Goal: Task Accomplishment & Management: Manage account settings

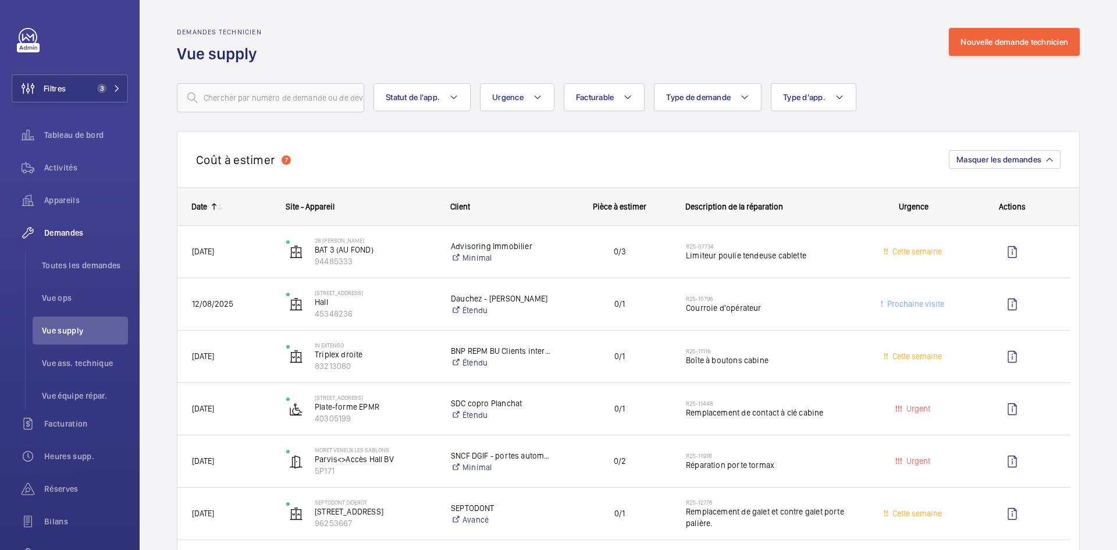
scroll to position [698, 0]
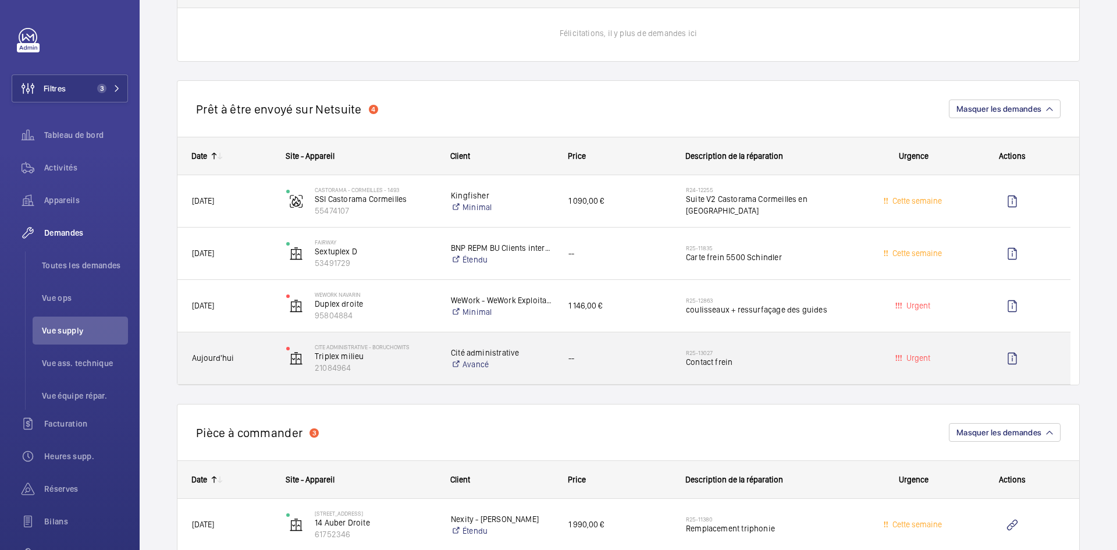
click at [264, 351] on div "Aujourd'hui" at bounding box center [224, 358] width 93 height 37
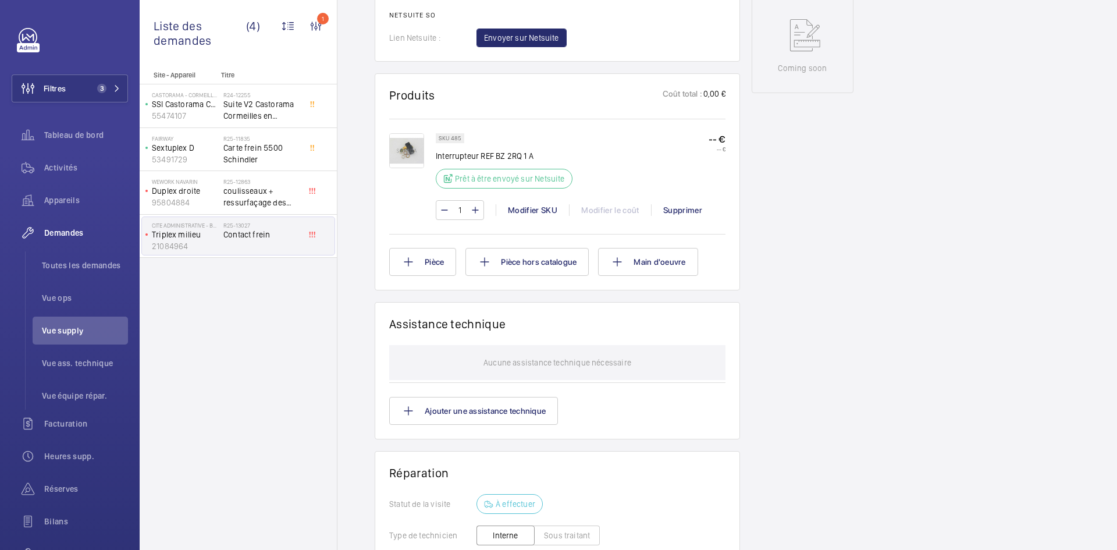
scroll to position [593, 0]
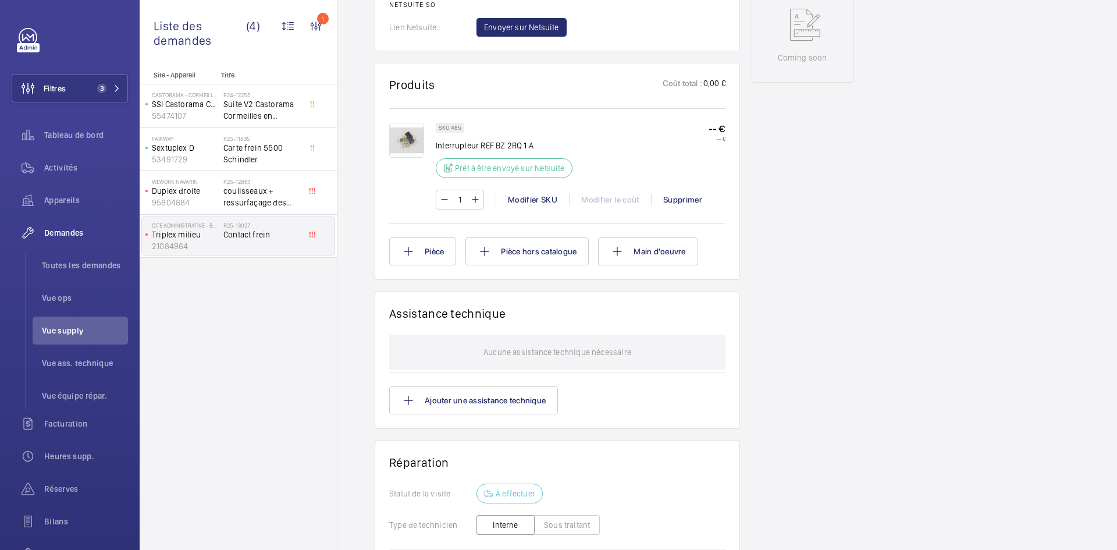
click at [408, 141] on img at bounding box center [406, 140] width 35 height 35
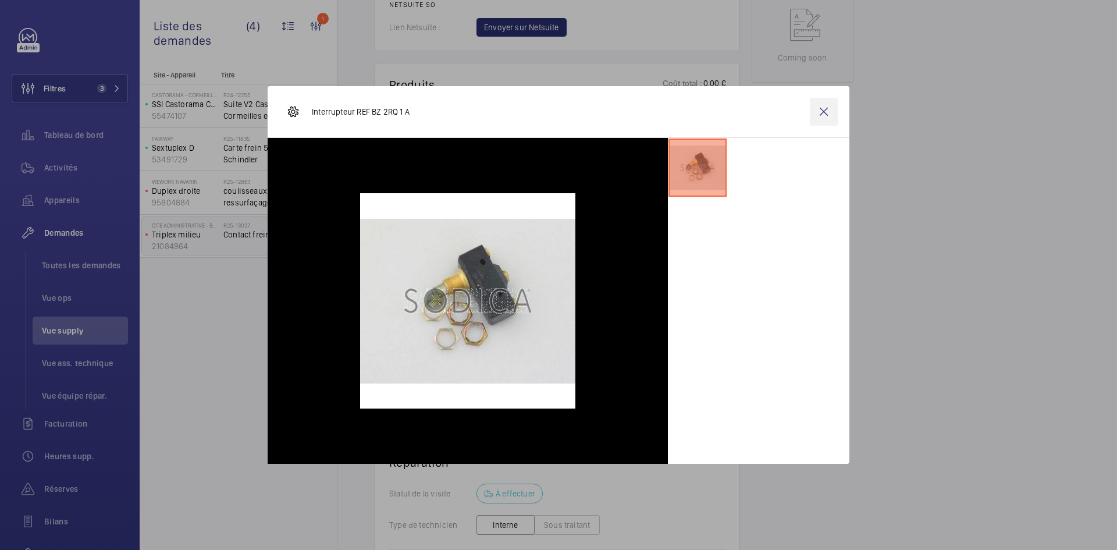
click at [822, 110] on wm-front-icon-button at bounding box center [824, 112] width 28 height 28
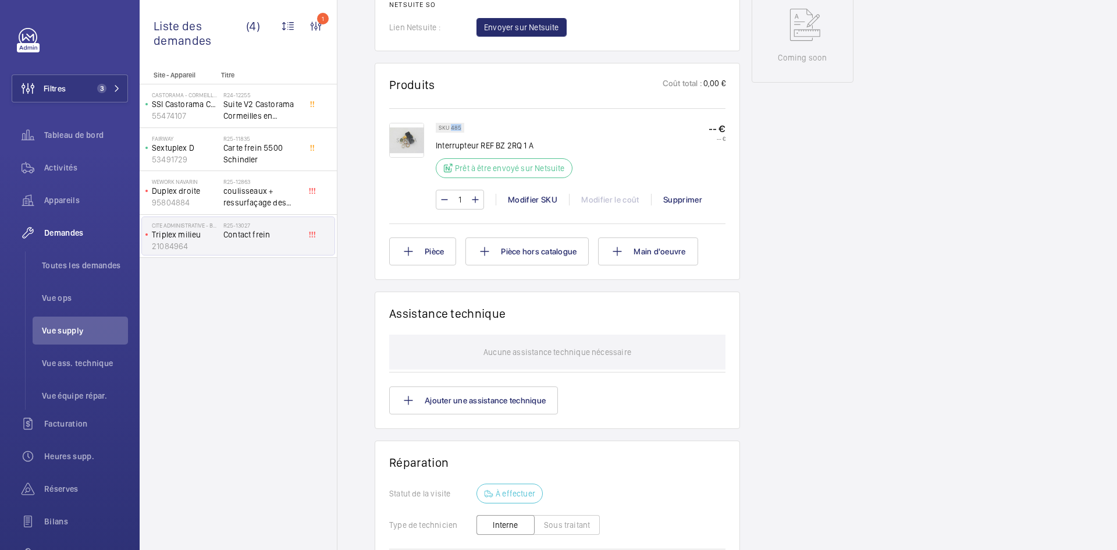
drag, startPoint x: 460, startPoint y: 125, endPoint x: 450, endPoint y: 128, distance: 10.3
click at [450, 128] on p "SKU 485" at bounding box center [450, 128] width 23 height 4
copy p "485"
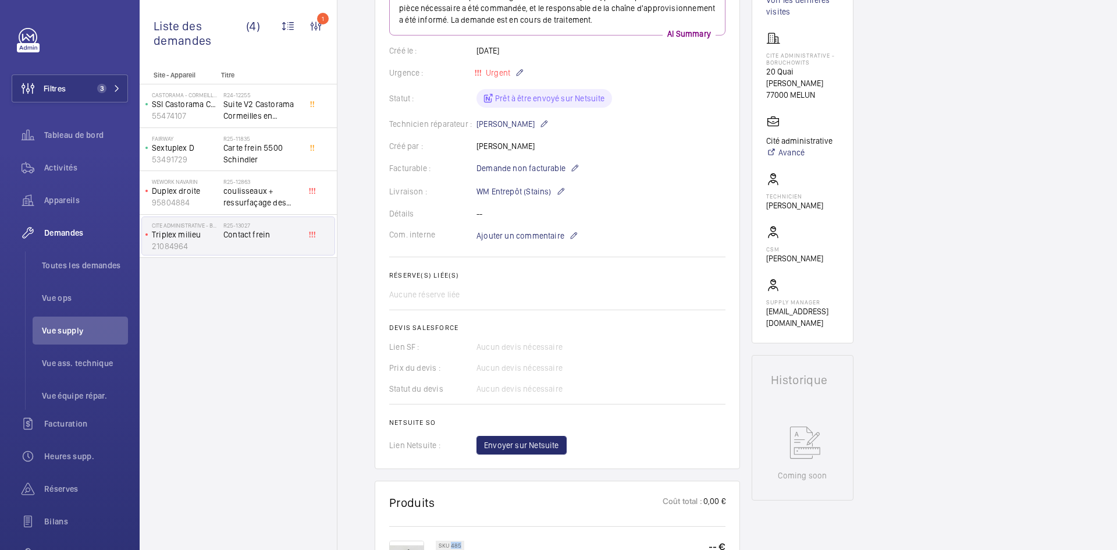
scroll to position [186, 0]
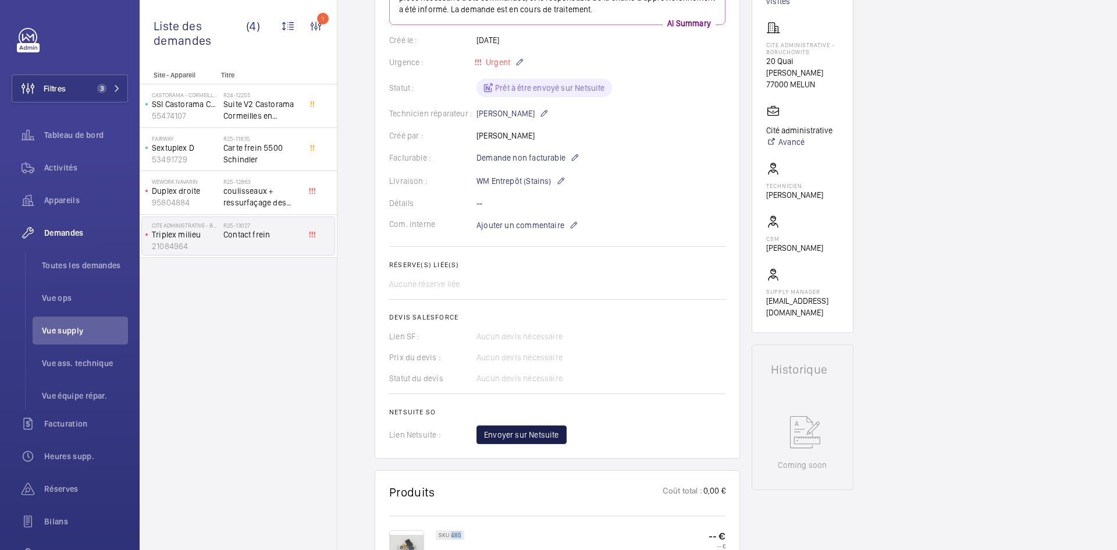
click at [544, 431] on span "Envoyer sur Netsuite" at bounding box center [521, 435] width 75 height 12
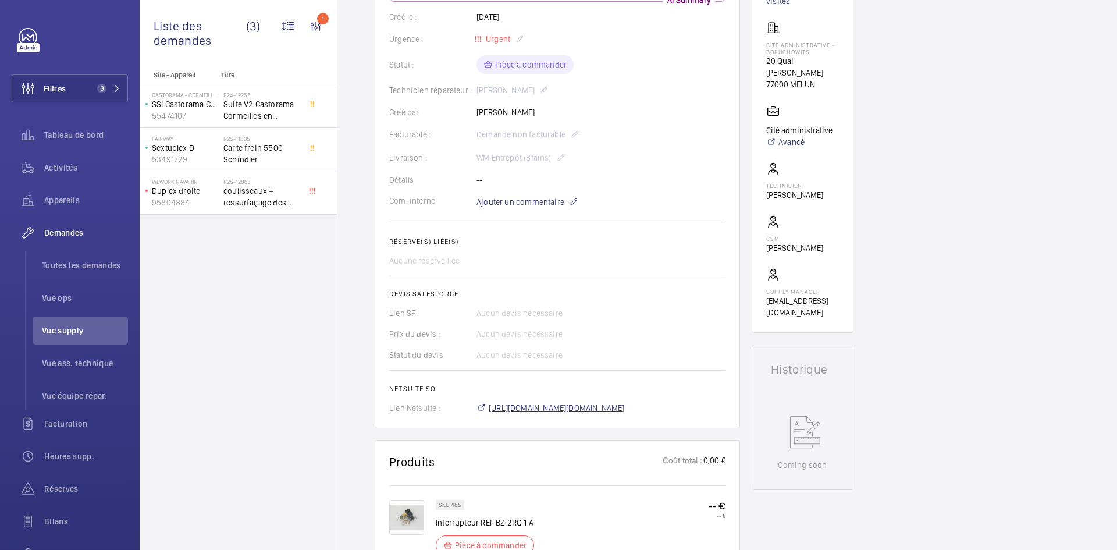
scroll to position [198, 0]
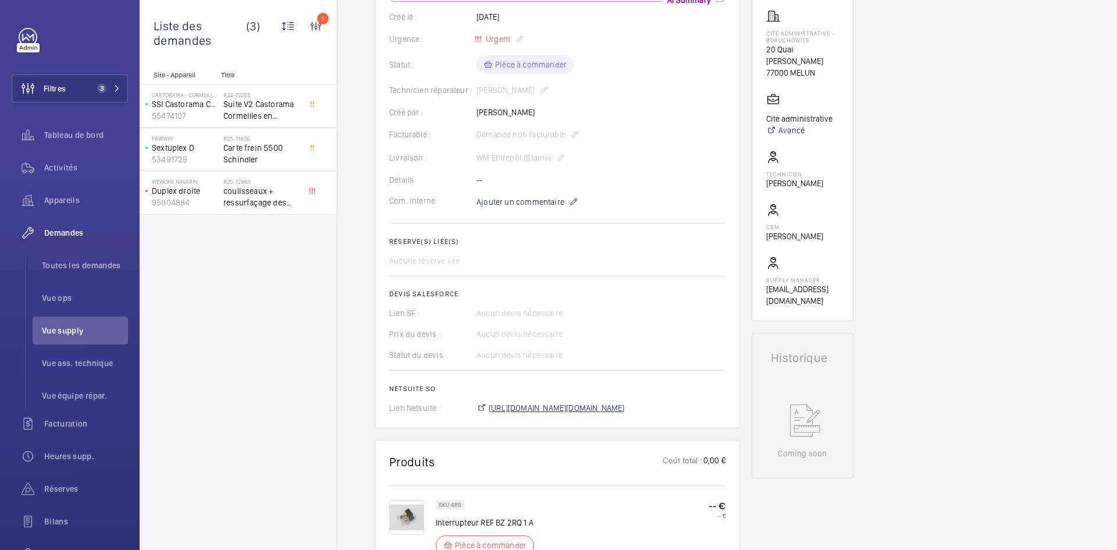
click at [579, 409] on span "https://6461500.app.netsuite.com/app/accounting/transactions/salesord.nl?id=305…" at bounding box center [557, 408] width 136 height 12
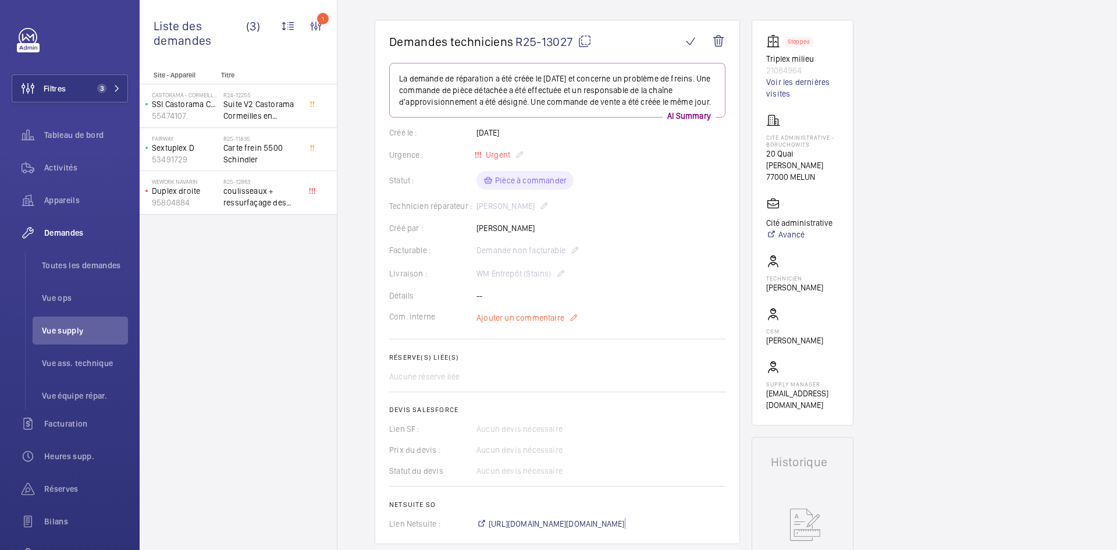
scroll to position [93, 0]
click at [532, 319] on span "Ajouter un commentaire" at bounding box center [520, 318] width 88 height 12
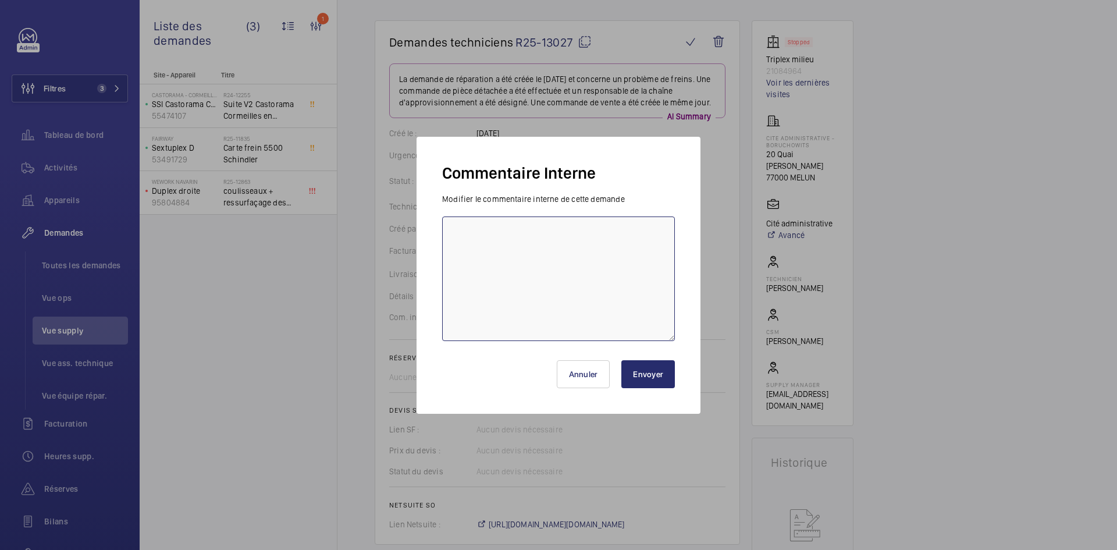
click at [517, 244] on textarea at bounding box center [558, 278] width 233 height 124
paste textarea "BY-30/09 commande effectuer chez le fournisseur Sodica via le site livraison pr…"
type textarea "BY-30/09 commande effectuer chez le fournisseur Sodica via le site livraison pr…"
click at [651, 379] on button "Envoyer" at bounding box center [648, 374] width 54 height 28
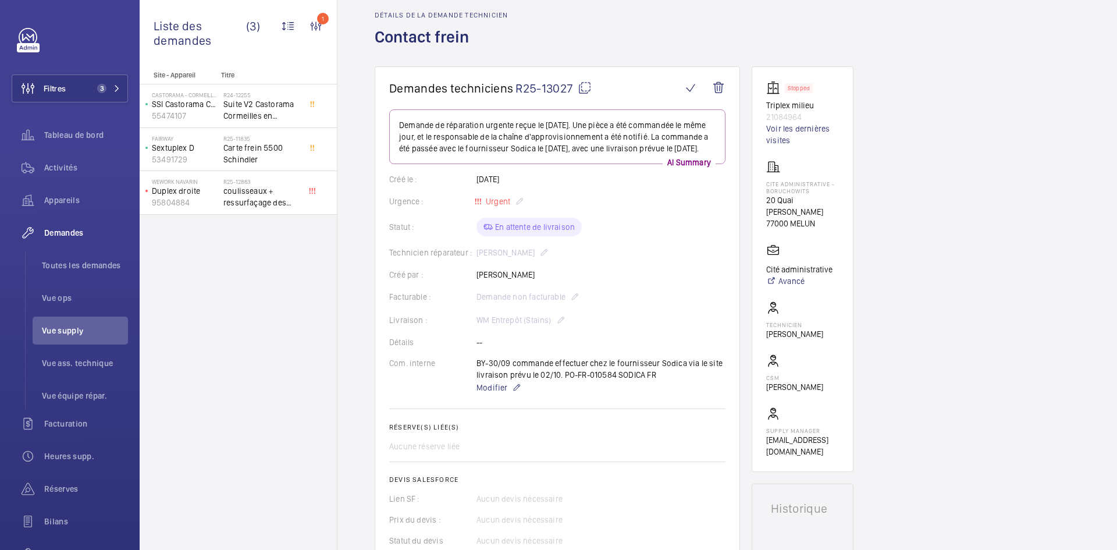
scroll to position [0, 0]
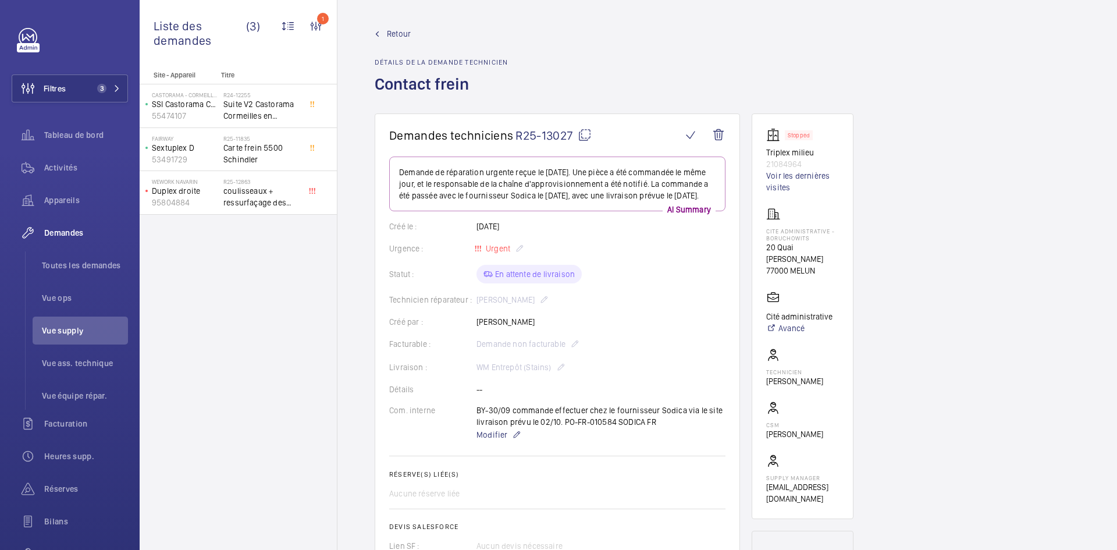
click at [394, 34] on span "Retour" at bounding box center [399, 34] width 24 height 12
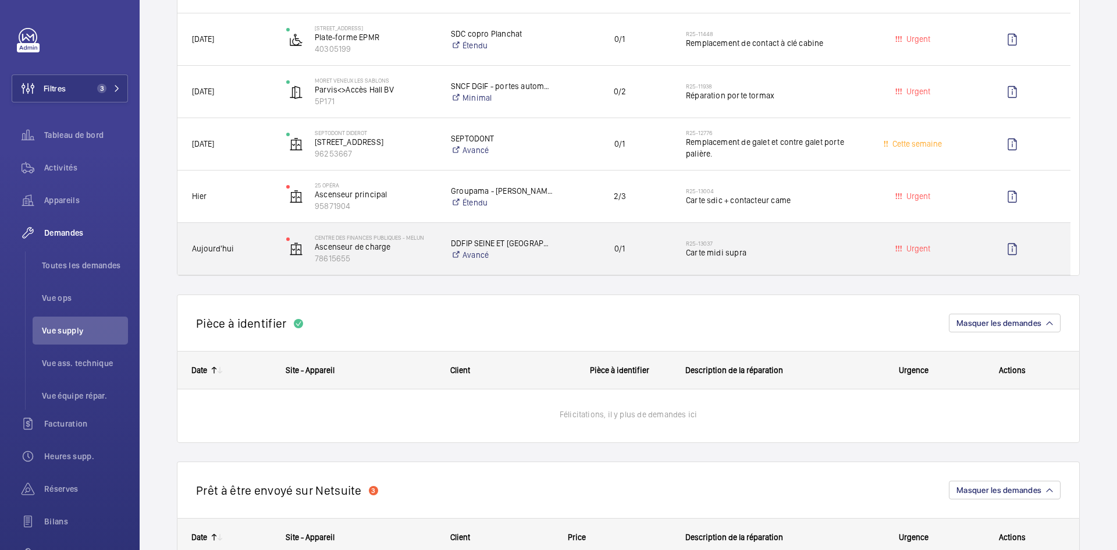
scroll to position [465, 0]
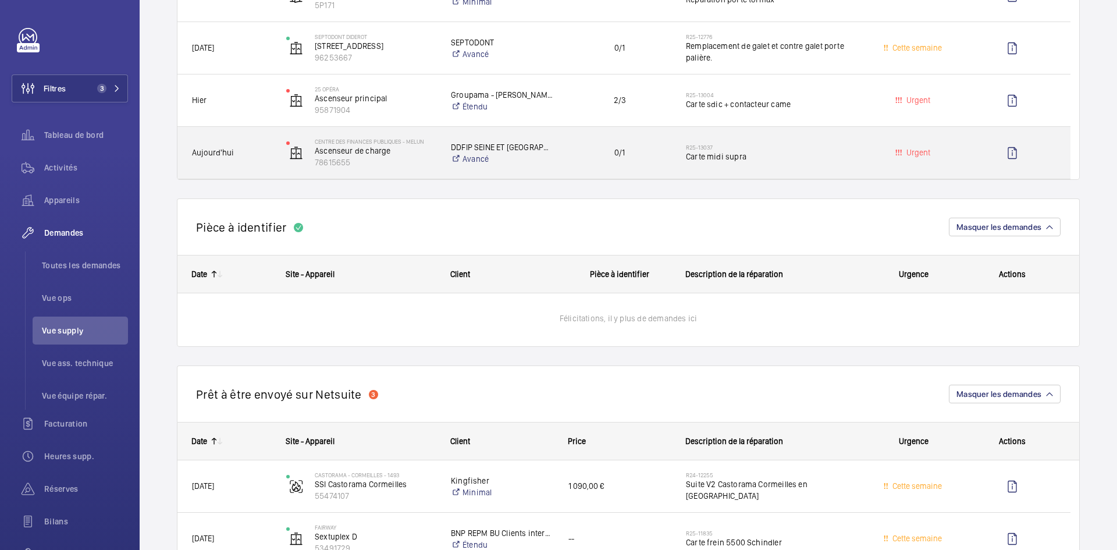
click at [255, 164] on div "Aujourd'hui" at bounding box center [224, 152] width 93 height 37
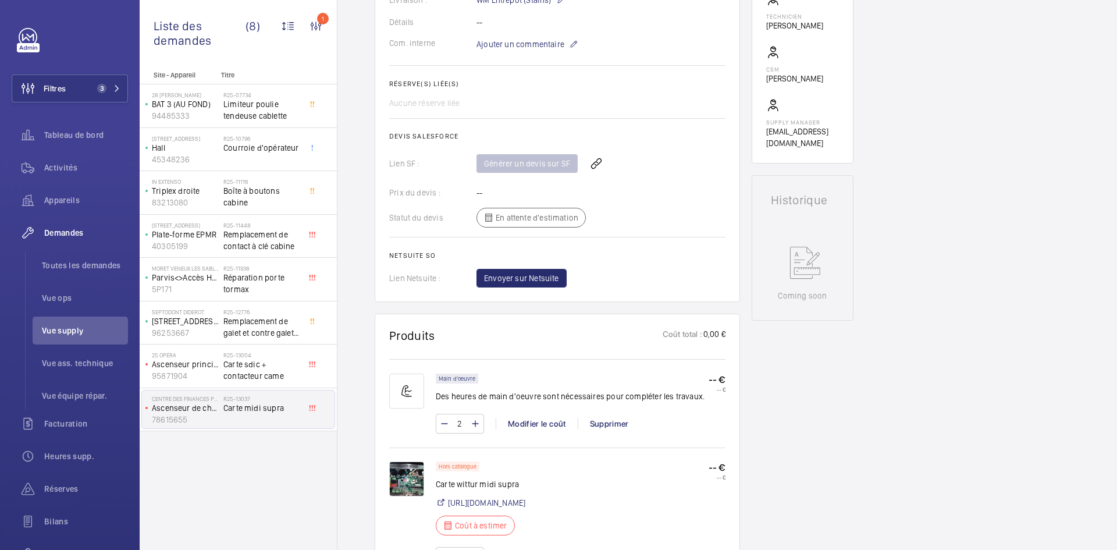
scroll to position [477, 0]
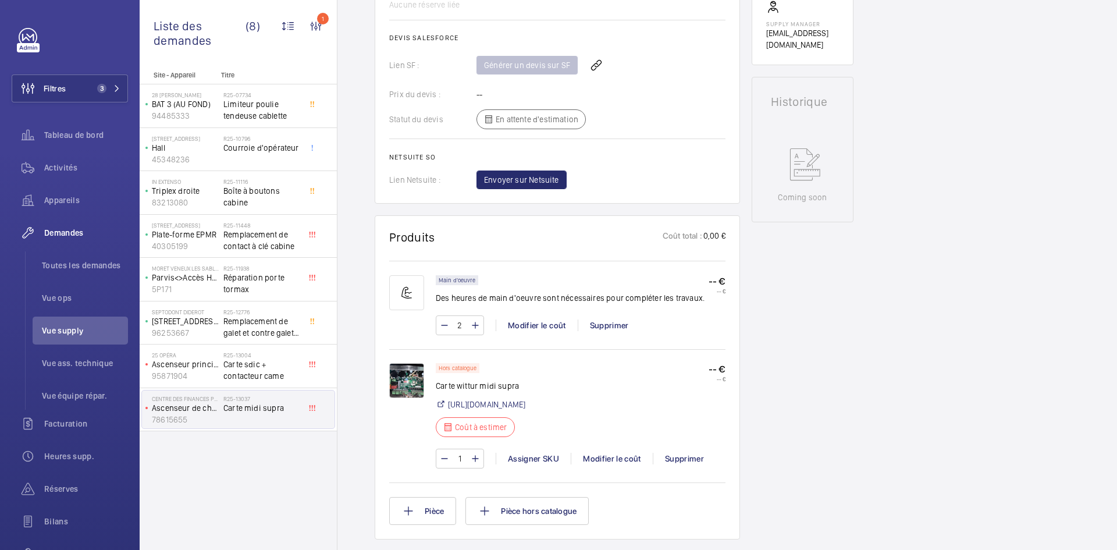
click at [410, 377] on img at bounding box center [406, 380] width 35 height 35
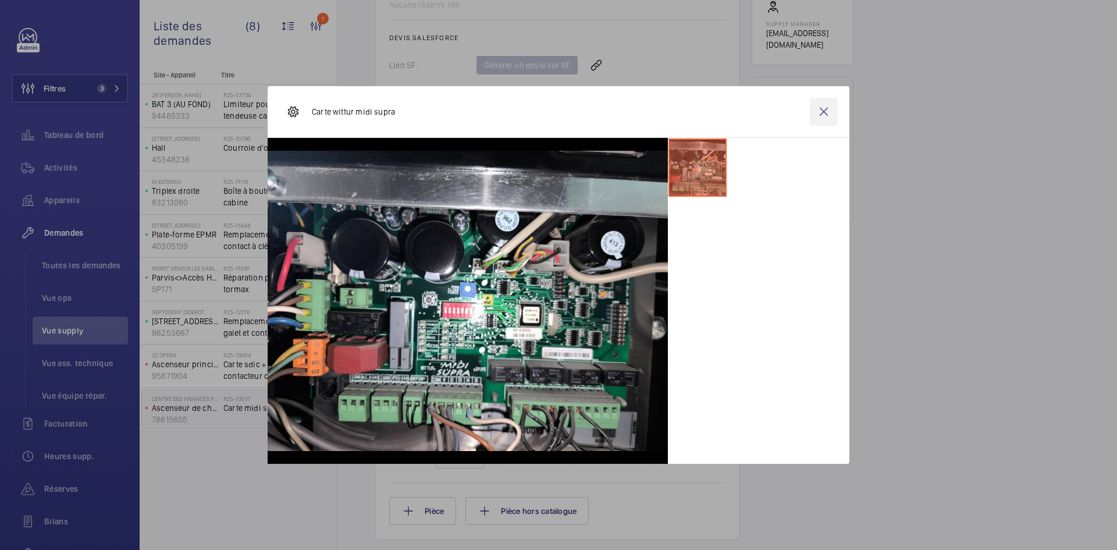
click at [816, 115] on wm-front-icon-button at bounding box center [824, 112] width 28 height 28
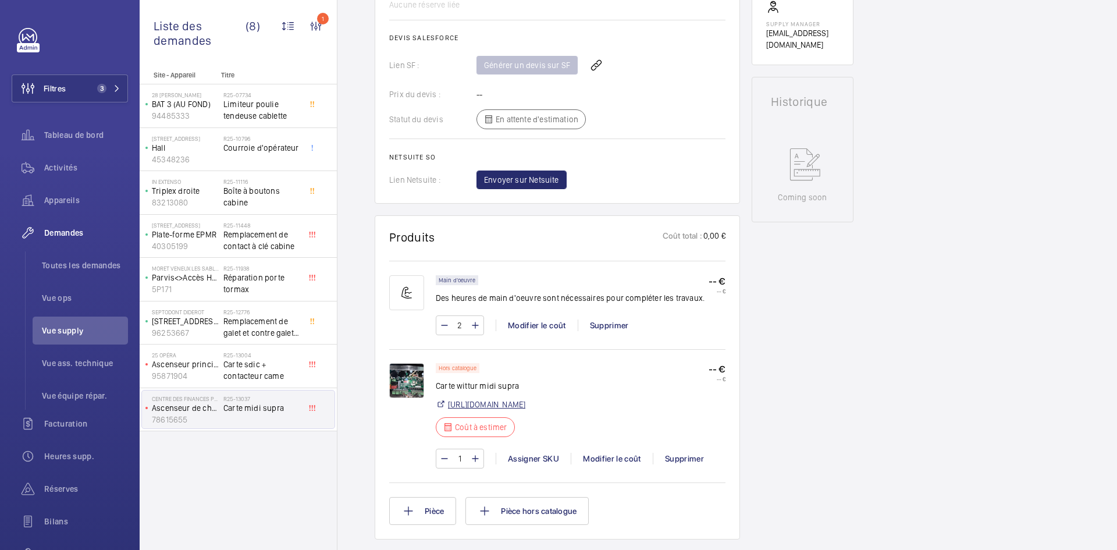
click at [525, 405] on link "https://www.amazon.com/Elevator-Controller-Board-901030G01-S903376G01S/dp/B0C5Y…" at bounding box center [486, 404] width 77 height 12
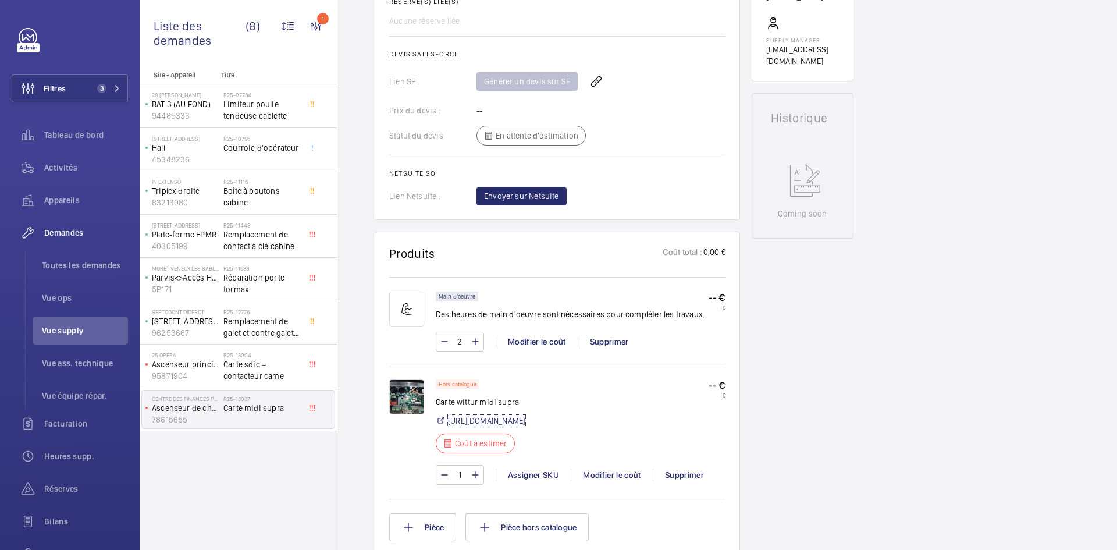
scroll to position [535, 0]
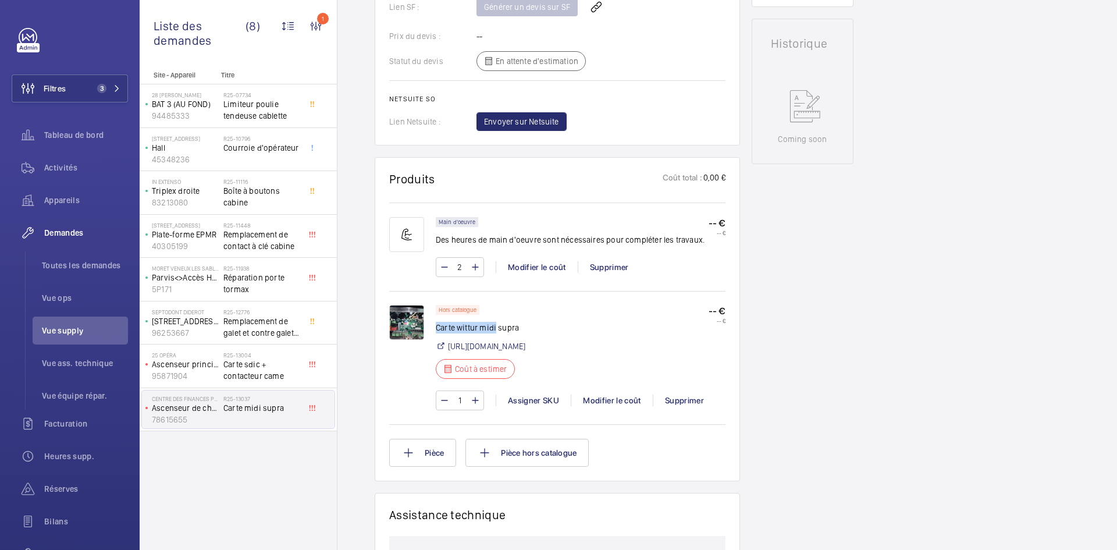
drag, startPoint x: 495, startPoint y: 325, endPoint x: 437, endPoint y: 328, distance: 58.2
click at [437, 328] on p "Carte wittur midi supra" at bounding box center [481, 328] width 90 height 12
copy p "Carte wittur midi"
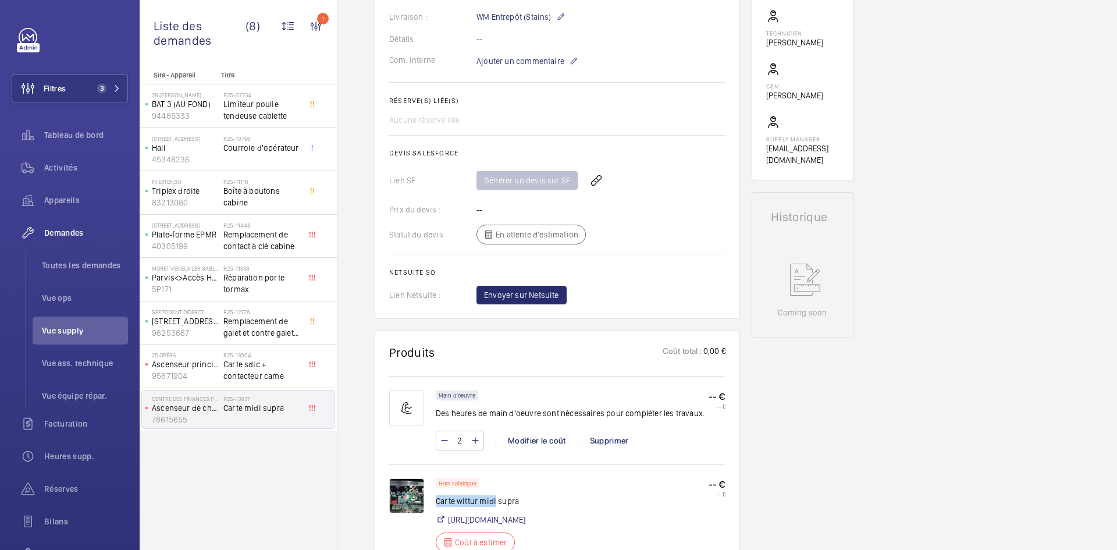
scroll to position [361, 0]
click at [648, 204] on wm-front-card-body "Une demande de réparation a été créée le 30 septembre 2025 pour un problème ave…" at bounding box center [557, 51] width 336 height 510
click at [423, 489] on img at bounding box center [406, 496] width 35 height 35
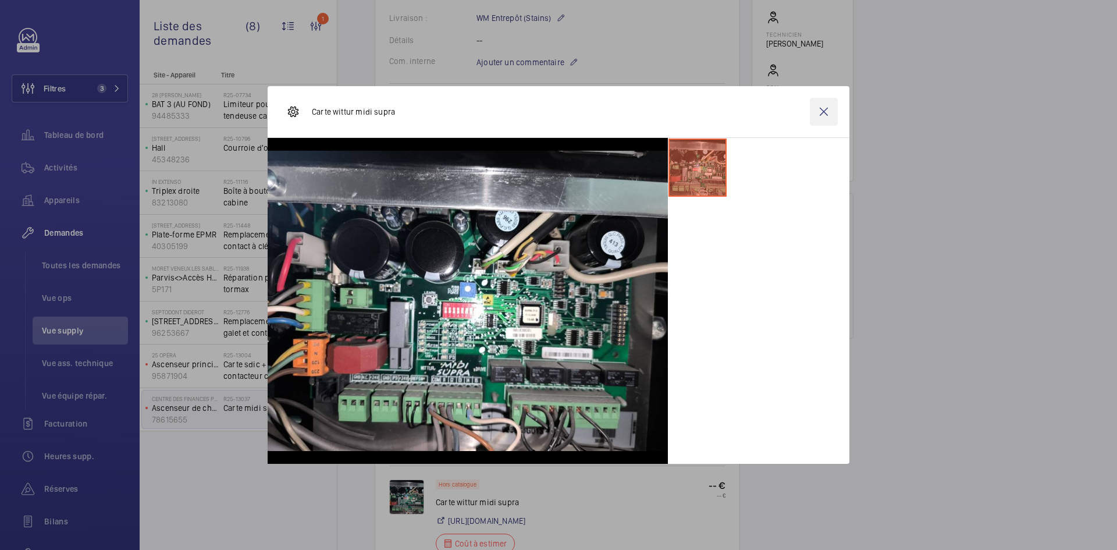
click at [828, 112] on wm-front-icon-button at bounding box center [824, 112] width 28 height 28
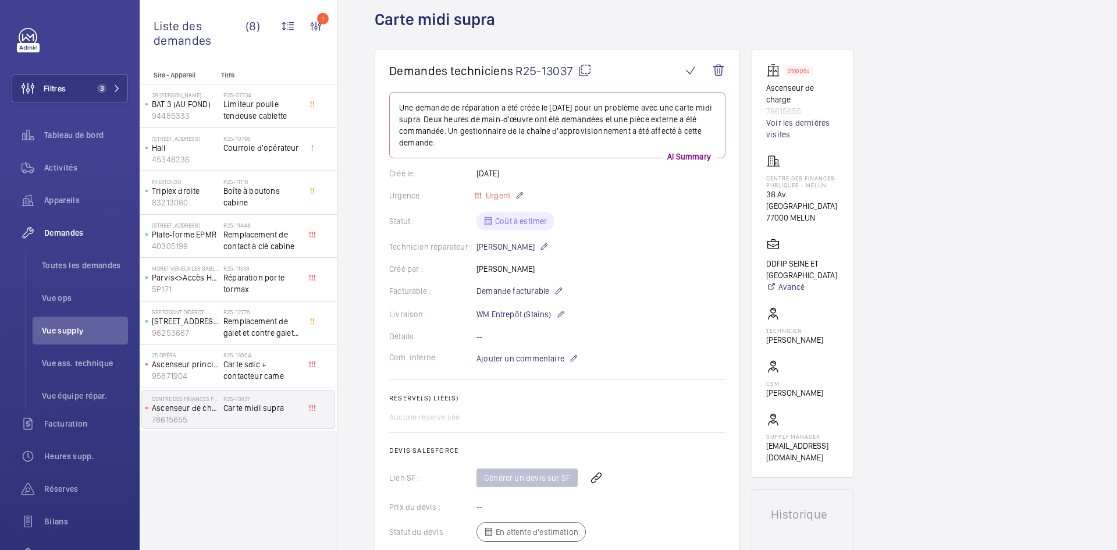
scroll to position [0, 0]
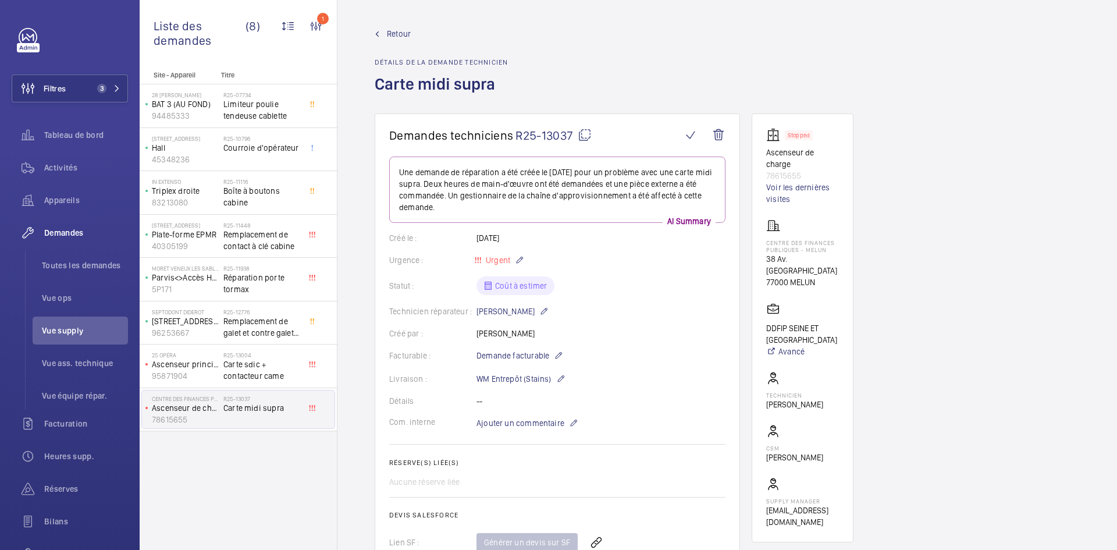
click at [585, 134] on mat-icon at bounding box center [585, 135] width 14 height 14
click at [518, 421] on span "Ajouter un commentaire" at bounding box center [520, 423] width 88 height 12
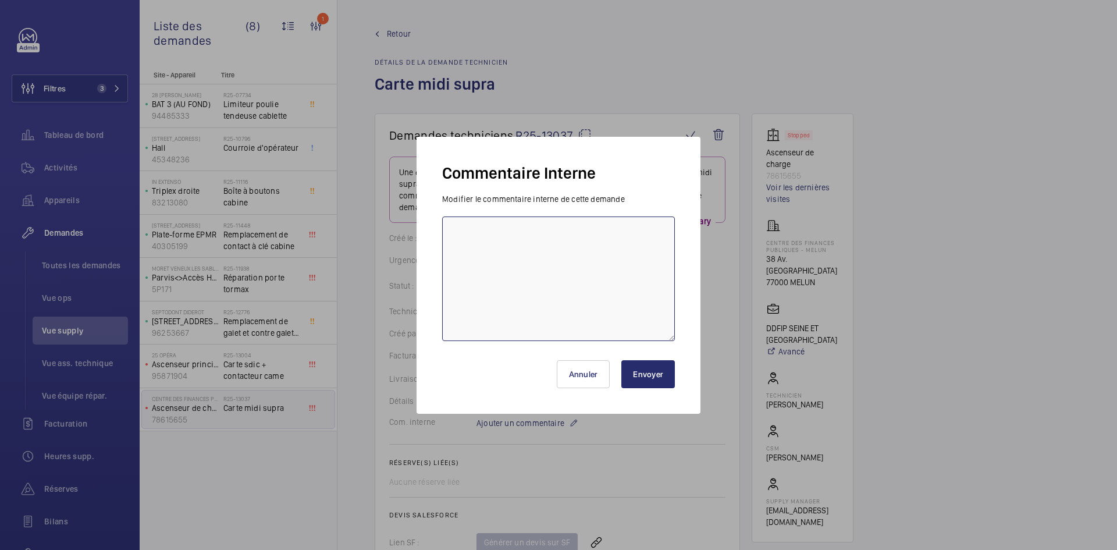
click at [515, 246] on textarea at bounding box center [558, 278] width 233 height 124
type textarea "BY-30/09 demande de devis envoyée au fournisseur Wittur attente de retour."
click at [654, 376] on button "Envoyer" at bounding box center [648, 374] width 54 height 28
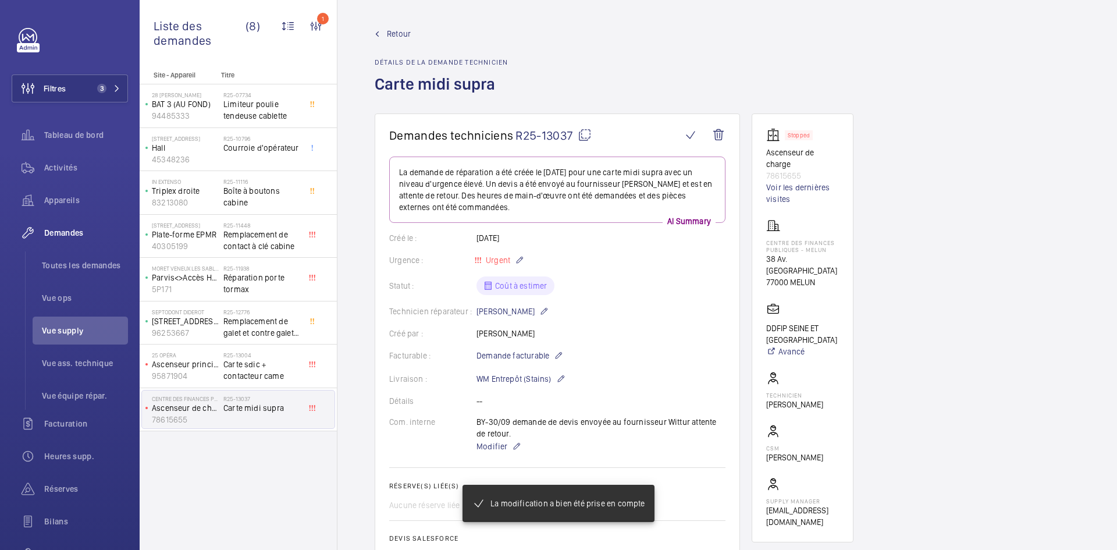
click at [393, 33] on span "Retour" at bounding box center [399, 34] width 24 height 12
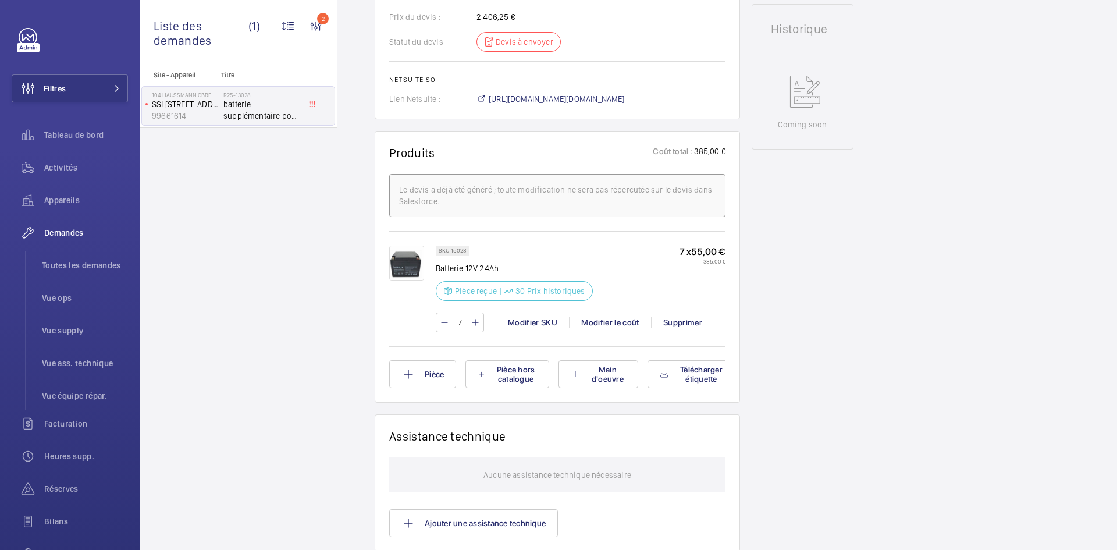
scroll to position [582, 0]
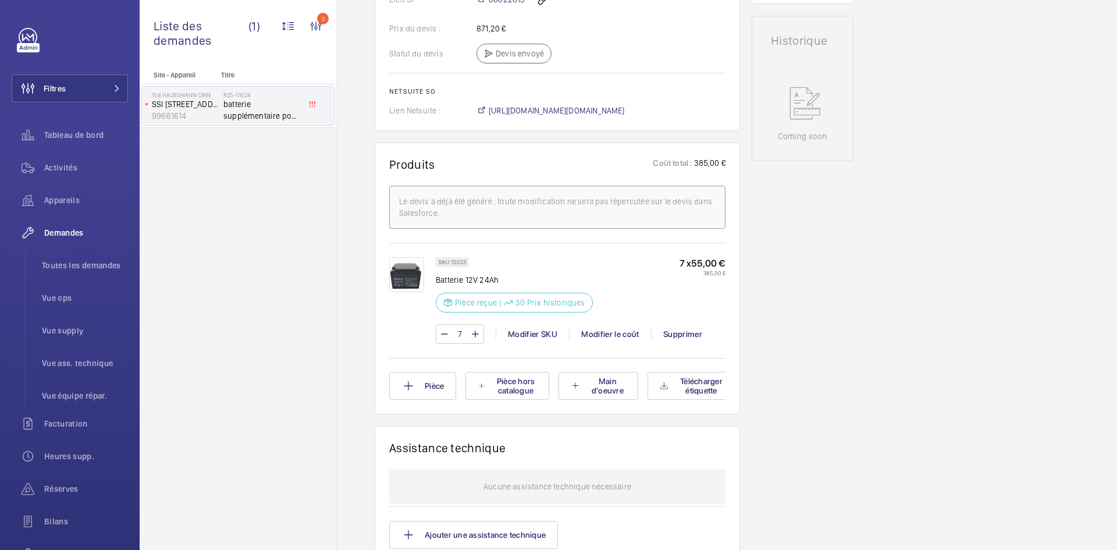
scroll to position [582, 0]
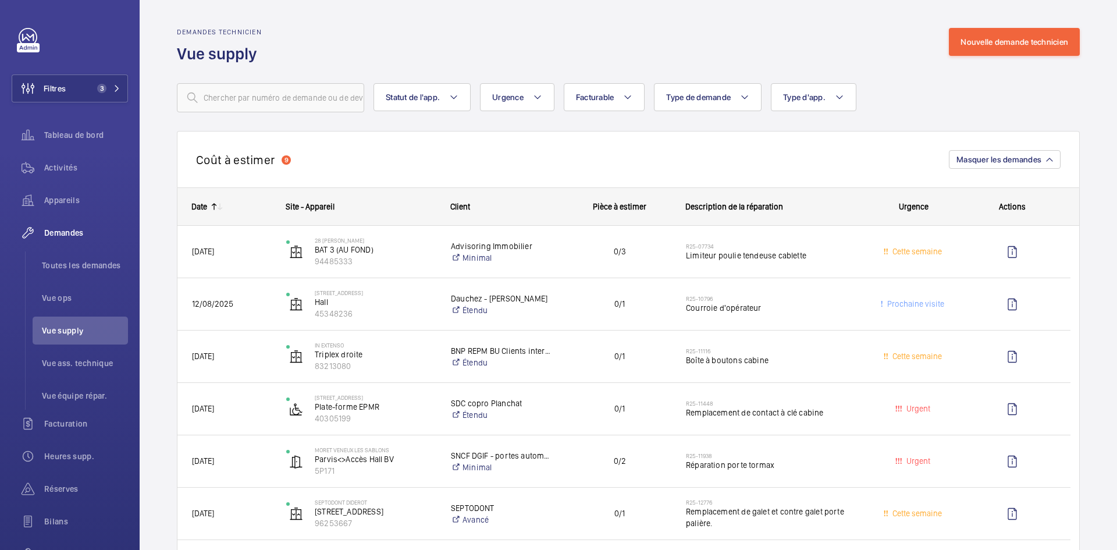
scroll to position [407, 0]
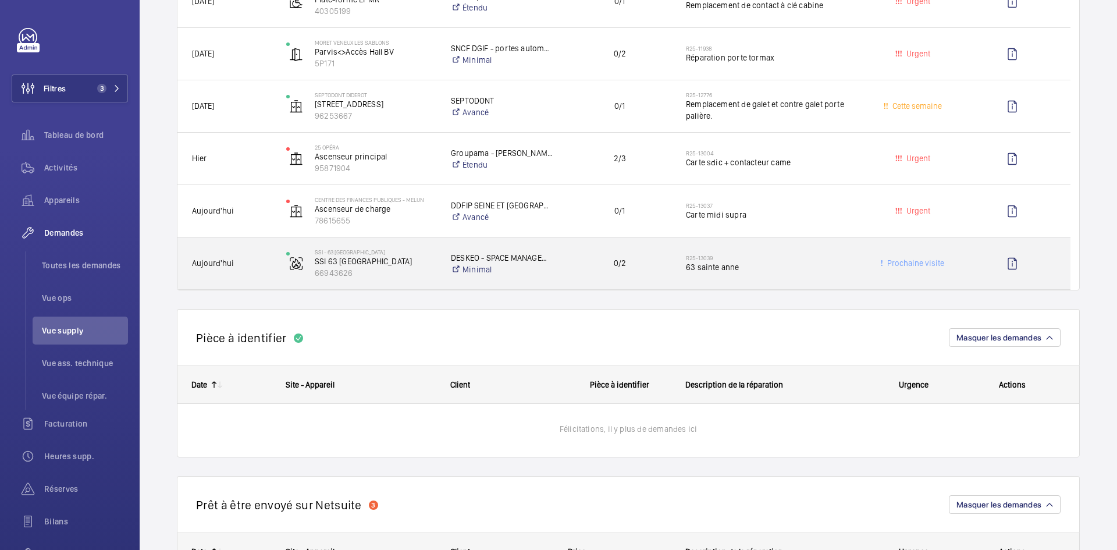
drag, startPoint x: 0, startPoint y: 0, endPoint x: 240, endPoint y: 256, distance: 350.7
click at [240, 256] on div "Aujourd'hui" at bounding box center [224, 263] width 93 height 37
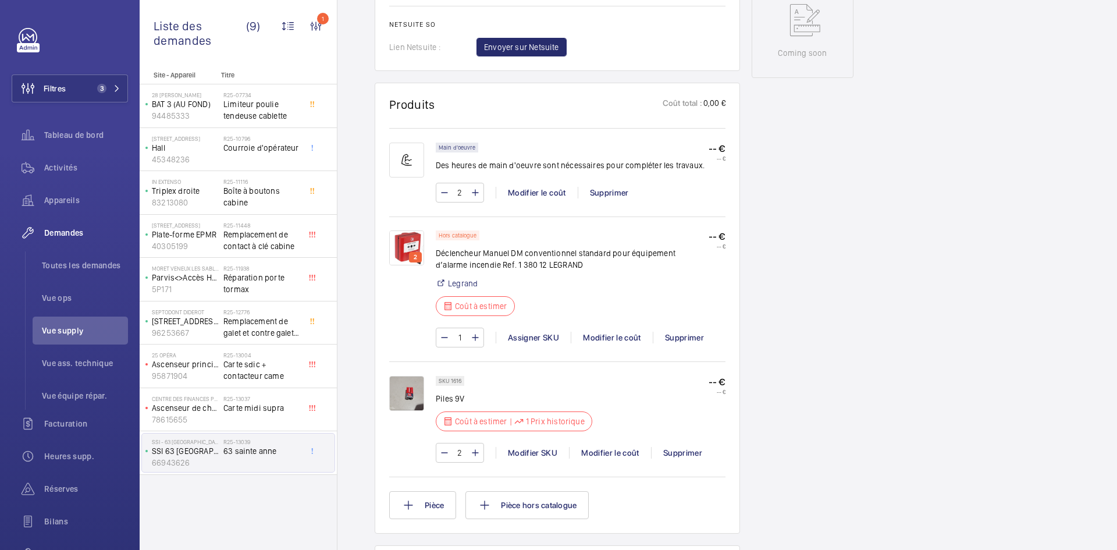
scroll to position [756, 0]
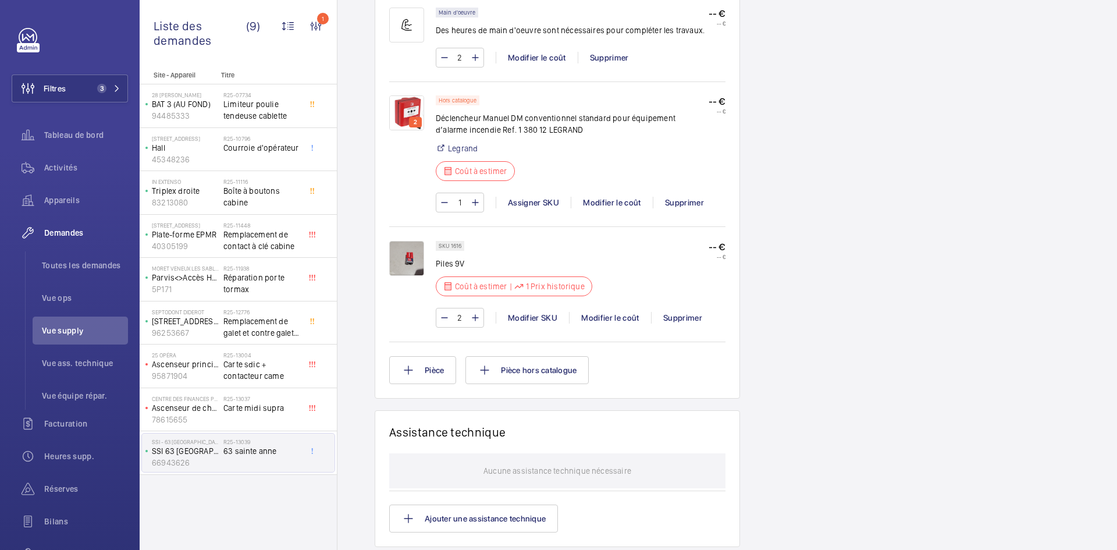
click at [408, 262] on img at bounding box center [406, 258] width 35 height 35
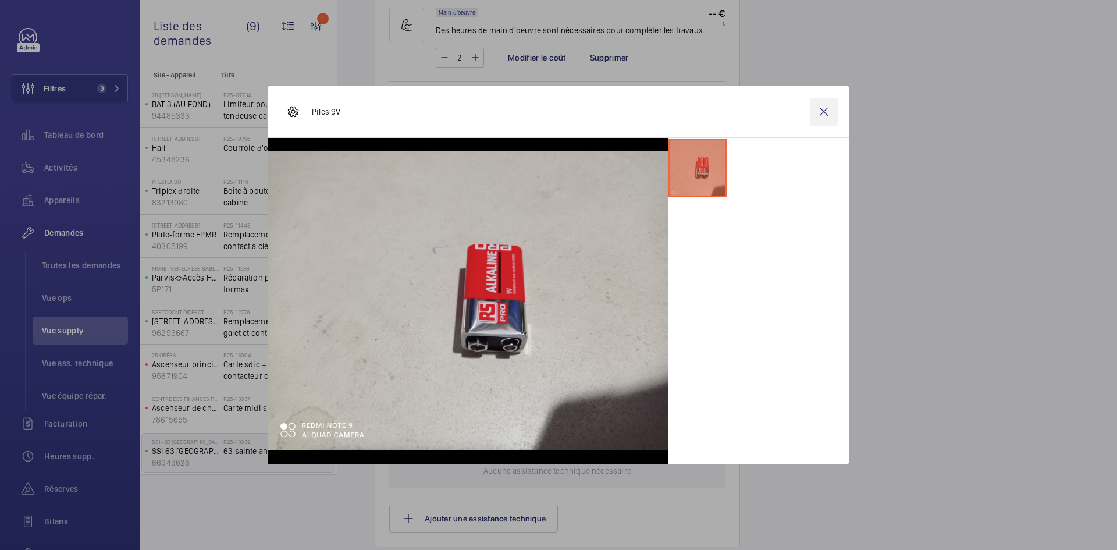
click at [830, 113] on wm-front-icon-button at bounding box center [824, 112] width 28 height 28
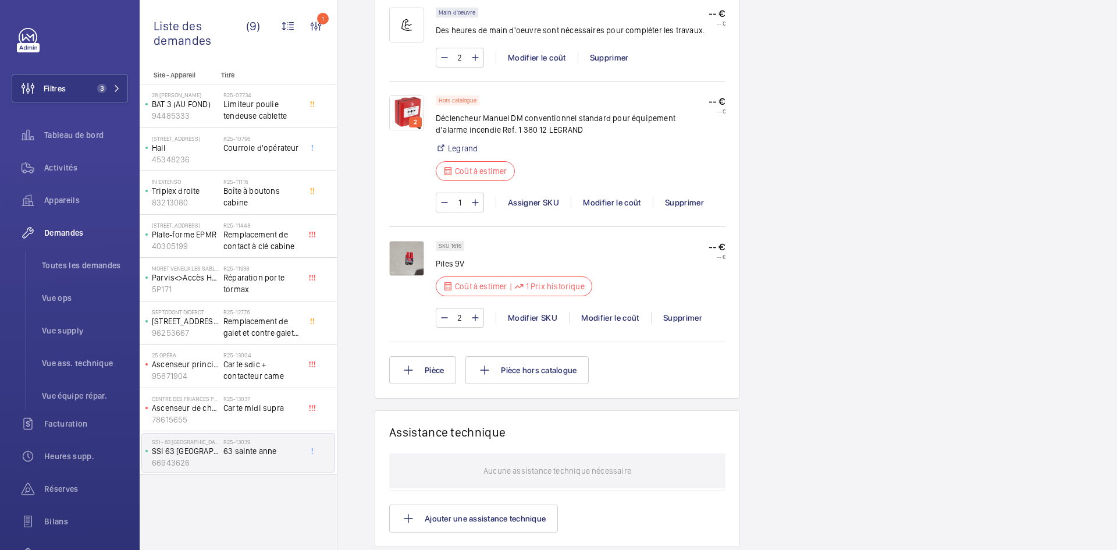
click at [411, 260] on img at bounding box center [406, 258] width 35 height 35
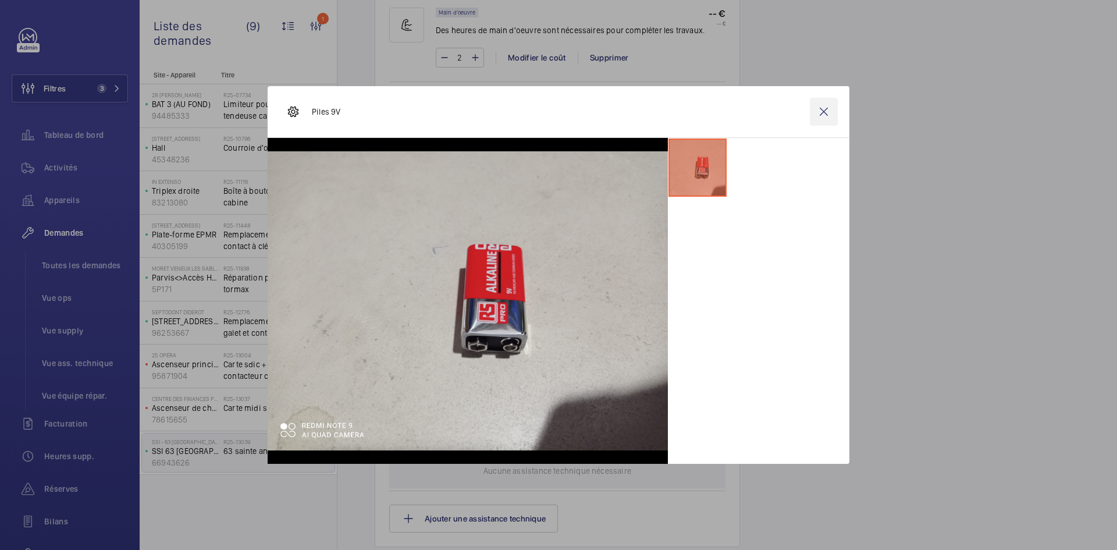
click at [830, 112] on wm-front-icon-button at bounding box center [824, 112] width 28 height 28
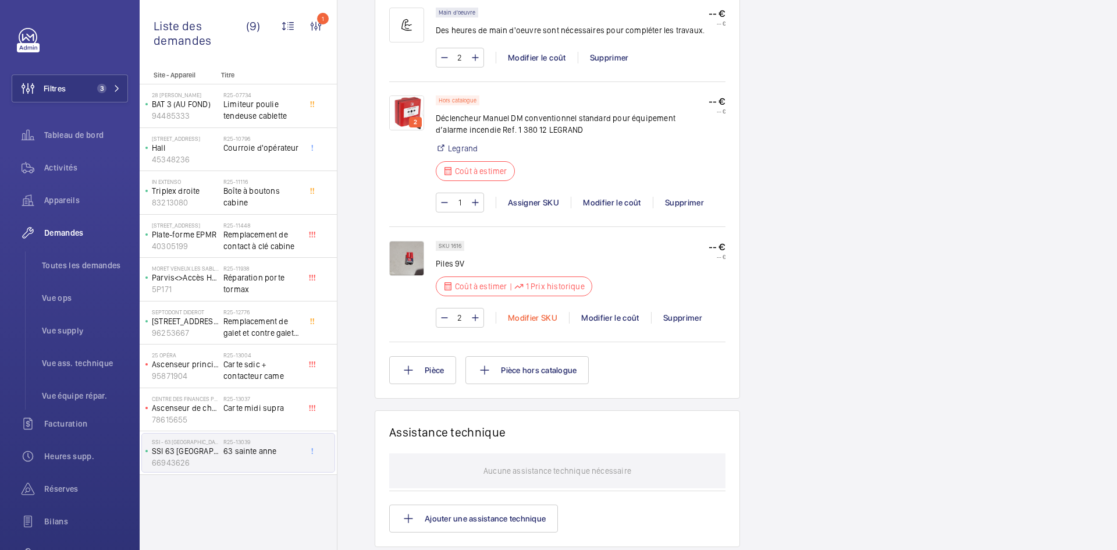
click at [543, 316] on div "Modifier SKU" at bounding box center [532, 318] width 73 height 12
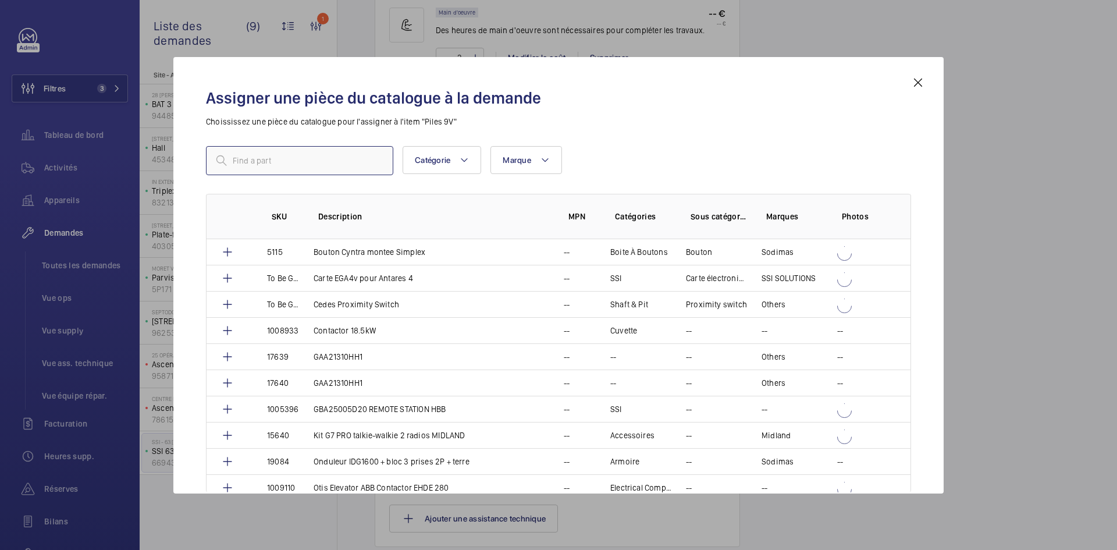
click at [332, 165] on input "text" at bounding box center [299, 160] width 187 height 29
paste input "1543"
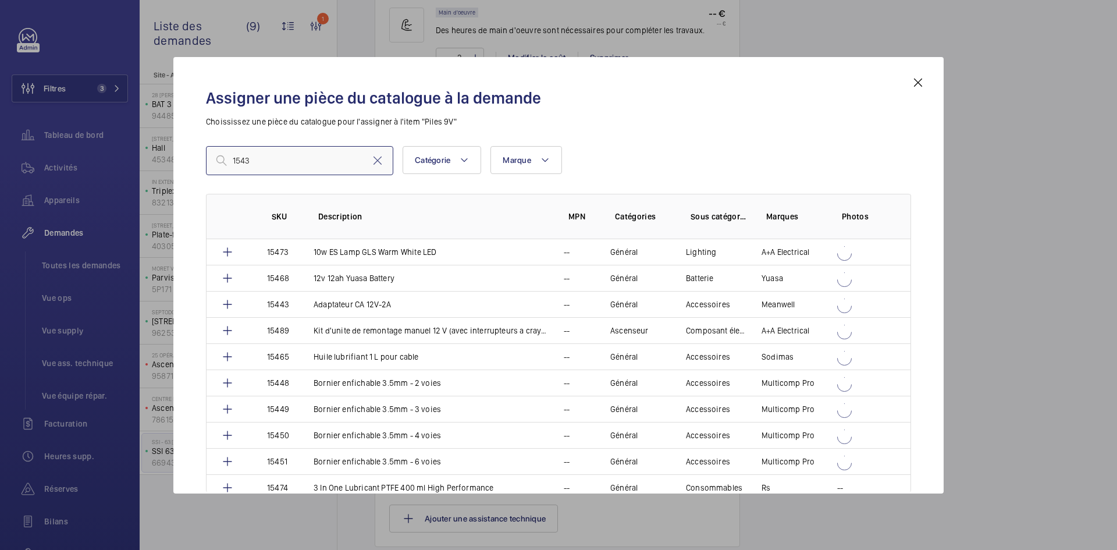
type input "1543"
click at [915, 81] on mat-icon at bounding box center [918, 83] width 14 height 14
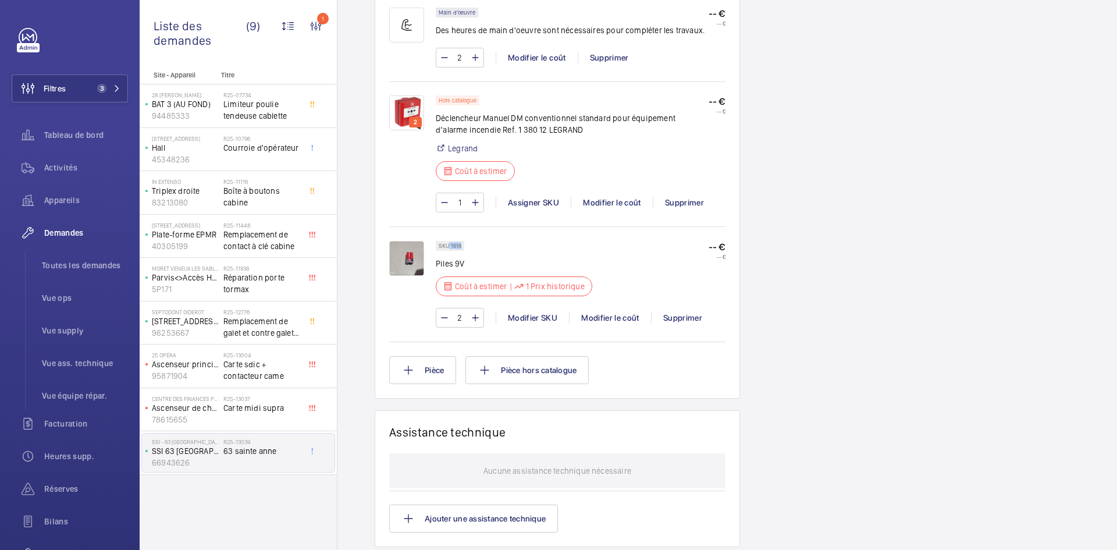
drag, startPoint x: 466, startPoint y: 245, endPoint x: 450, endPoint y: 246, distance: 16.3
click at [450, 246] on wm-front-pills "SKU 1616" at bounding box center [453, 246] width 35 height 10
copy p "1616"
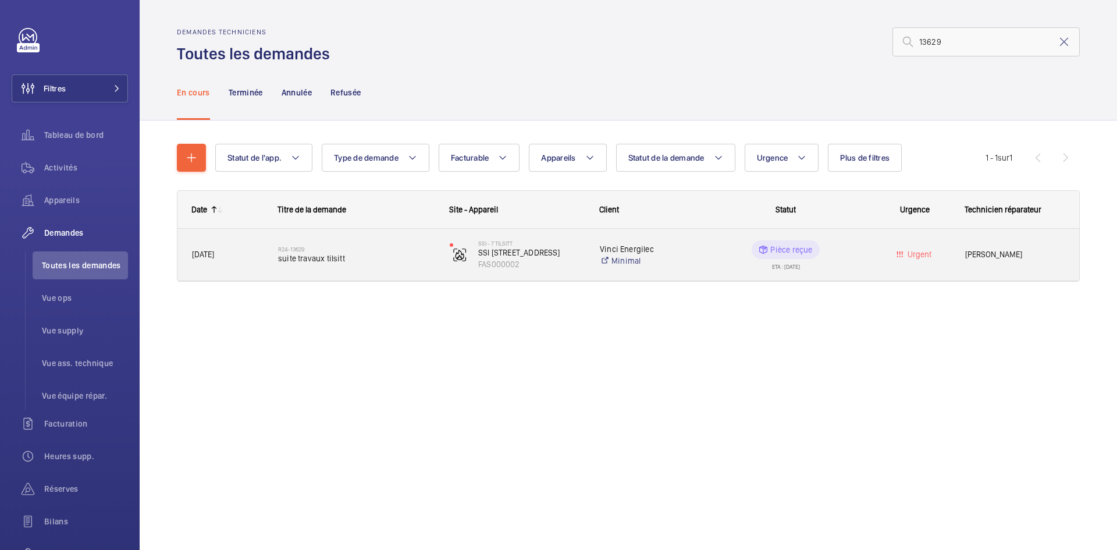
type input "13629"
click at [270, 259] on div "R24-13629 suite travaux tilsitt" at bounding box center [349, 255] width 170 height 52
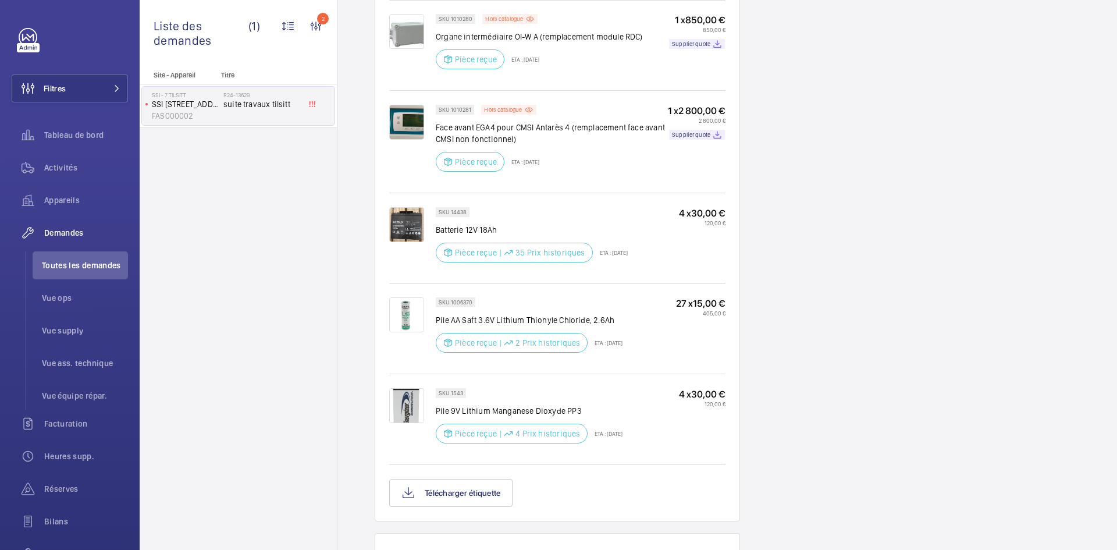
scroll to position [1024, 0]
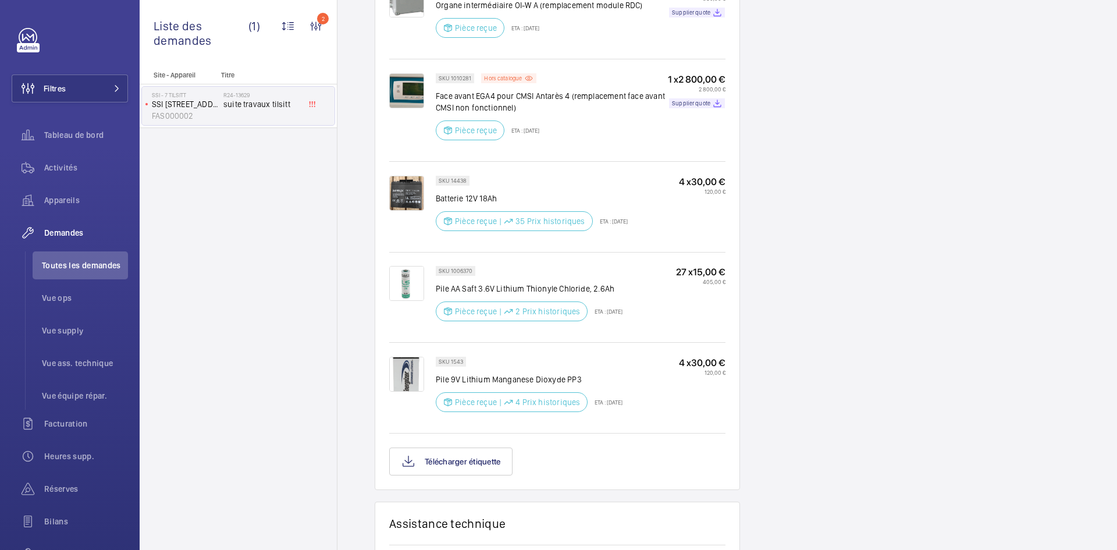
click at [414, 360] on img at bounding box center [406, 374] width 35 height 35
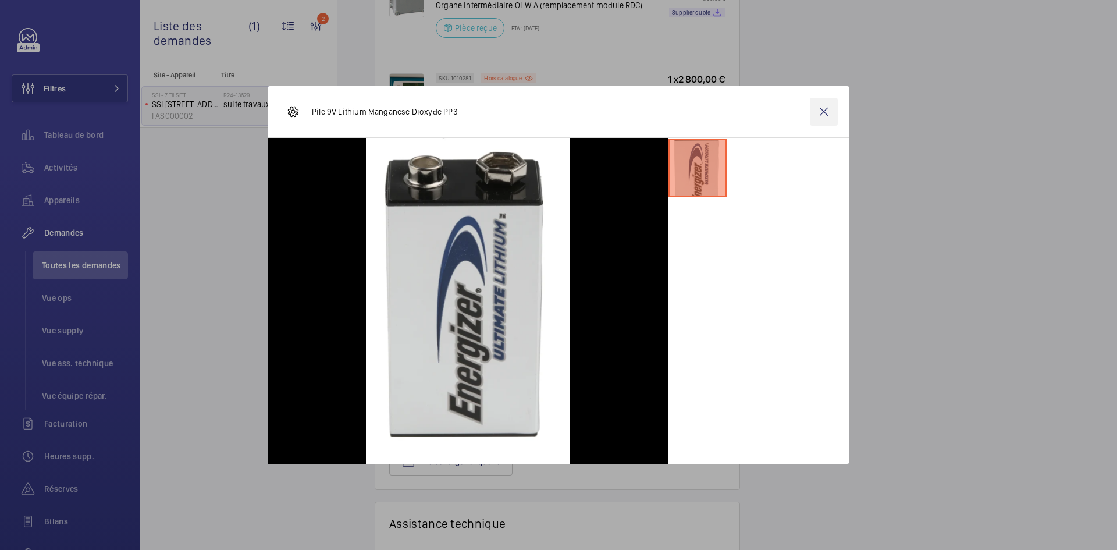
click at [830, 109] on wm-front-icon-button at bounding box center [824, 112] width 28 height 28
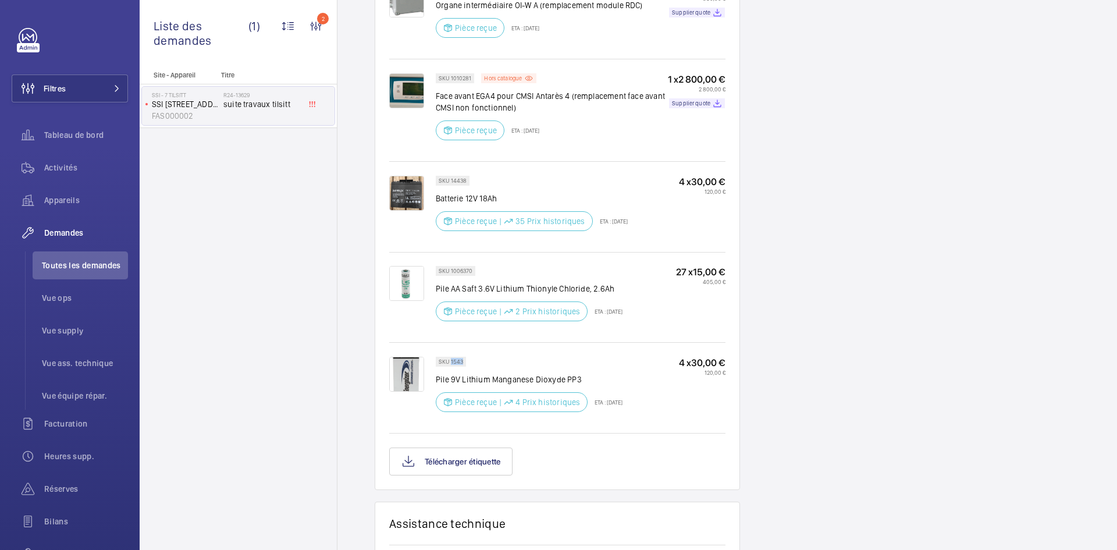
drag, startPoint x: 463, startPoint y: 348, endPoint x: 451, endPoint y: 349, distance: 12.3
click at [451, 357] on div "SKU 1543" at bounding box center [451, 362] width 30 height 10
copy p "1543"
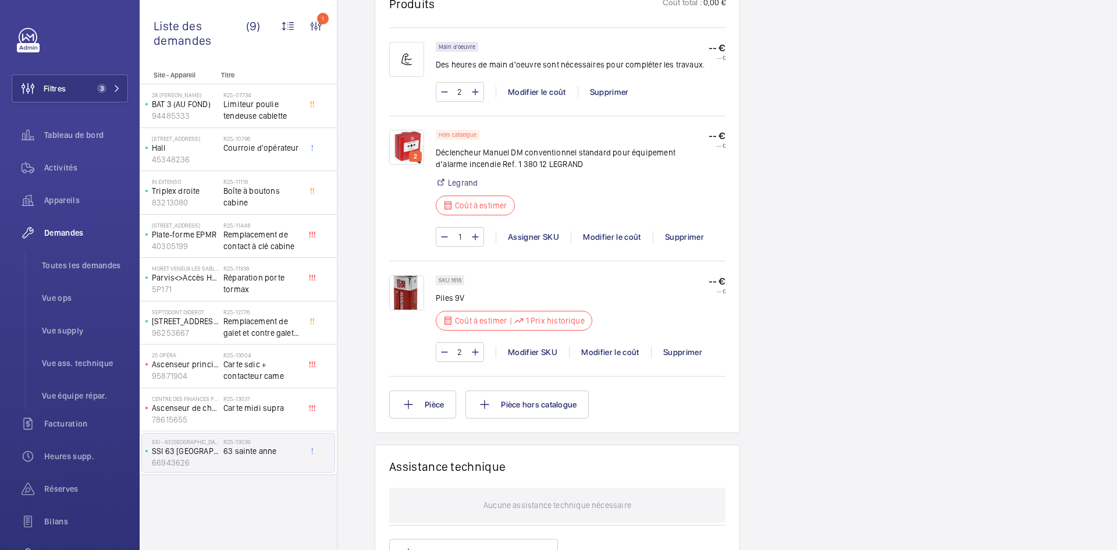
scroll to position [756, 0]
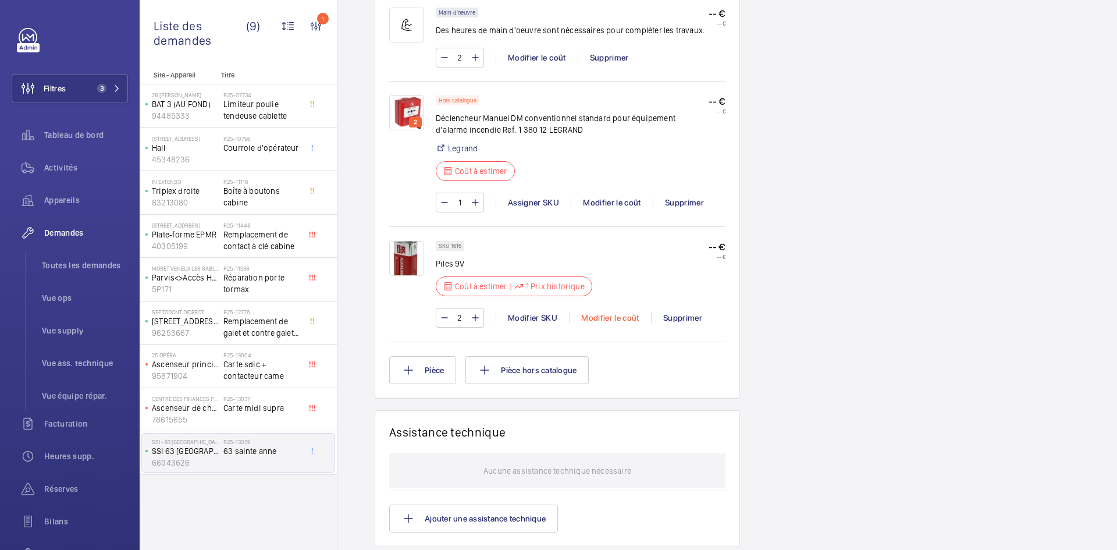
click at [625, 315] on div "Modifier le coût" at bounding box center [610, 318] width 82 height 12
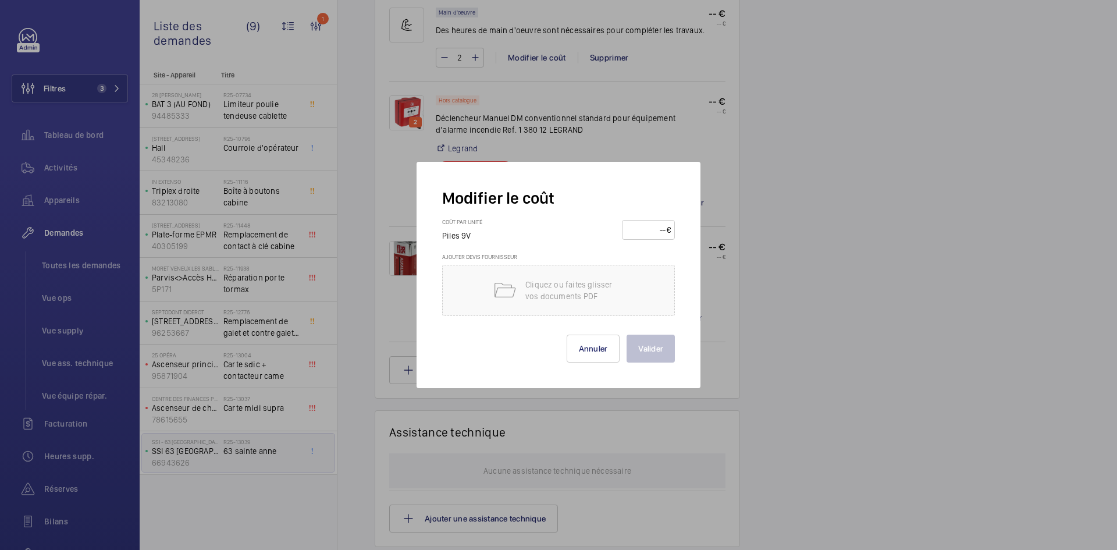
click at [653, 226] on input "number" at bounding box center [646, 229] width 41 height 19
type input "40"
click at [647, 341] on button "Valider" at bounding box center [651, 349] width 48 height 28
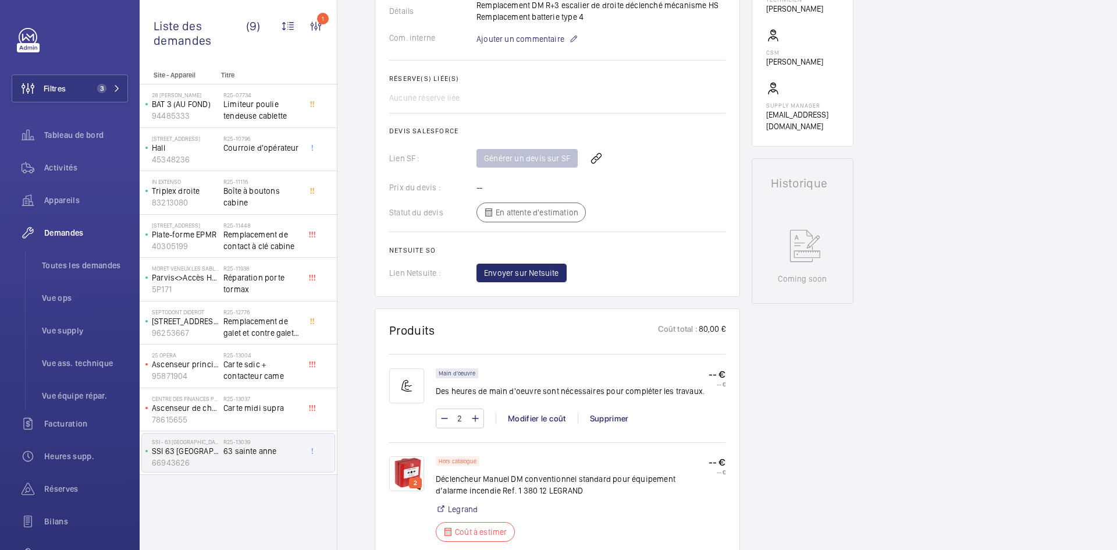
scroll to position [221, 0]
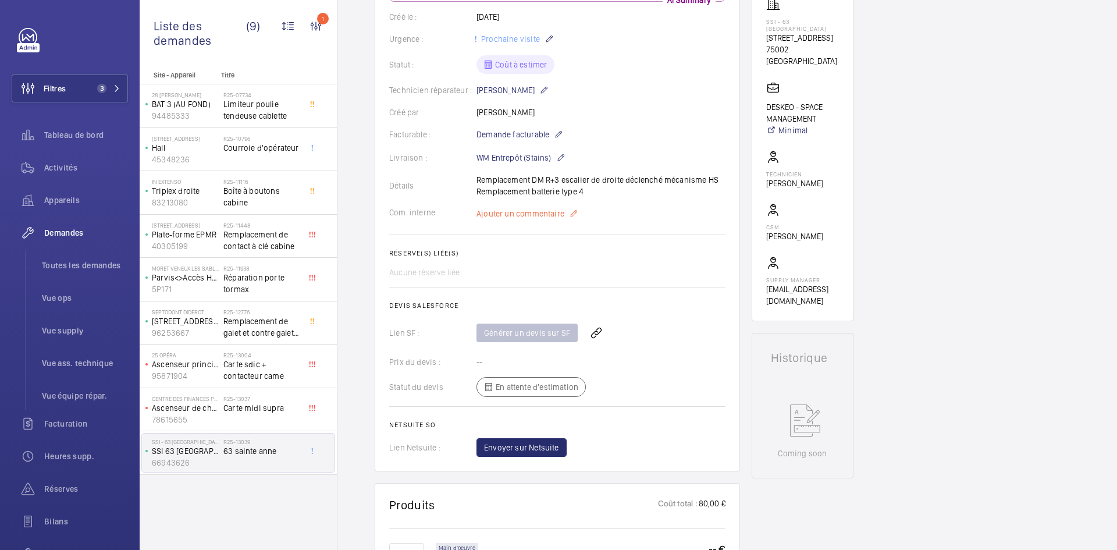
click at [532, 219] on span "Ajouter un commentaire" at bounding box center [520, 214] width 88 height 12
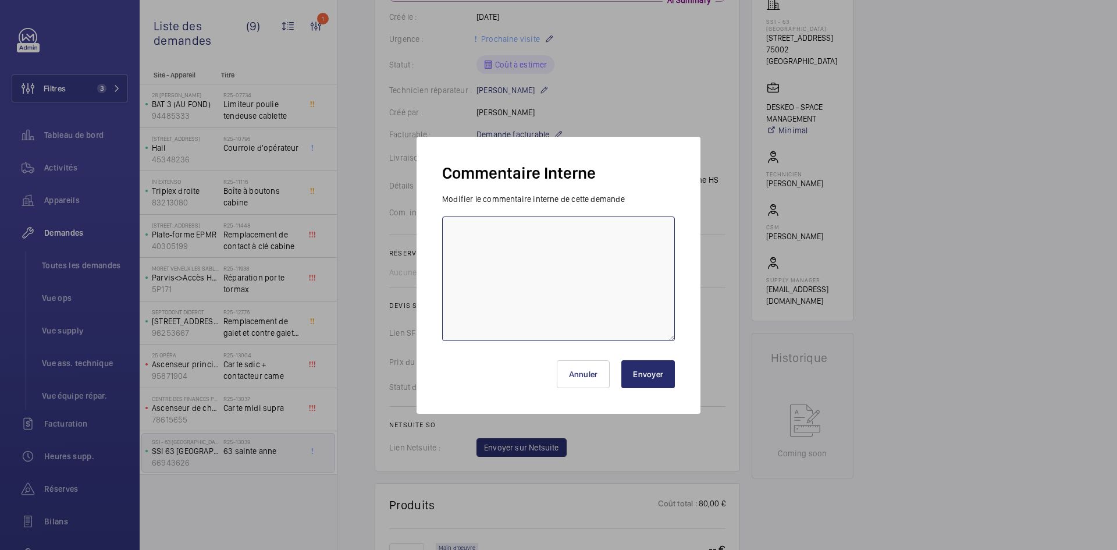
click at [493, 251] on textarea at bounding box center [558, 278] width 233 height 124
type textarea "OU SKU 1543"
click at [654, 369] on button "Envoyer" at bounding box center [648, 374] width 54 height 28
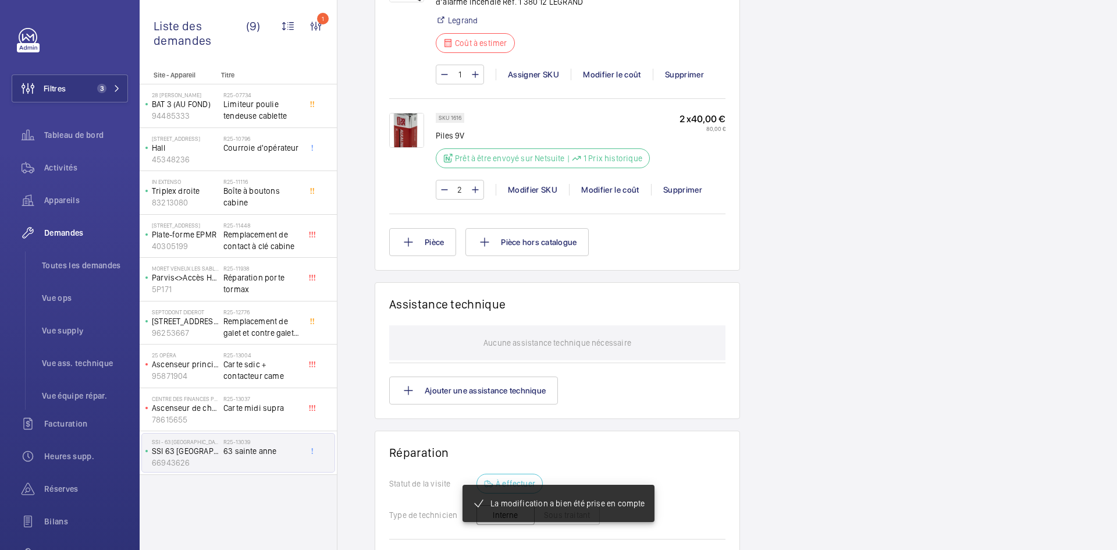
scroll to position [721, 0]
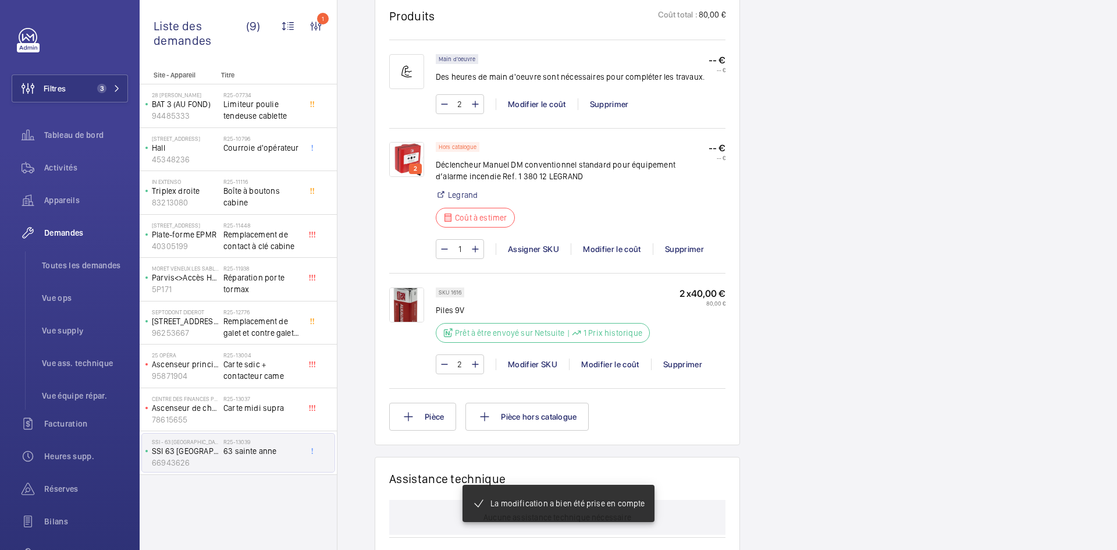
click at [411, 164] on p "2" at bounding box center [415, 168] width 8 height 10
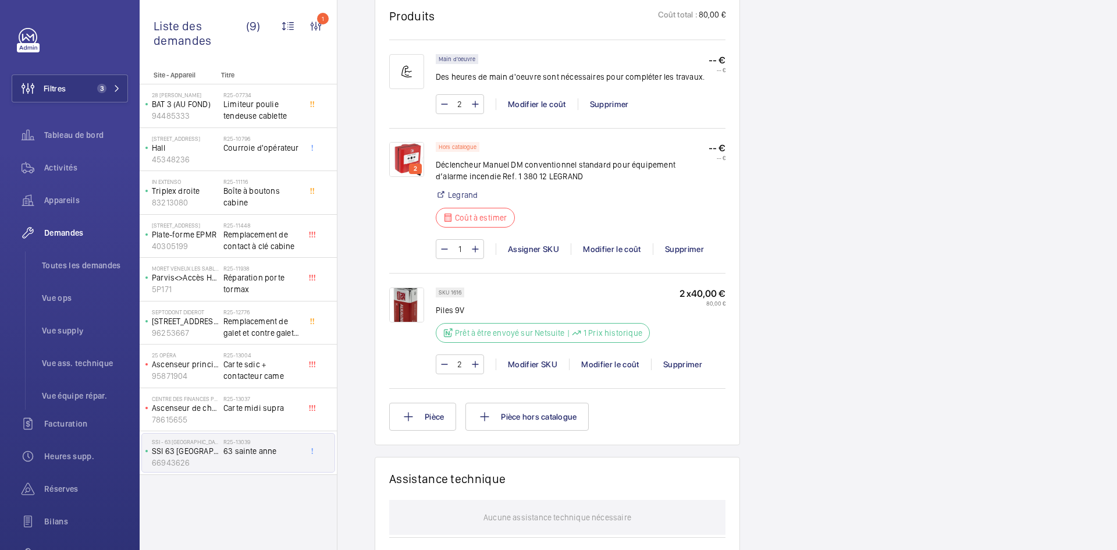
click at [415, 159] on img at bounding box center [406, 159] width 35 height 35
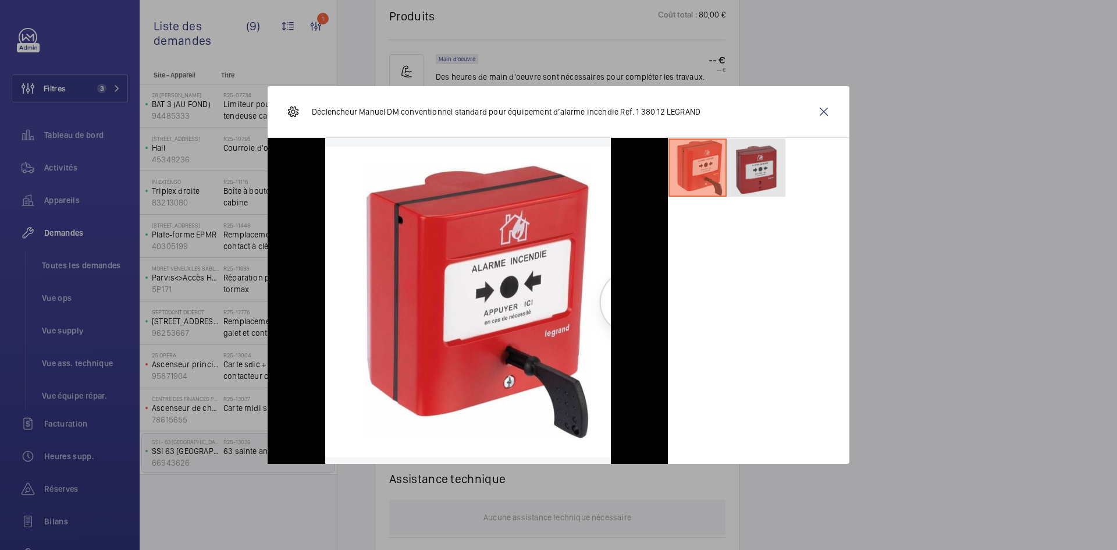
click at [767, 170] on li at bounding box center [756, 167] width 58 height 58
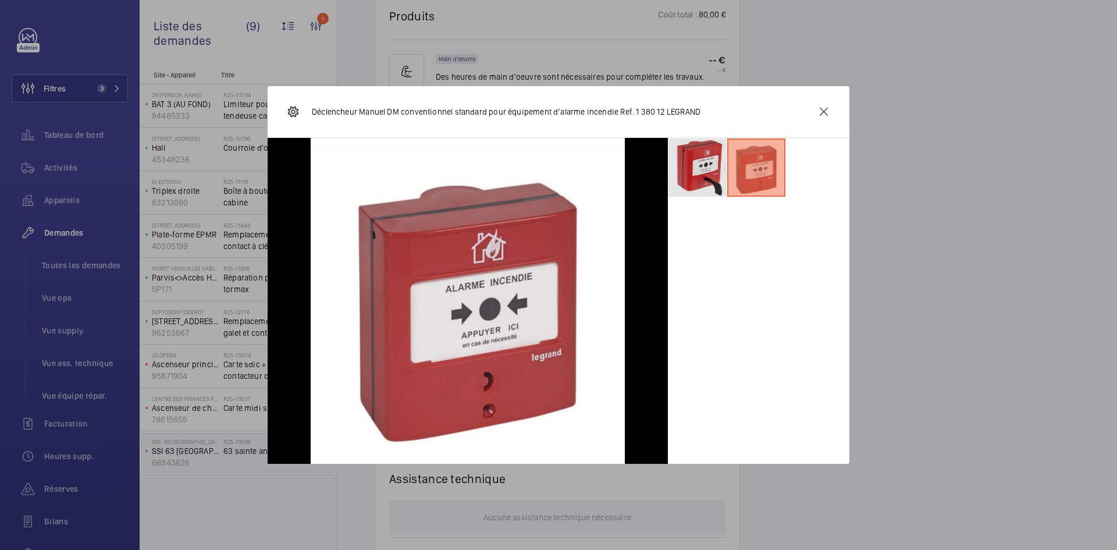
click at [711, 169] on li at bounding box center [697, 167] width 58 height 58
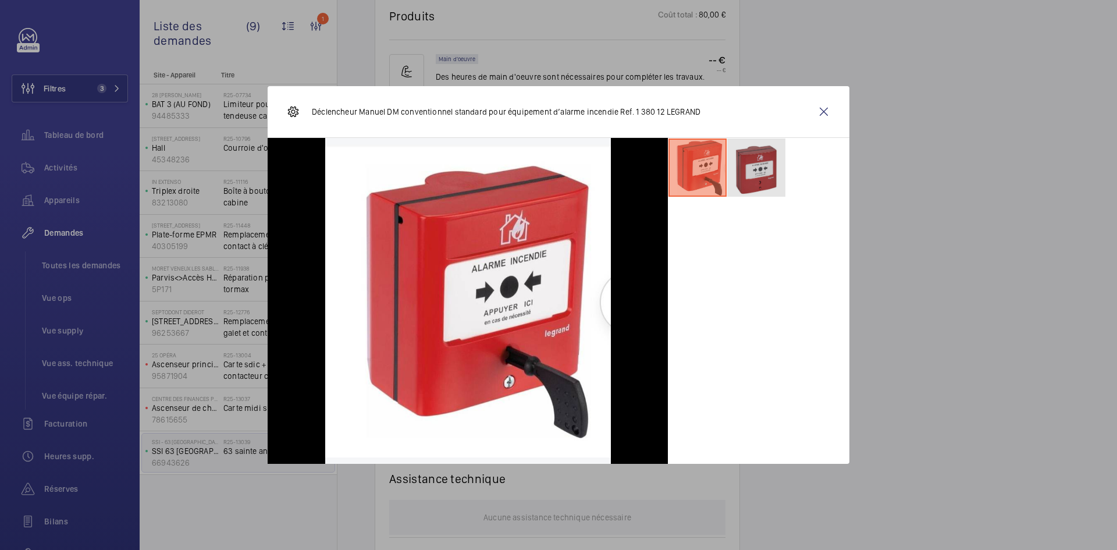
click at [773, 169] on li at bounding box center [756, 167] width 58 height 58
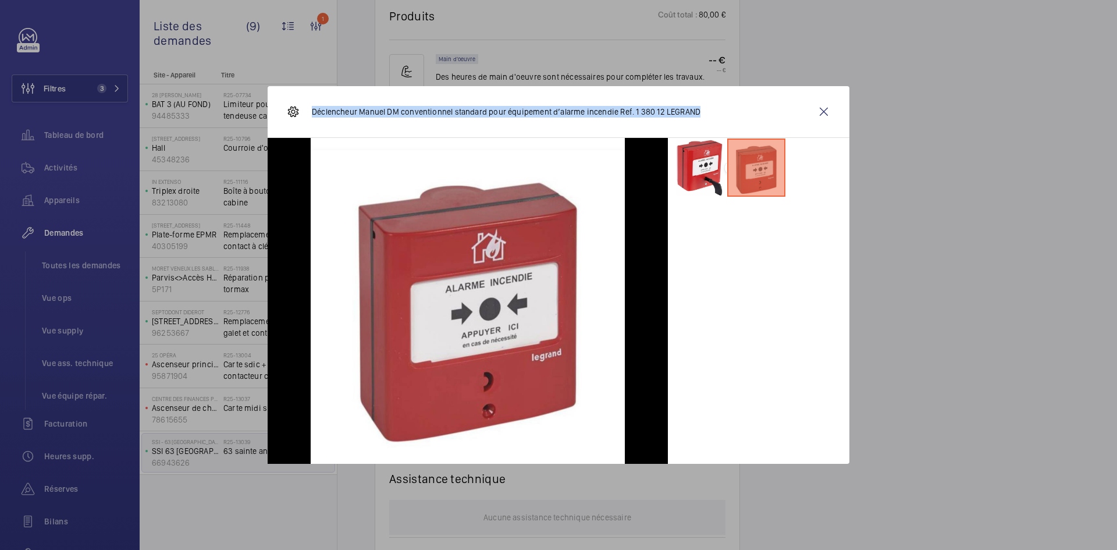
drag, startPoint x: 698, startPoint y: 106, endPoint x: 311, endPoint y: 111, distance: 386.9
click at [311, 111] on div "Déclencheur Manuel DM conventionnel standard pour équipement d’alarme incendie …" at bounding box center [559, 112] width 582 height 52
copy p "Déclencheur Manuel DM conventionnel standard pour équipement d’alarme incendie …"
click at [825, 109] on wm-front-icon-button at bounding box center [824, 112] width 28 height 28
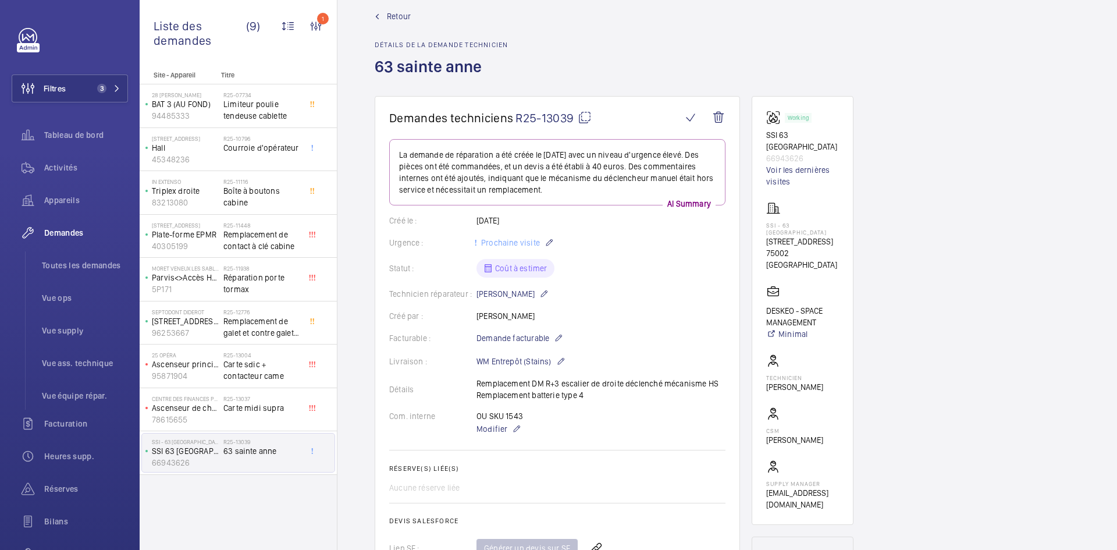
scroll to position [0, 0]
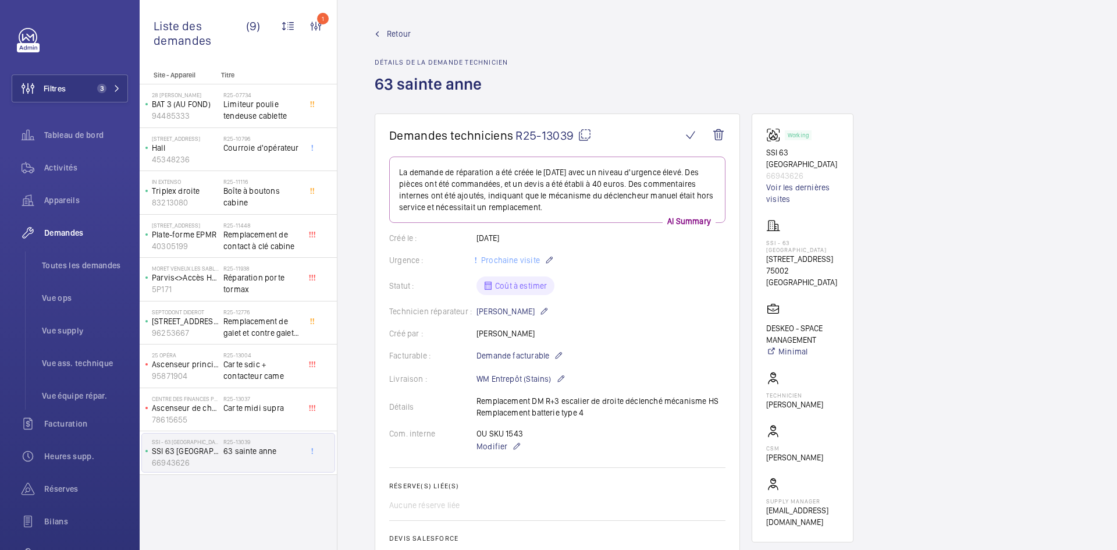
click at [586, 132] on mat-icon at bounding box center [585, 135] width 14 height 14
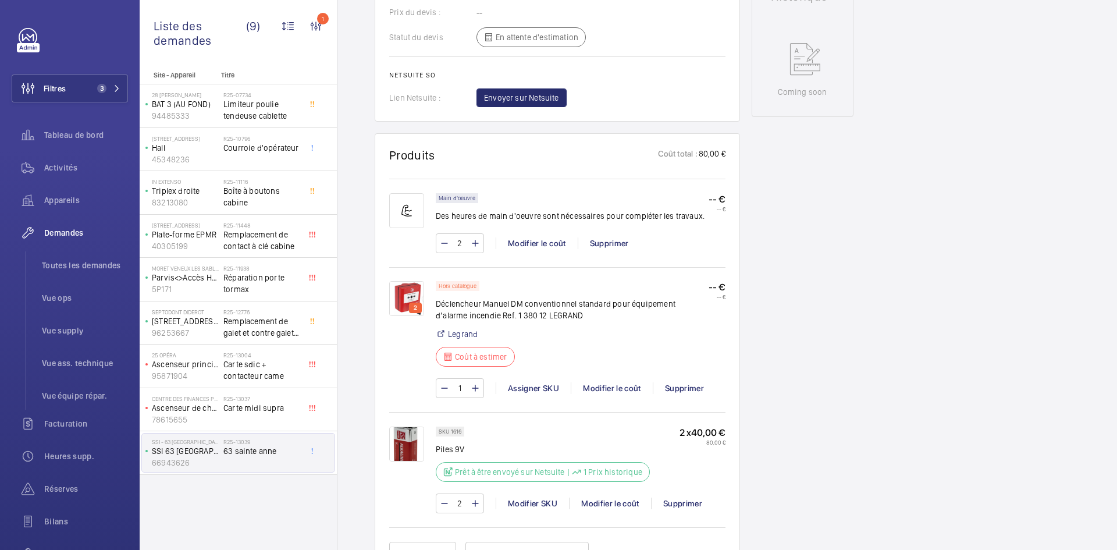
scroll to position [756, 0]
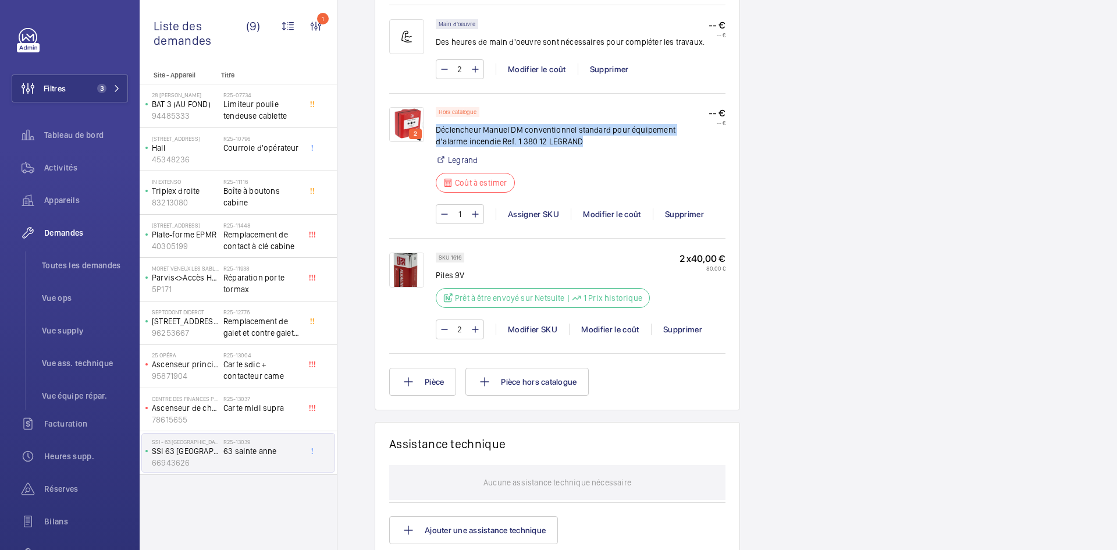
drag, startPoint x: 561, startPoint y: 141, endPoint x: 436, endPoint y: 133, distance: 125.3
click at [436, 133] on p "Déclencheur Manuel DM conventionnel standard pour équipement d’alarme incendie …" at bounding box center [572, 135] width 273 height 23
copy p "Déclencheur Manuel DM conventionnel standard pour équipement d’alarme incendie …"
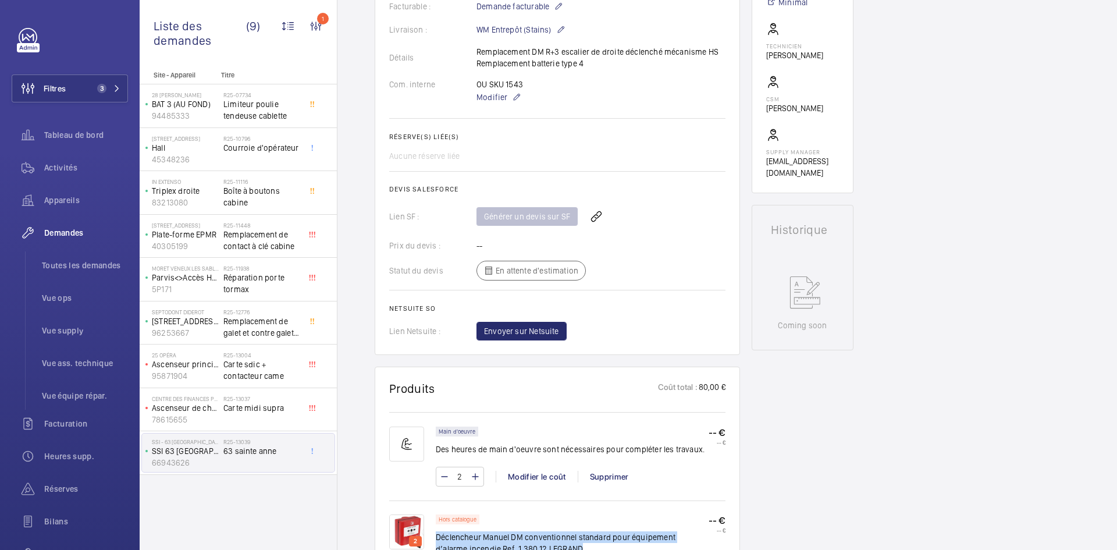
scroll to position [175, 0]
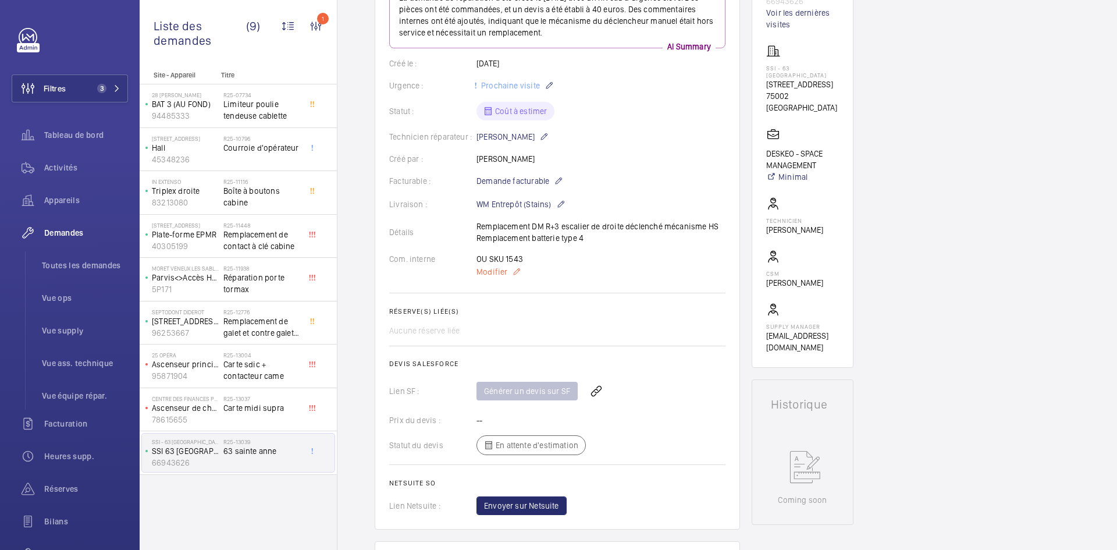
click at [500, 271] on span "Modifier" at bounding box center [491, 272] width 31 height 12
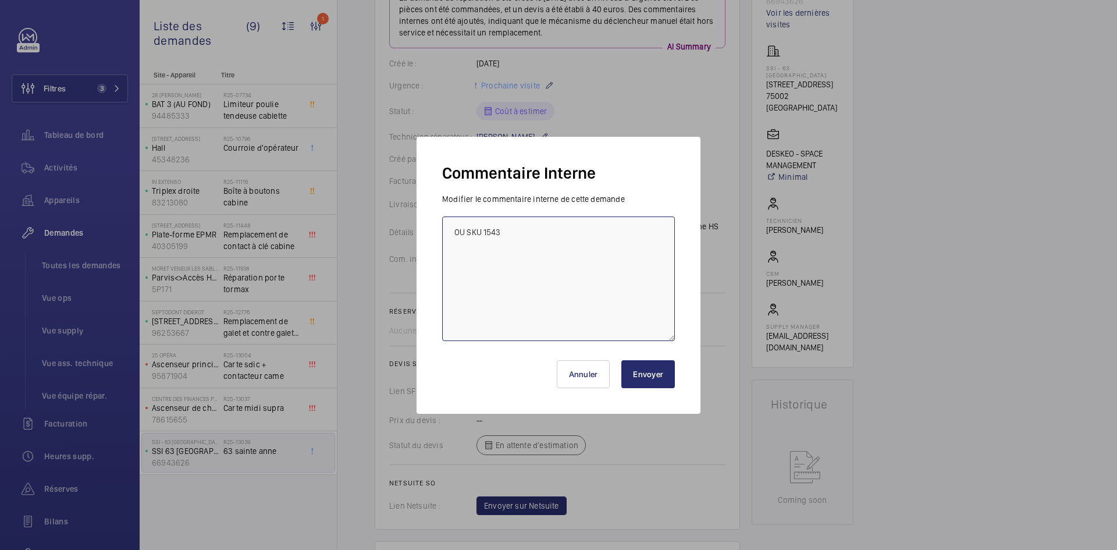
click at [454, 226] on textarea "OU SKU 1543" at bounding box center [558, 278] width 233 height 124
type textarea "BY-30/09 demande de devis envoyée au fournisseur GDV attente de retour. OU SKU …"
click at [656, 374] on button "Envoyer" at bounding box center [648, 374] width 54 height 28
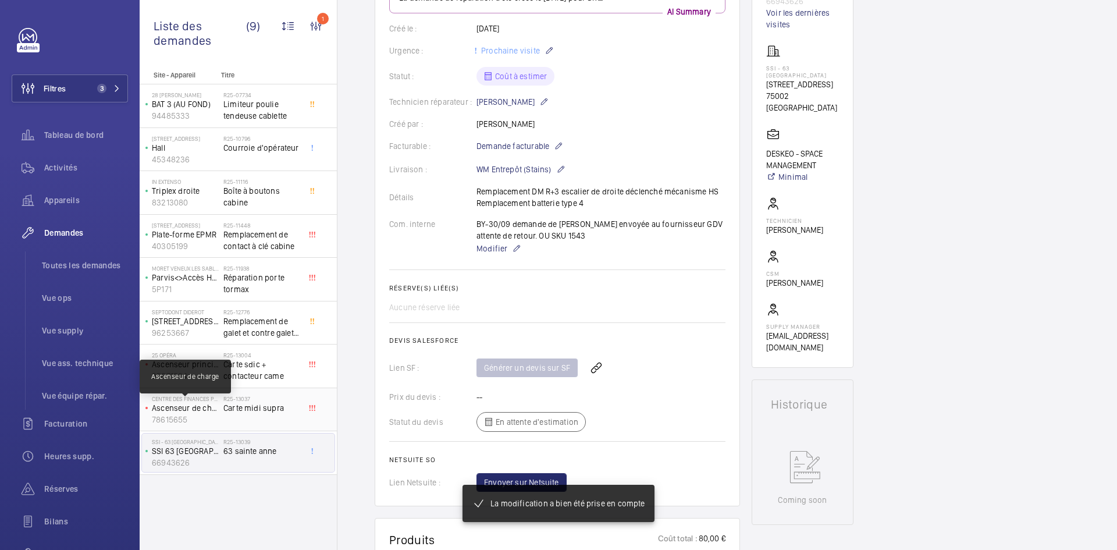
scroll to position [186, 0]
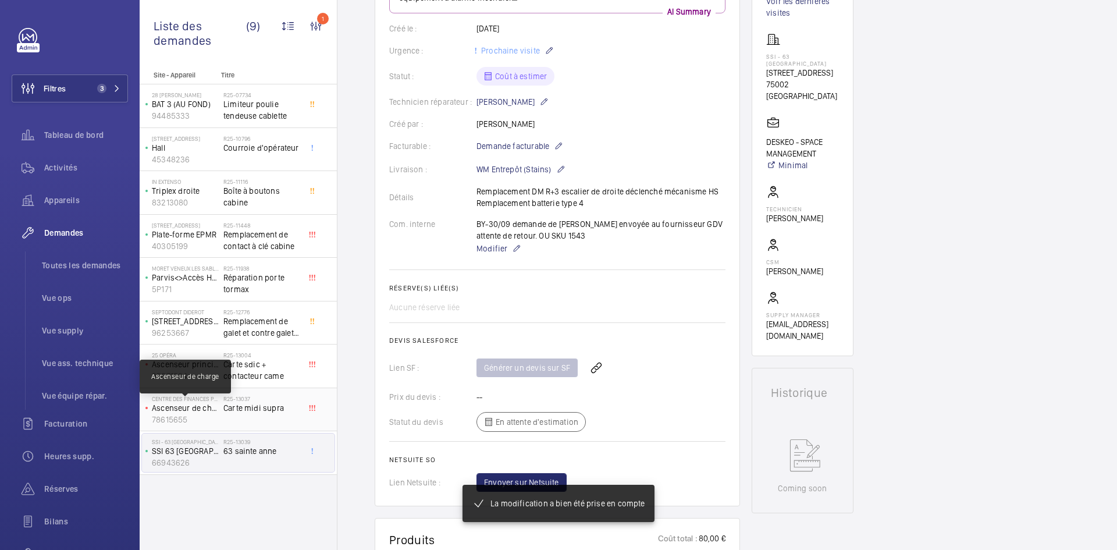
click at [218, 410] on p "Ascenseur de charge" at bounding box center [185, 408] width 67 height 12
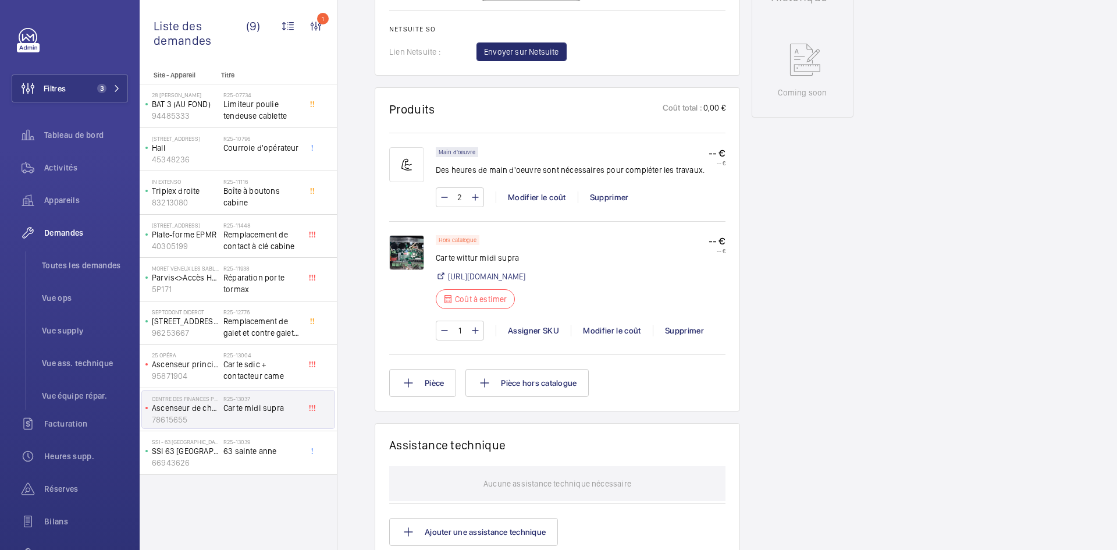
scroll to position [628, 0]
drag, startPoint x: 514, startPoint y: 259, endPoint x: 478, endPoint y: 261, distance: 36.7
click at [478, 261] on p "Carte wittur midi supra" at bounding box center [481, 258] width 90 height 12
copy p "midi supra"
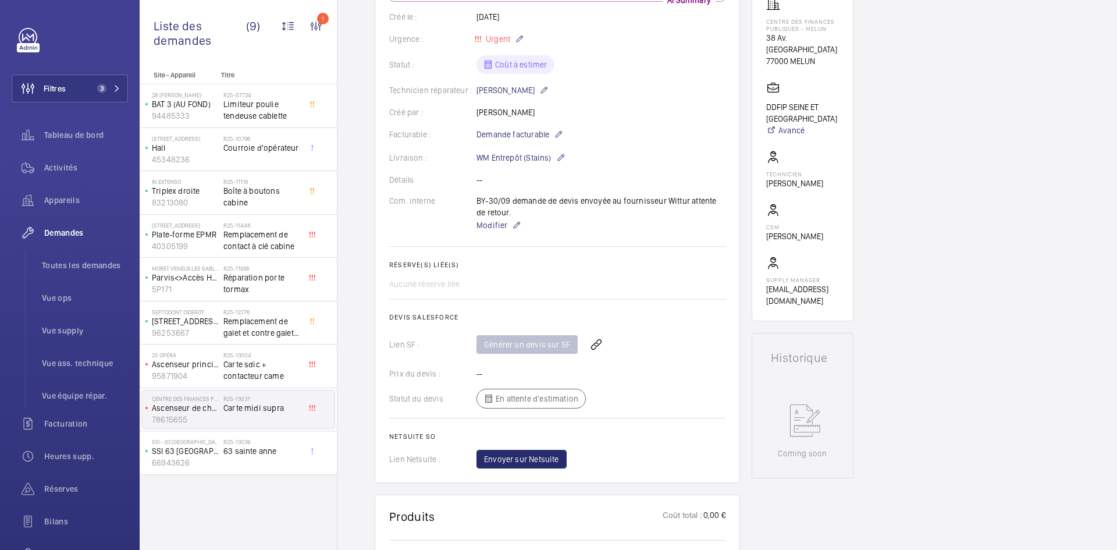
scroll to position [454, 0]
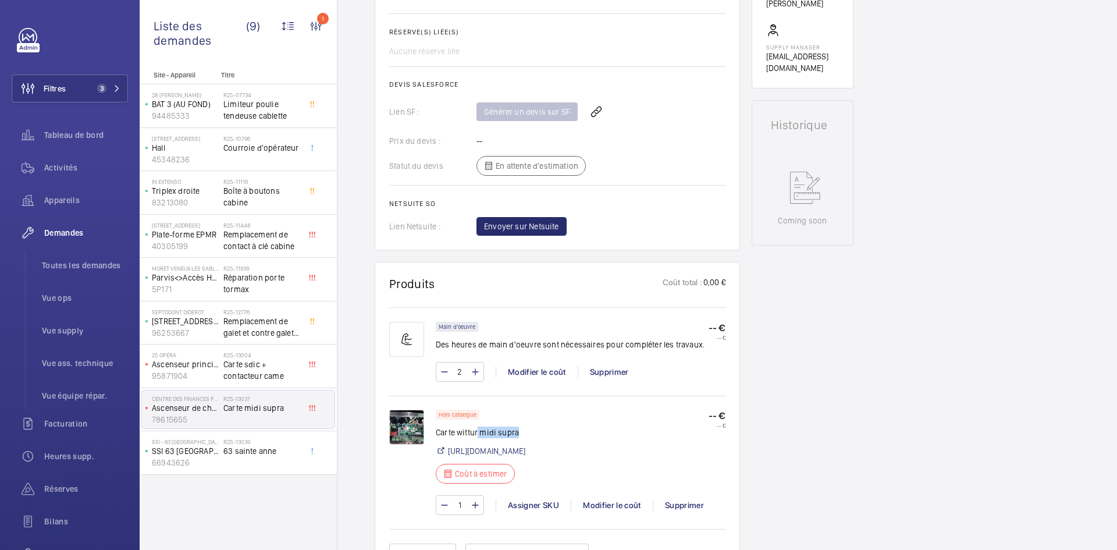
click at [404, 425] on img at bounding box center [406, 427] width 35 height 35
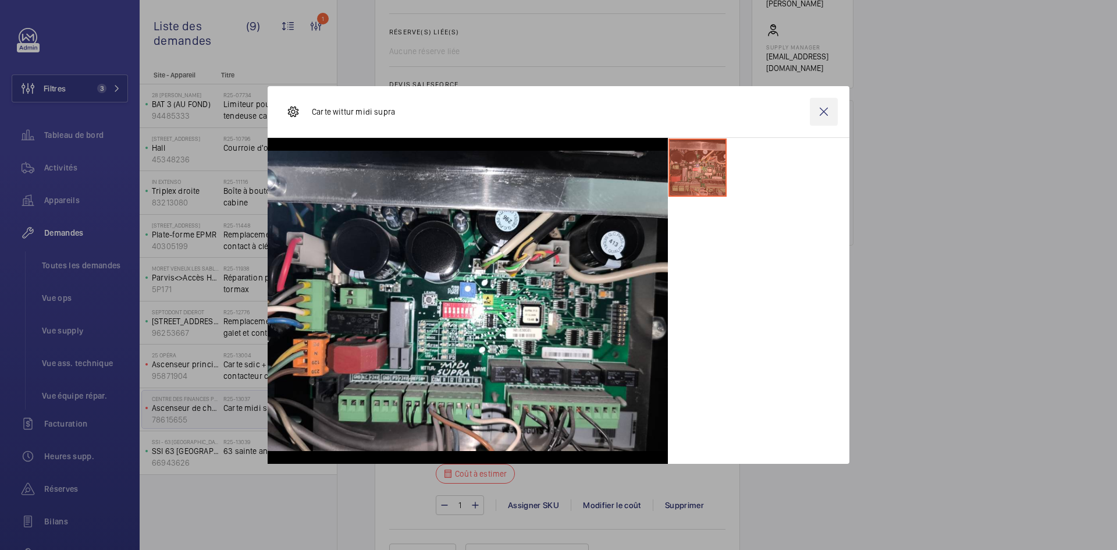
click at [832, 113] on wm-front-icon-button at bounding box center [824, 112] width 28 height 28
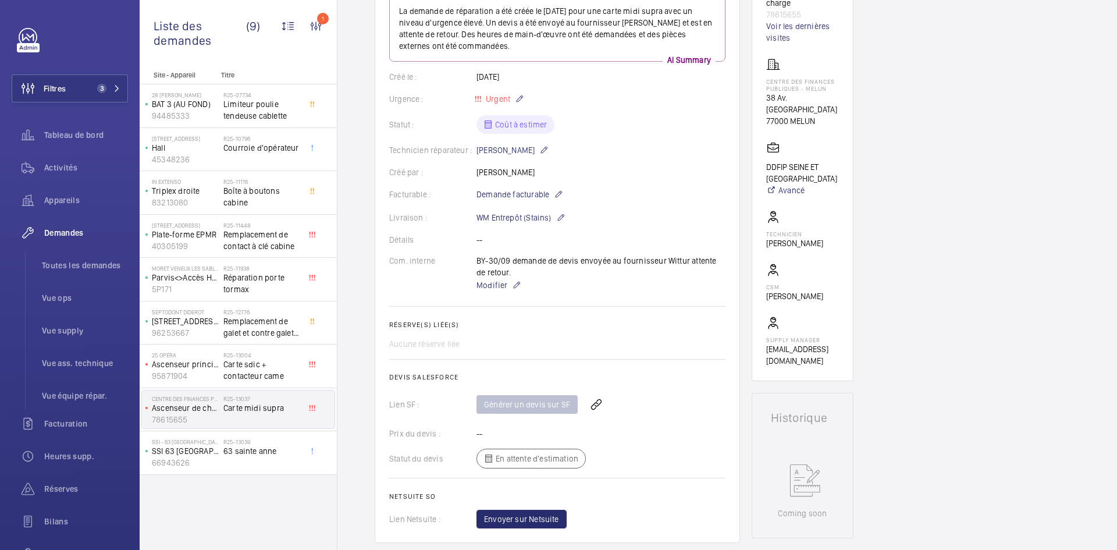
scroll to position [0, 0]
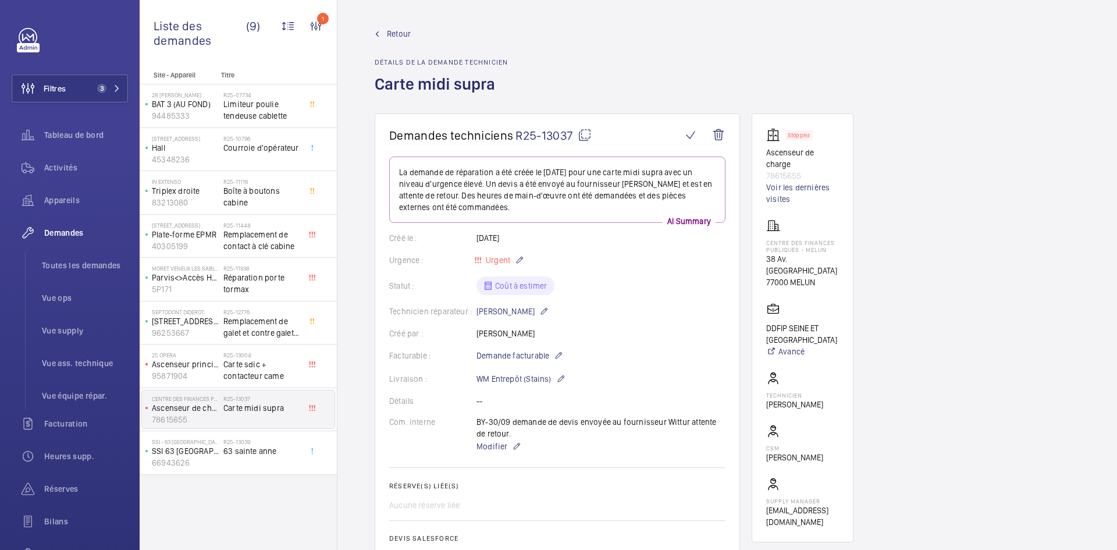
click at [399, 33] on span "Retour" at bounding box center [399, 34] width 24 height 12
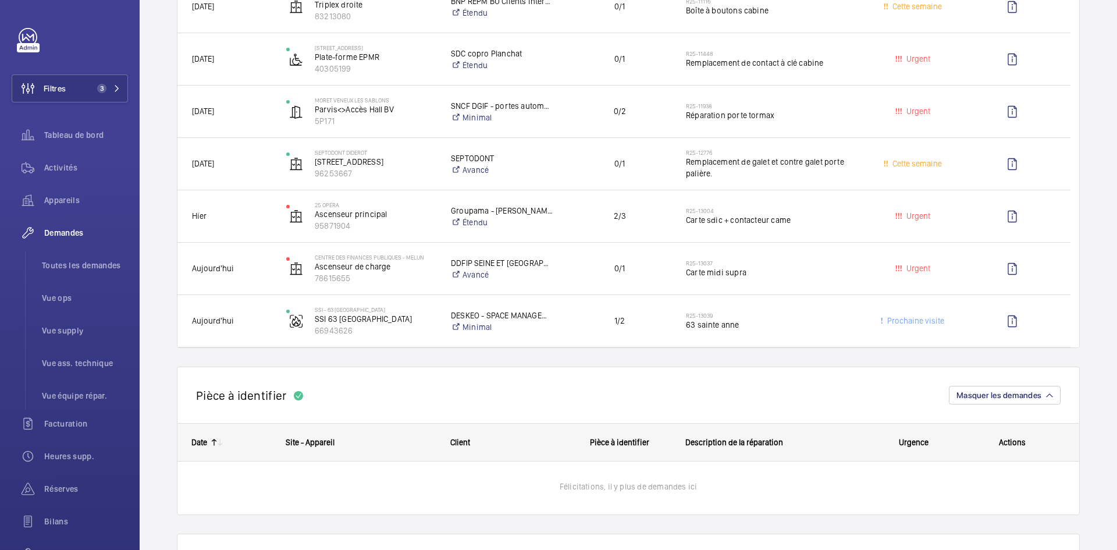
scroll to position [349, 0]
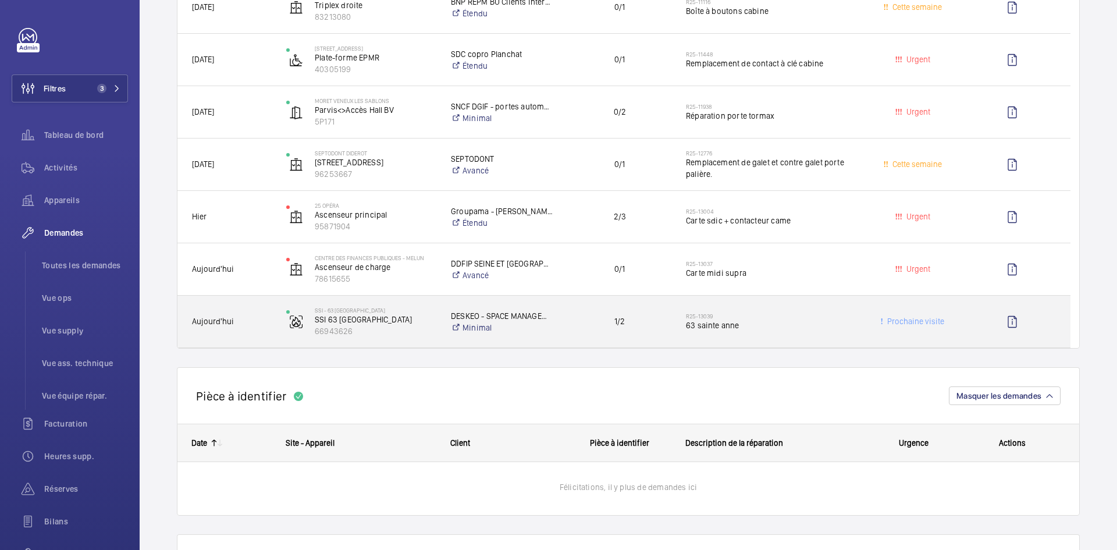
click at [256, 322] on span "Aujourd'hui" at bounding box center [231, 321] width 79 height 13
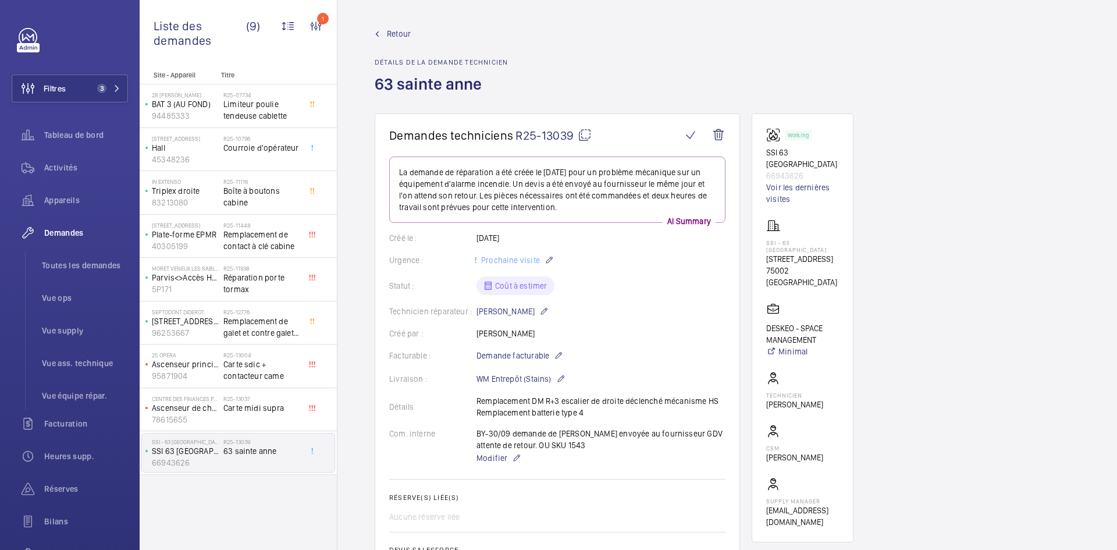
click at [392, 33] on span "Retour" at bounding box center [399, 34] width 24 height 12
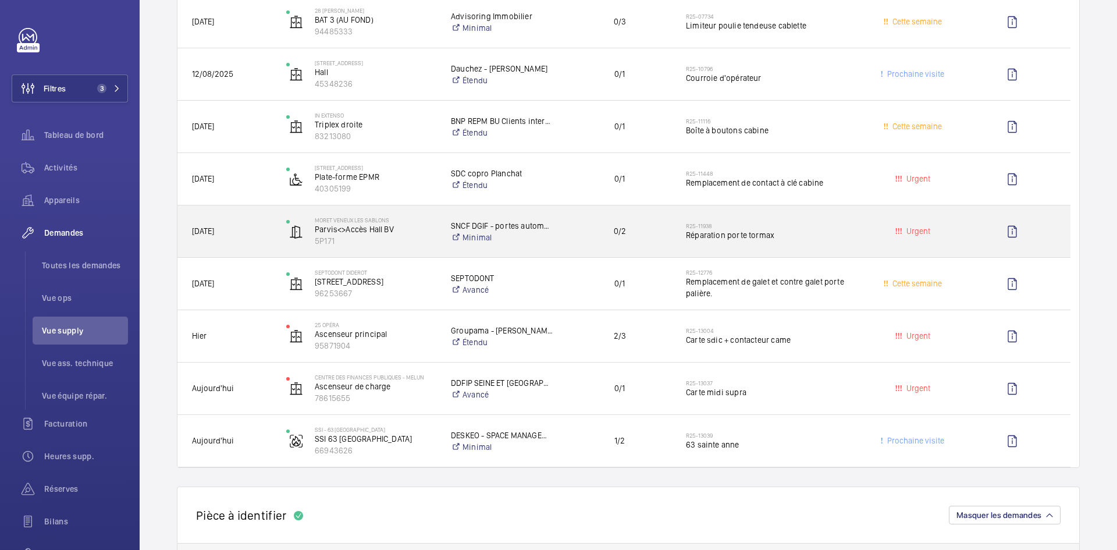
scroll to position [291, 0]
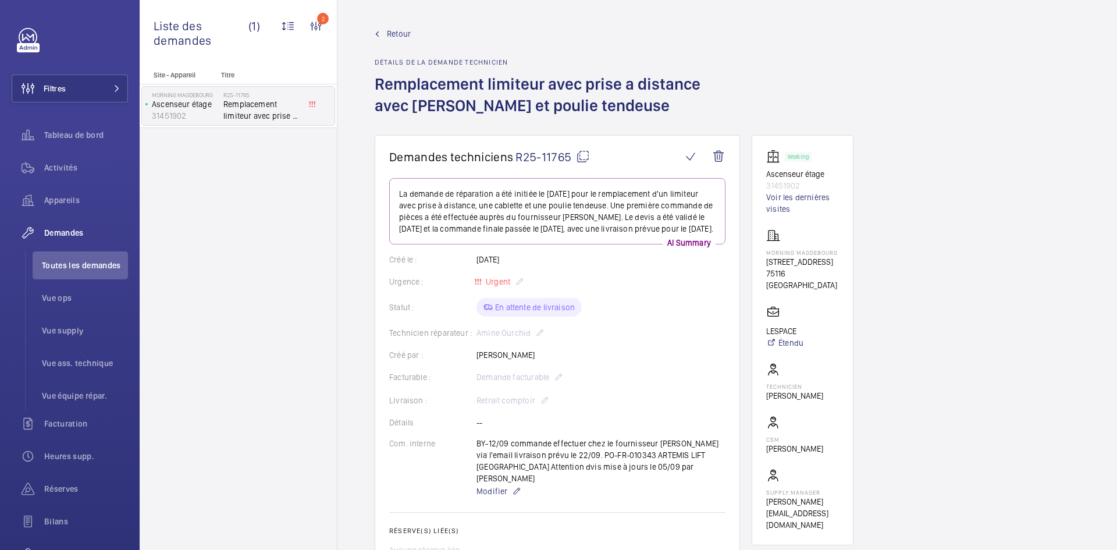
scroll to position [175, 0]
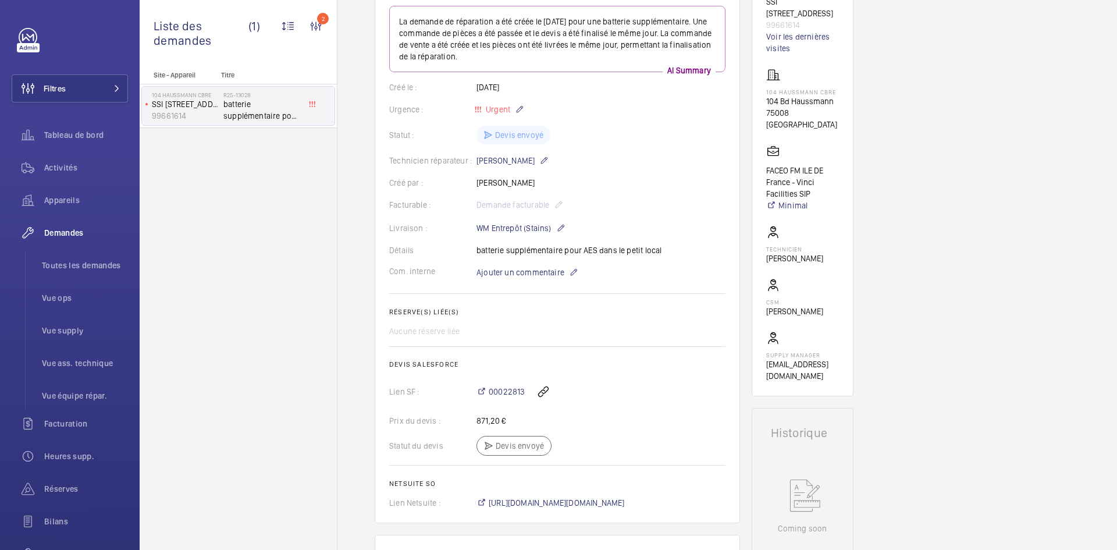
scroll to position [116, 0]
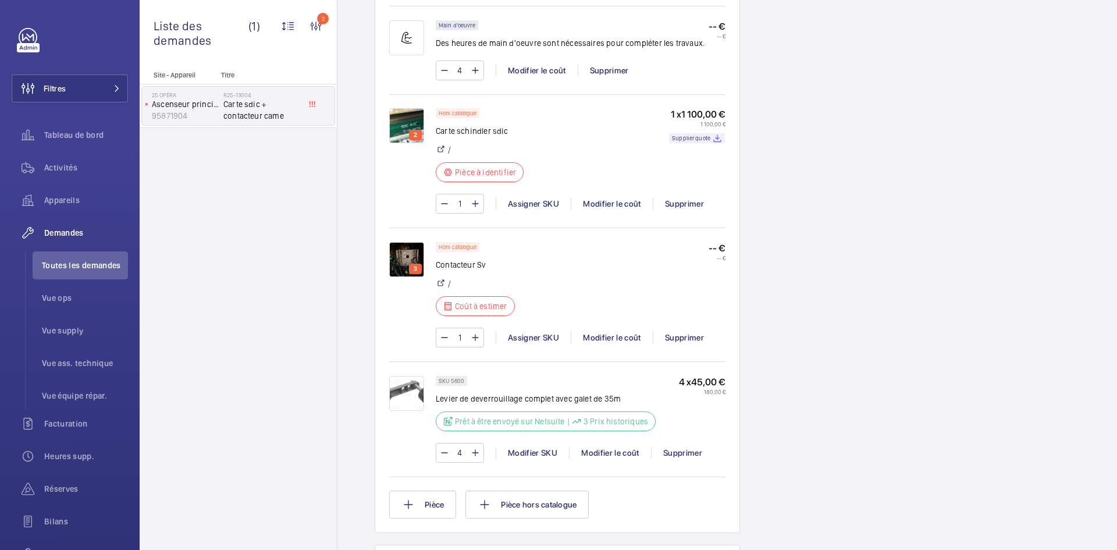
scroll to position [756, 0]
click at [397, 254] on img at bounding box center [406, 258] width 35 height 35
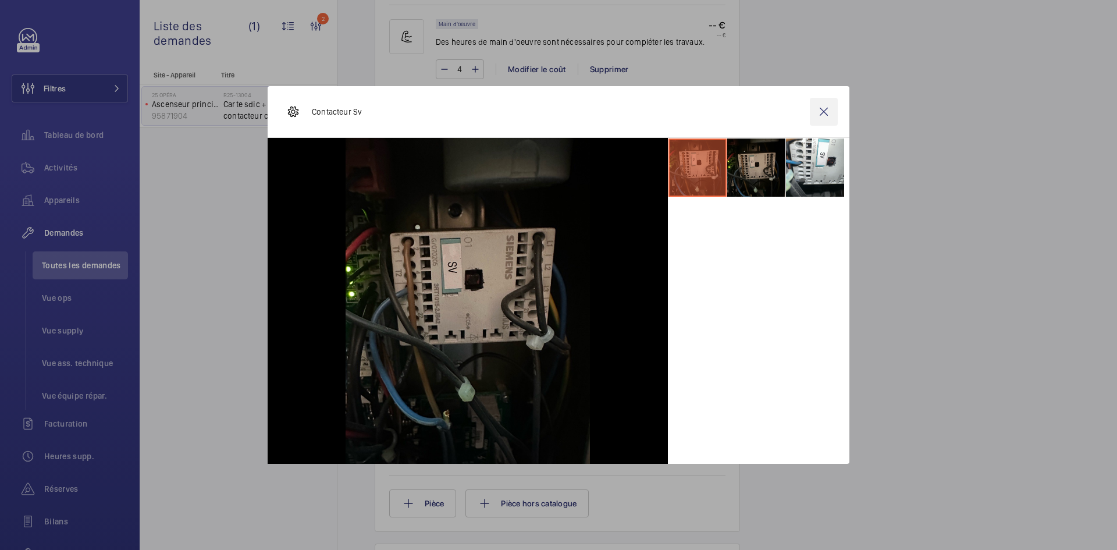
click at [823, 109] on wm-front-icon-button at bounding box center [824, 112] width 28 height 28
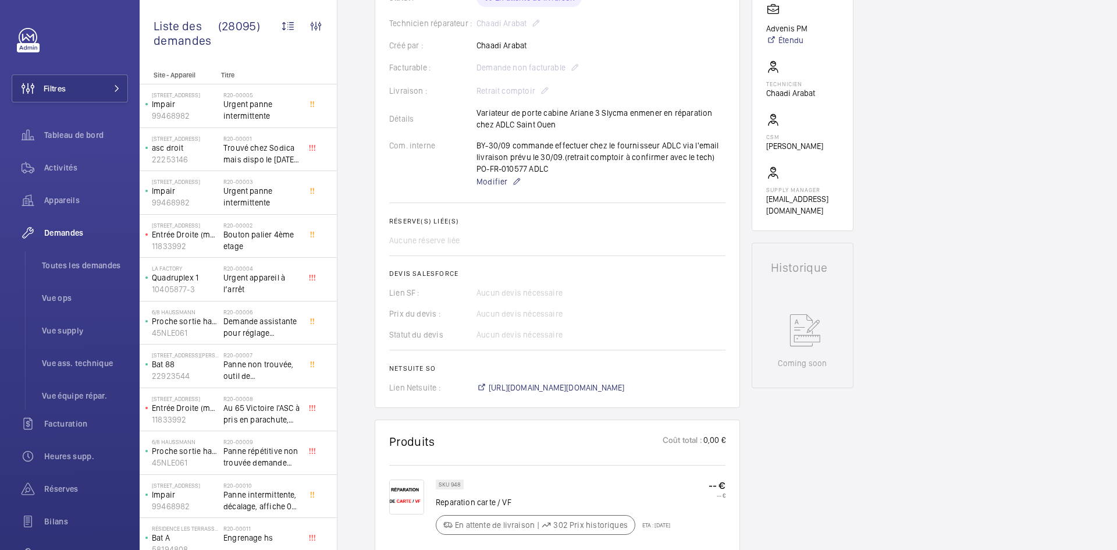
scroll to position [233, 0]
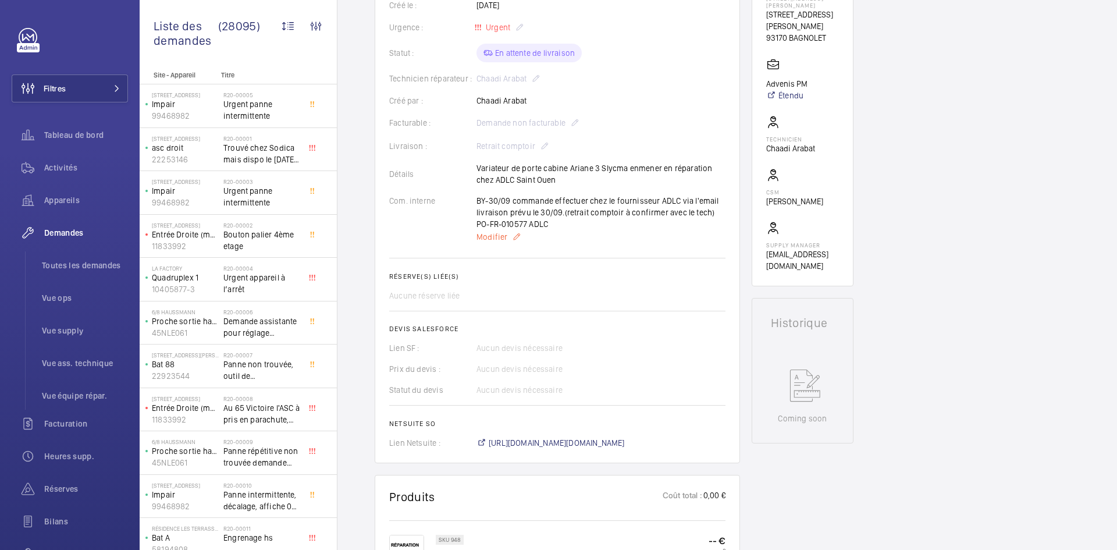
click at [499, 236] on span "Modifier" at bounding box center [491, 237] width 31 height 12
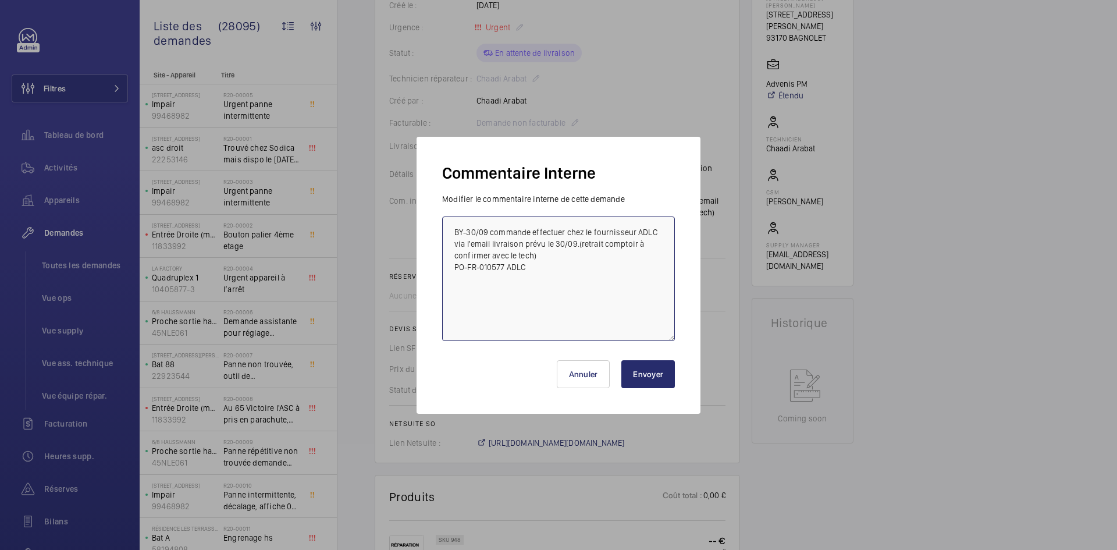
click at [561, 242] on textarea "BY-30/09 commande effectuer chez le fournisseur ADLC via l'email livraison prév…" at bounding box center [558, 278] width 233 height 124
click at [572, 239] on textarea "BY-30/09 commande effectuer chez le fournisseur ADLC via l'email livraison prév…" at bounding box center [558, 278] width 233 height 124
type textarea "BY-30/09 commande effectuer chez le fournisseur ADLC via l'email livraison prév…"
click at [668, 365] on button "Envoyer" at bounding box center [648, 374] width 54 height 28
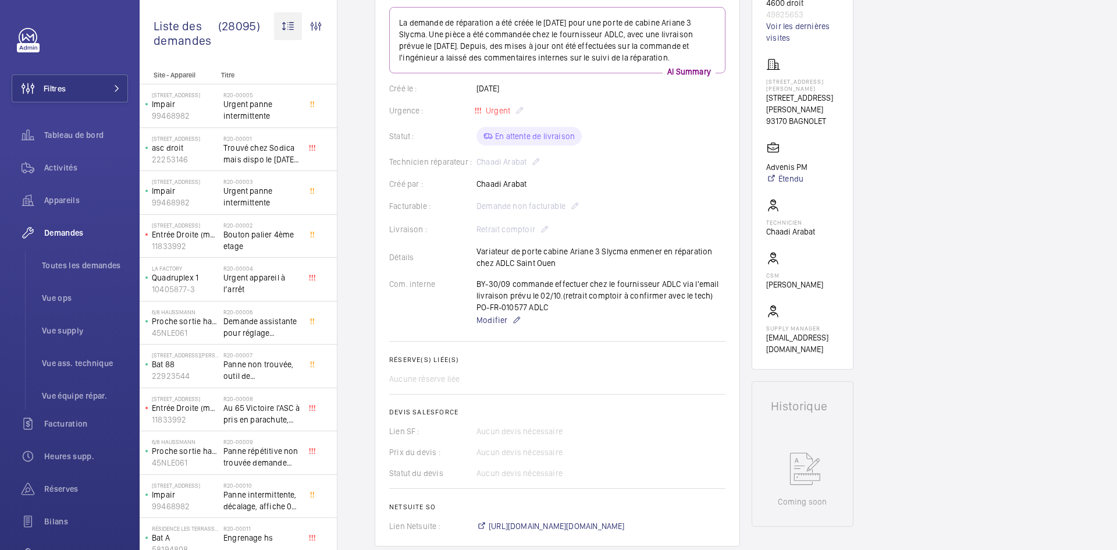
scroll to position [93, 0]
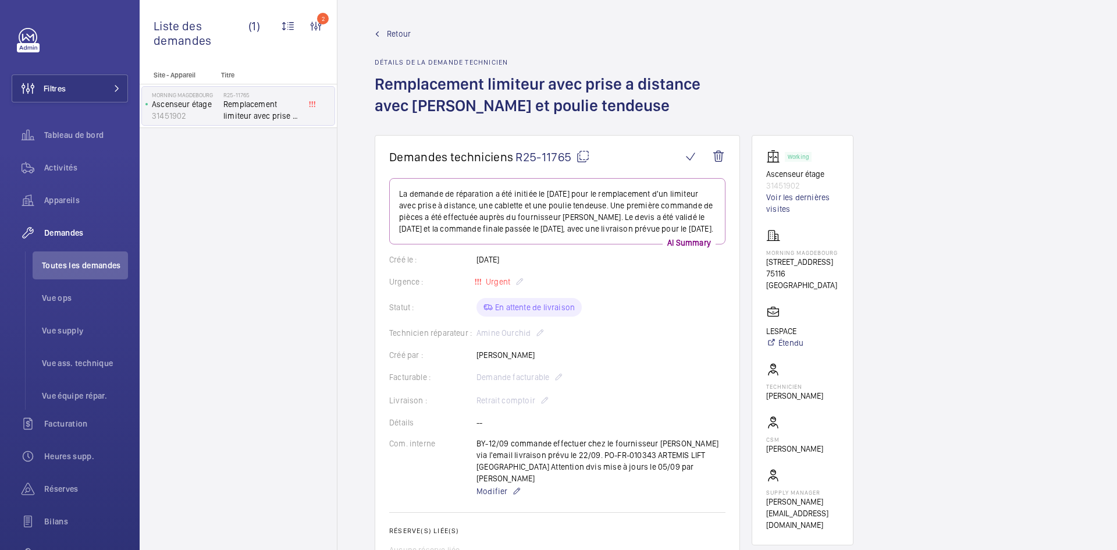
scroll to position [175, 0]
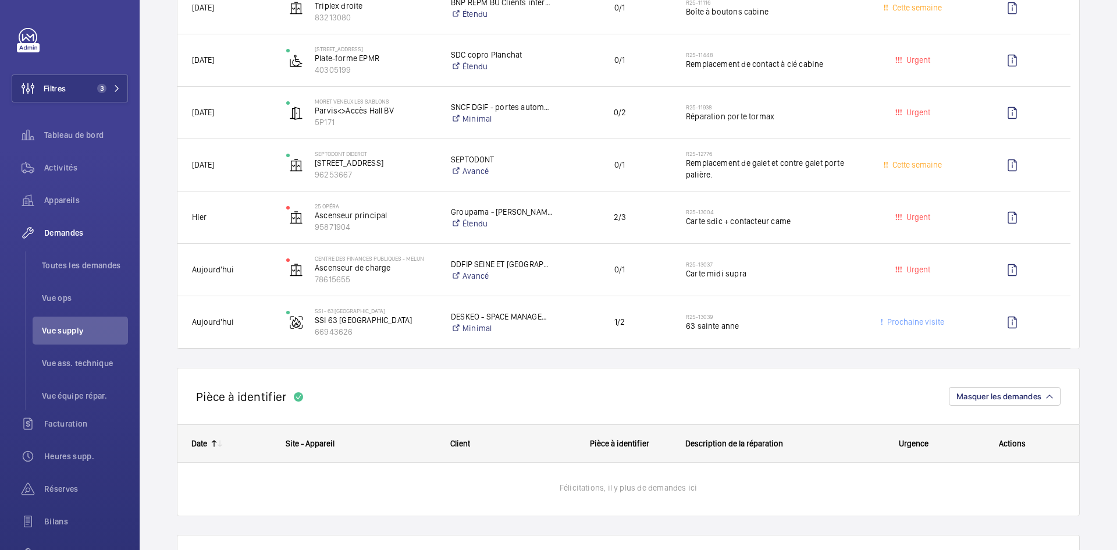
scroll to position [349, 0]
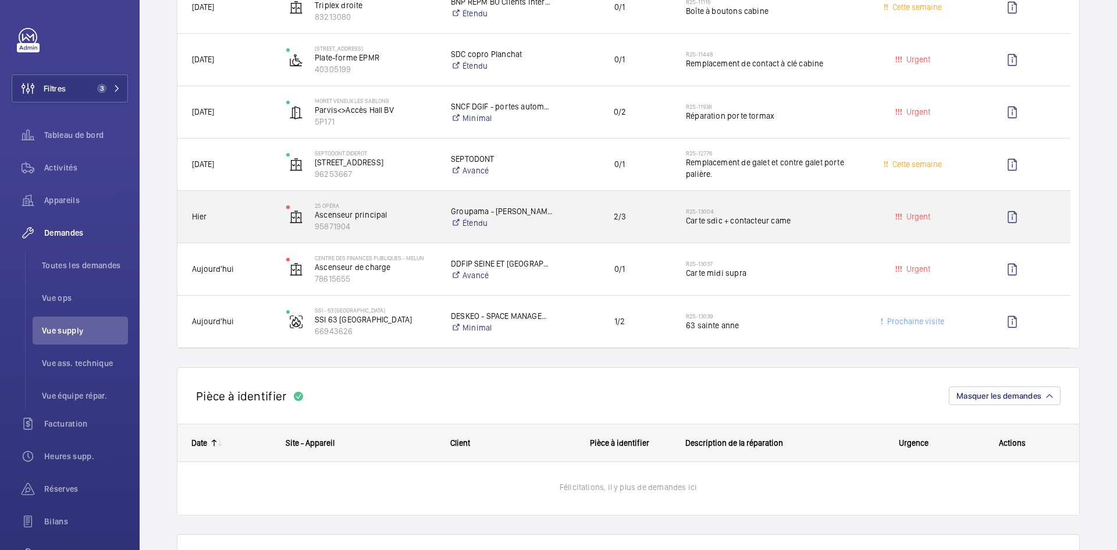
click at [248, 232] on div "Hier" at bounding box center [224, 216] width 93 height 37
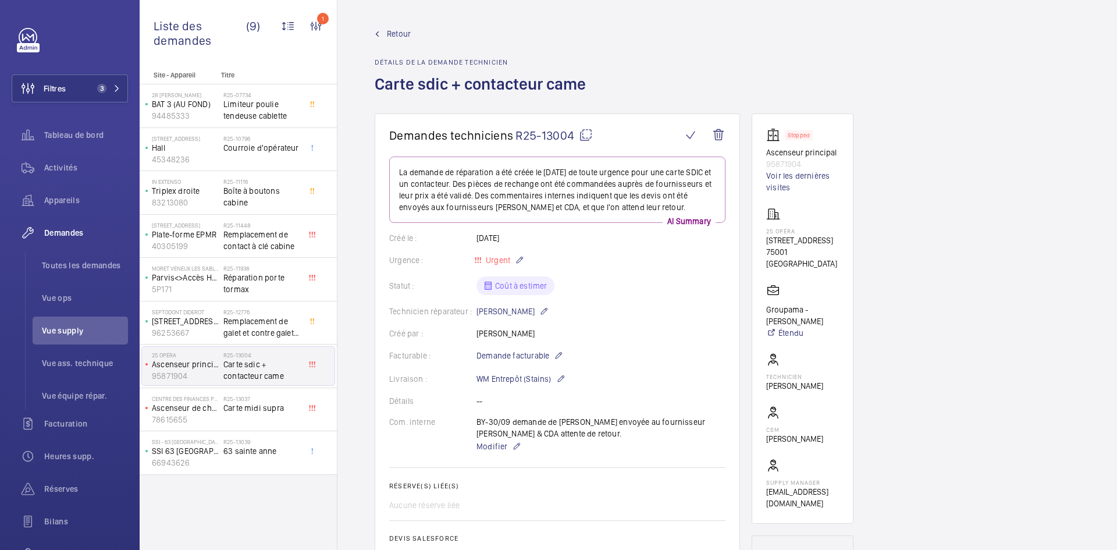
click at [580, 129] on mat-icon at bounding box center [586, 135] width 14 height 14
click at [490, 447] on span "Modifier" at bounding box center [491, 446] width 31 height 12
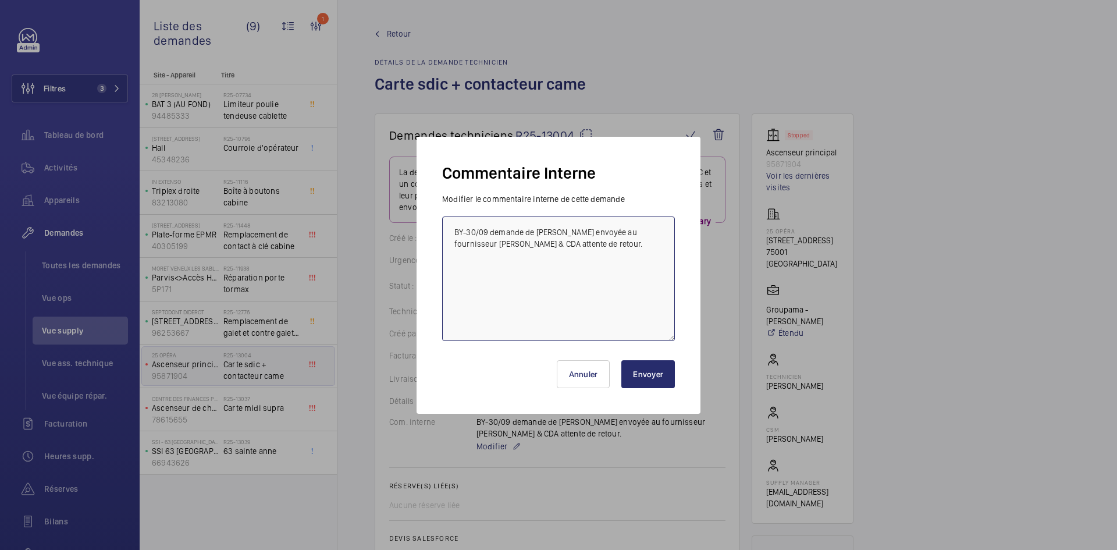
click at [511, 244] on textarea "BY-30/09 demande de [PERSON_NAME] envoyée au fournisseur [PERSON_NAME] & CDA at…" at bounding box center [558, 278] width 233 height 124
type textarea "BY-30/09 demande de [PERSON_NAME] envoyée au fournisseur [PERSON_NAME] & CDA & …"
click at [668, 373] on button "Envoyer" at bounding box center [648, 374] width 54 height 28
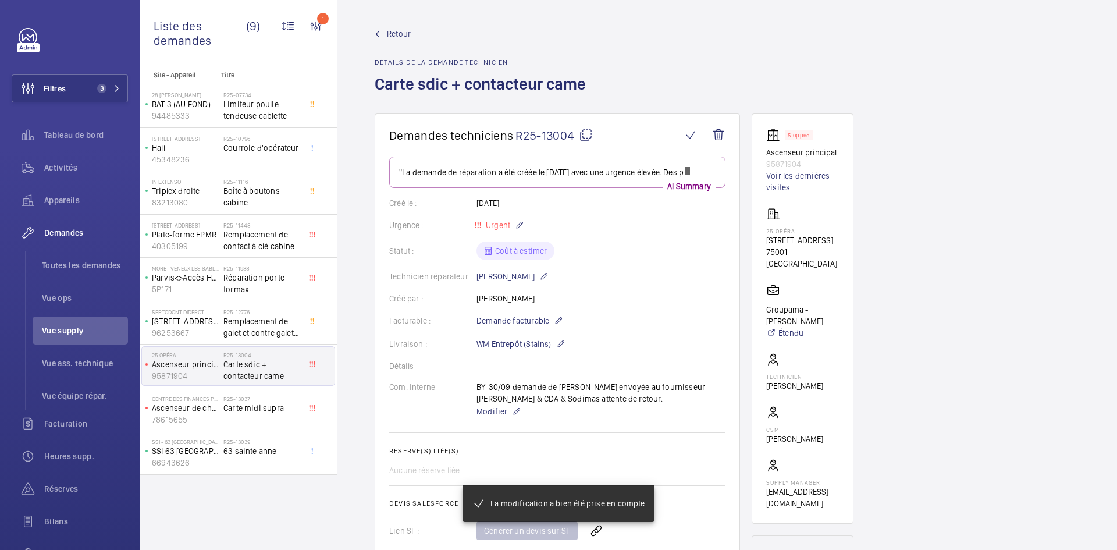
click at [392, 31] on span "Retour" at bounding box center [399, 34] width 24 height 12
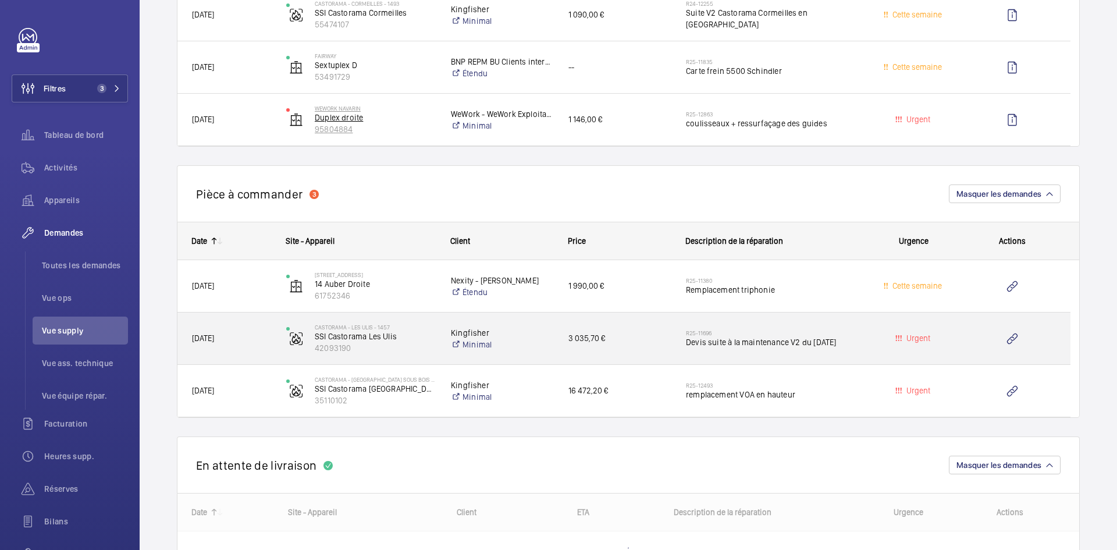
scroll to position [1219, 0]
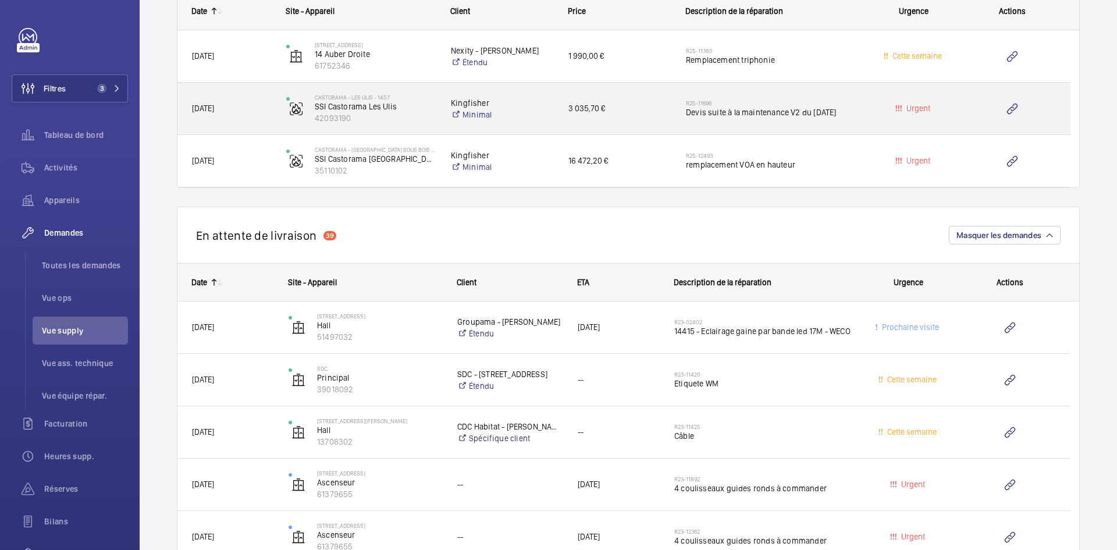
click at [268, 101] on div "[DATE]" at bounding box center [224, 108] width 93 height 37
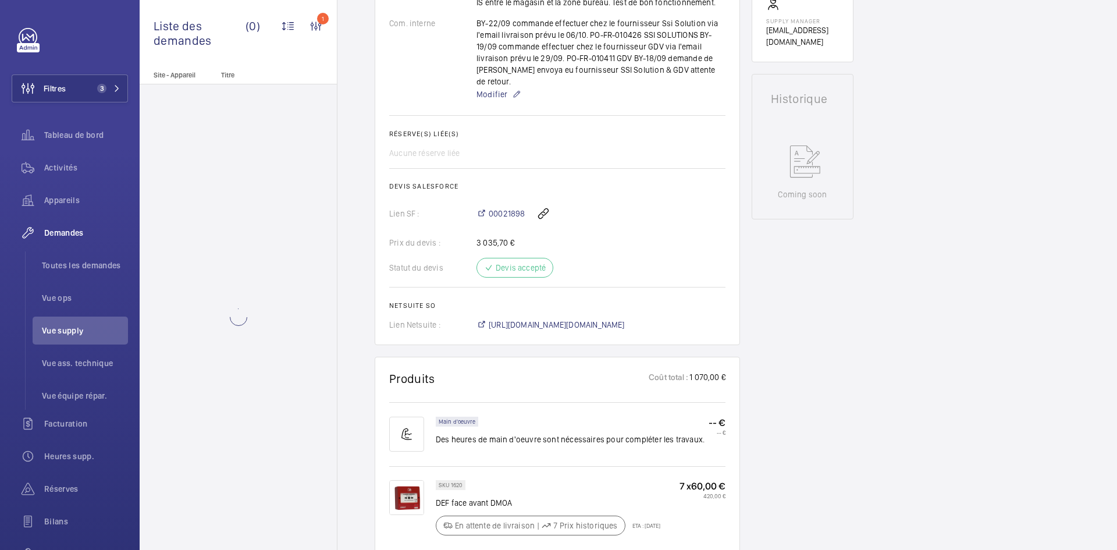
scroll to position [524, 0]
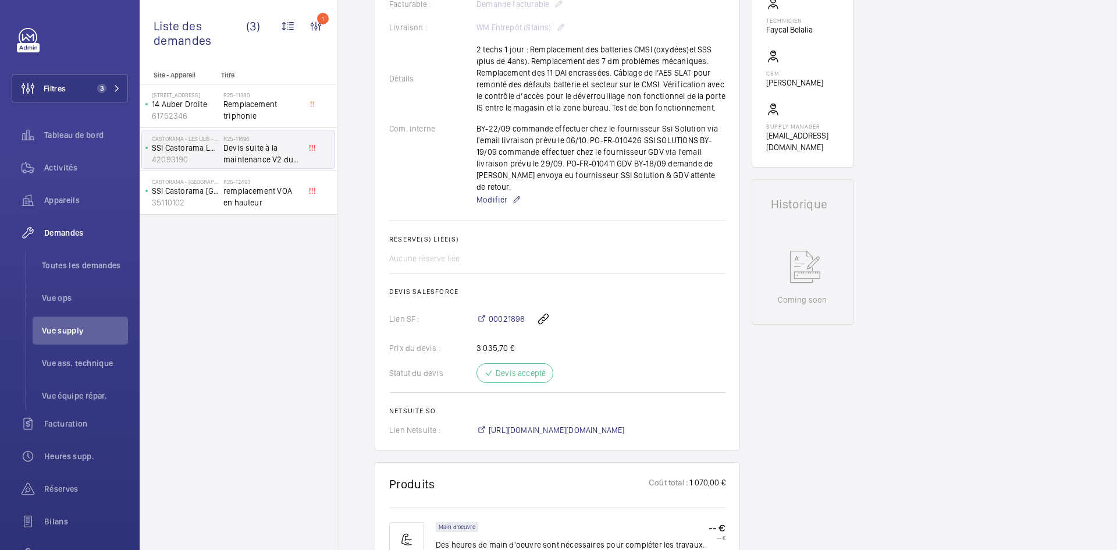
scroll to position [291, 0]
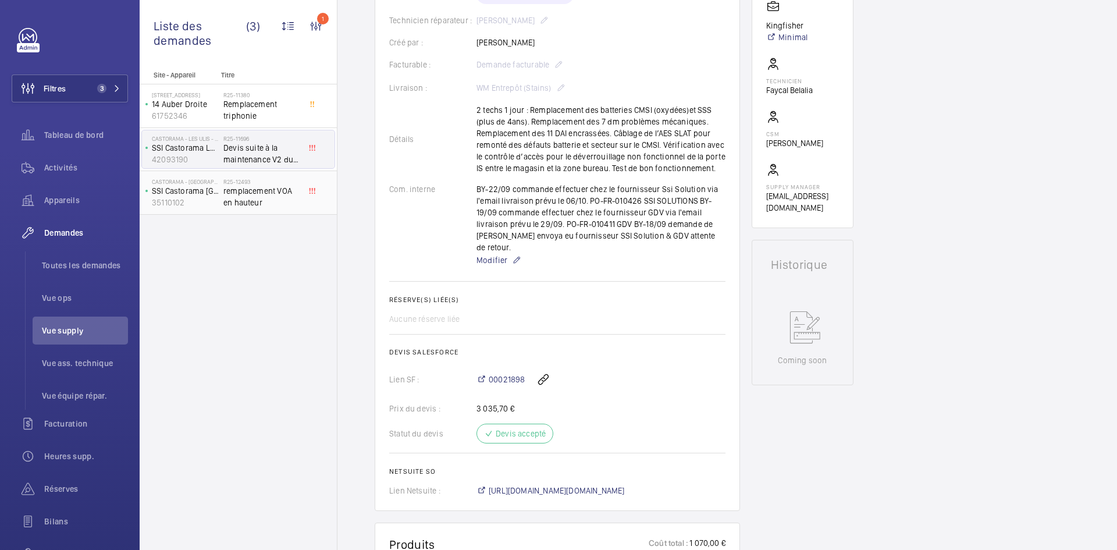
click at [227, 197] on span "remplacement VOA en hauteur" at bounding box center [261, 196] width 77 height 23
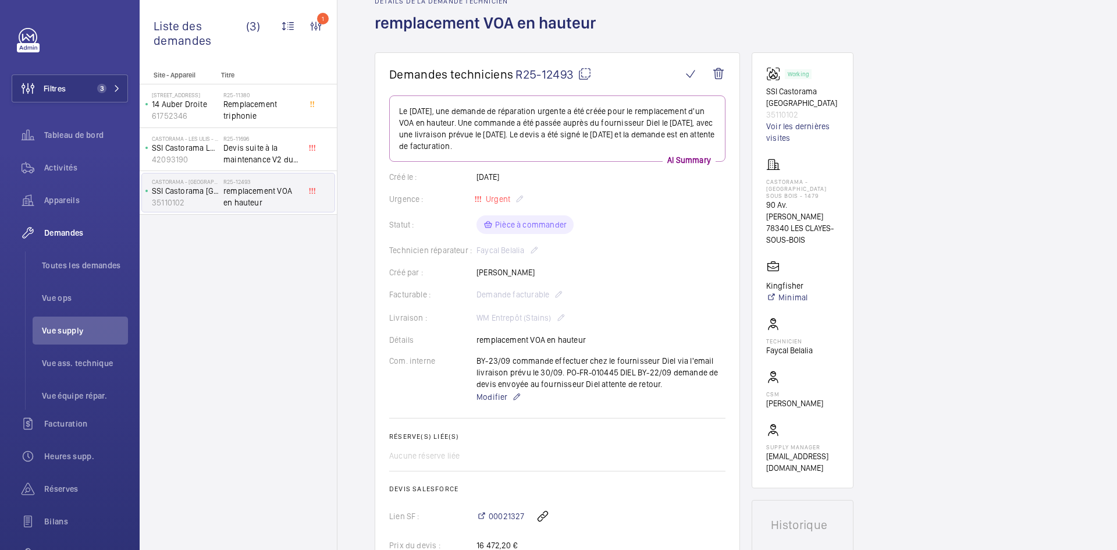
scroll to position [58, 0]
click at [585, 73] on mat-icon at bounding box center [585, 77] width 14 height 14
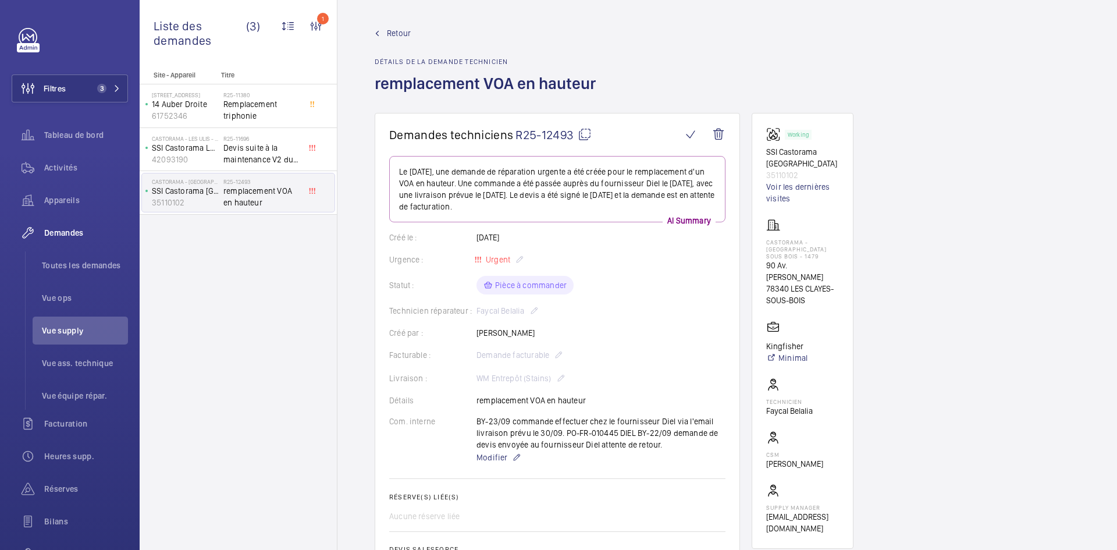
scroll to position [0, 0]
click at [489, 458] on span "Modifier" at bounding box center [491, 458] width 31 height 12
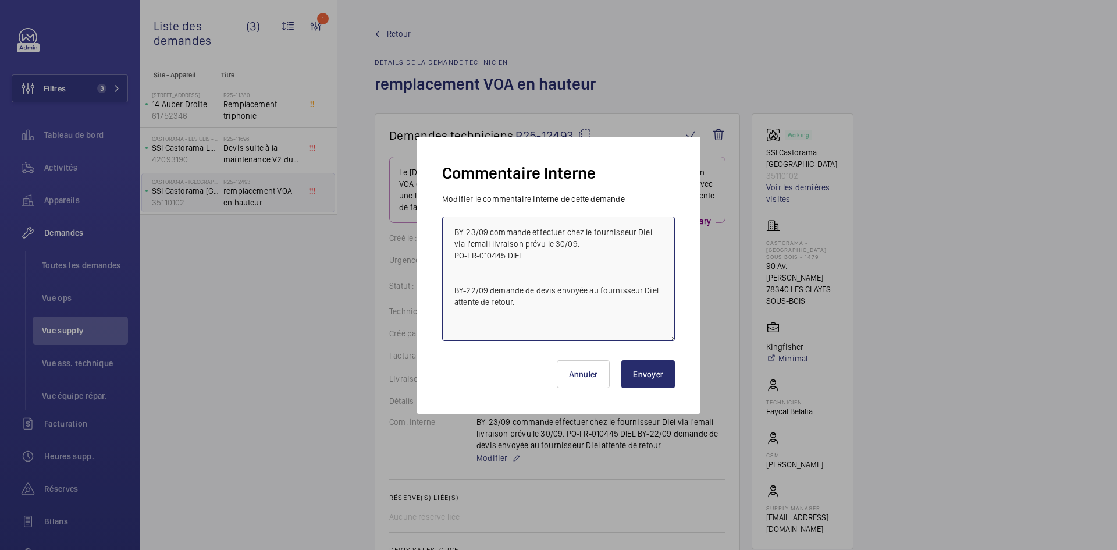
click at [453, 230] on textarea "BY-23/09 commande effectuer chez le fournisseur Diel via l'email livraison prév…" at bounding box center [558, 278] width 233 height 124
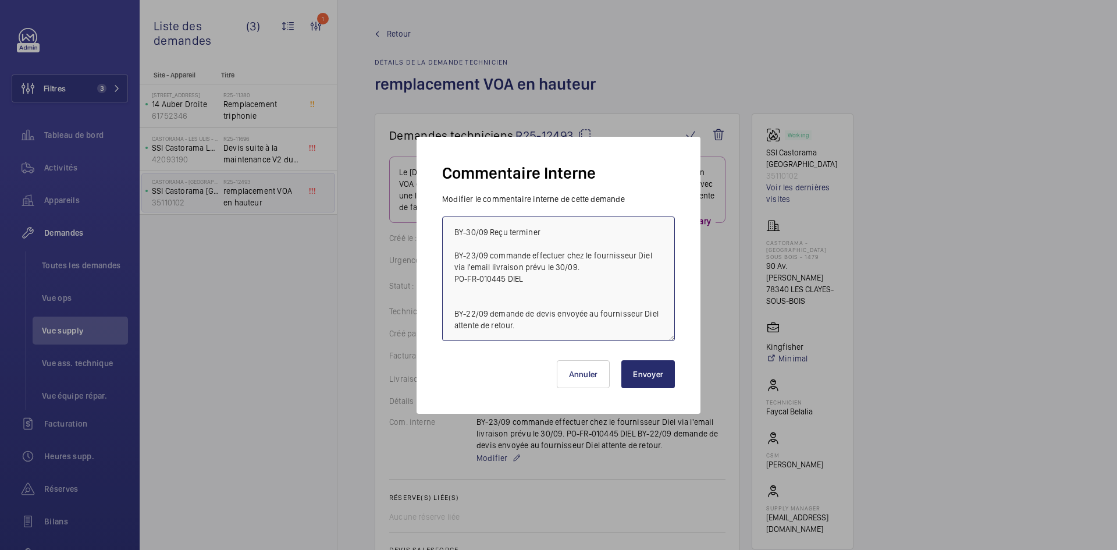
type textarea "BY-30/09 Reçu terminer BY-23/09 commande effectuer chez le fournisseur Diel via…"
click at [643, 376] on button "Envoyer" at bounding box center [648, 374] width 54 height 28
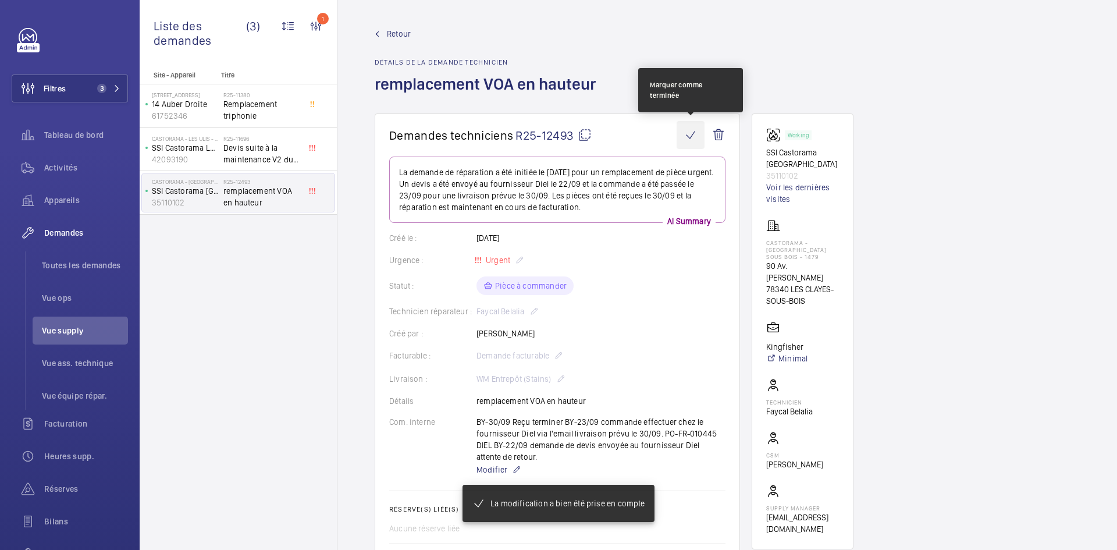
click at [691, 137] on wm-front-icon-button at bounding box center [691, 135] width 28 height 28
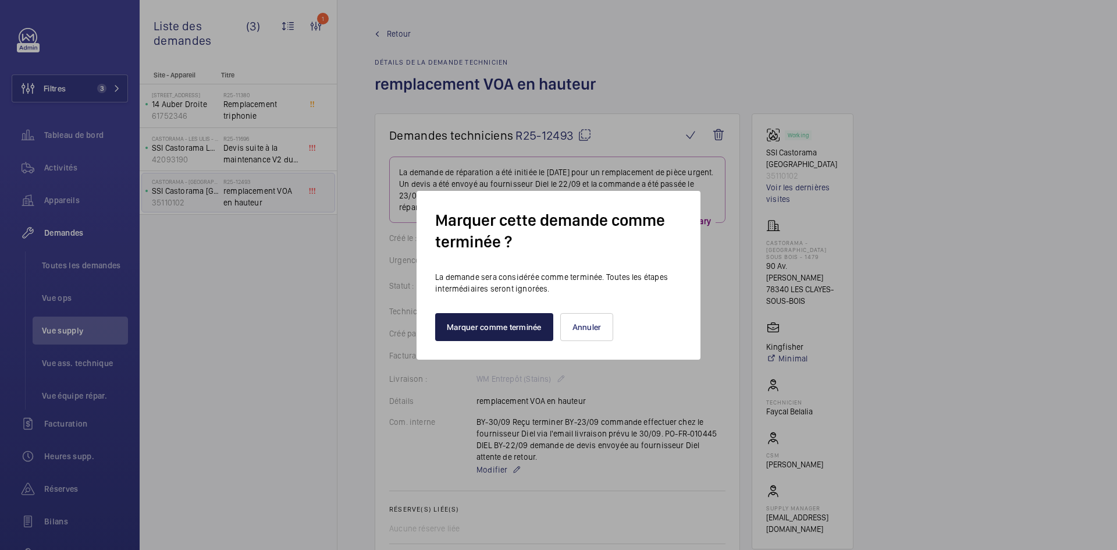
click at [527, 326] on button "Marquer comme terminée" at bounding box center [494, 327] width 118 height 28
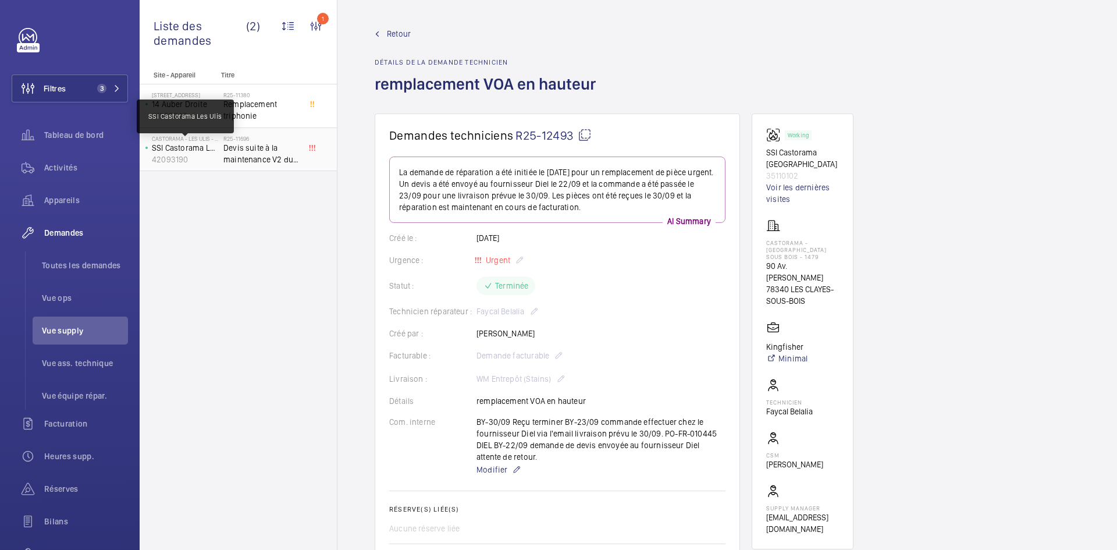
click at [208, 143] on p "SSI Castorama Les Ulis" at bounding box center [185, 148] width 67 height 12
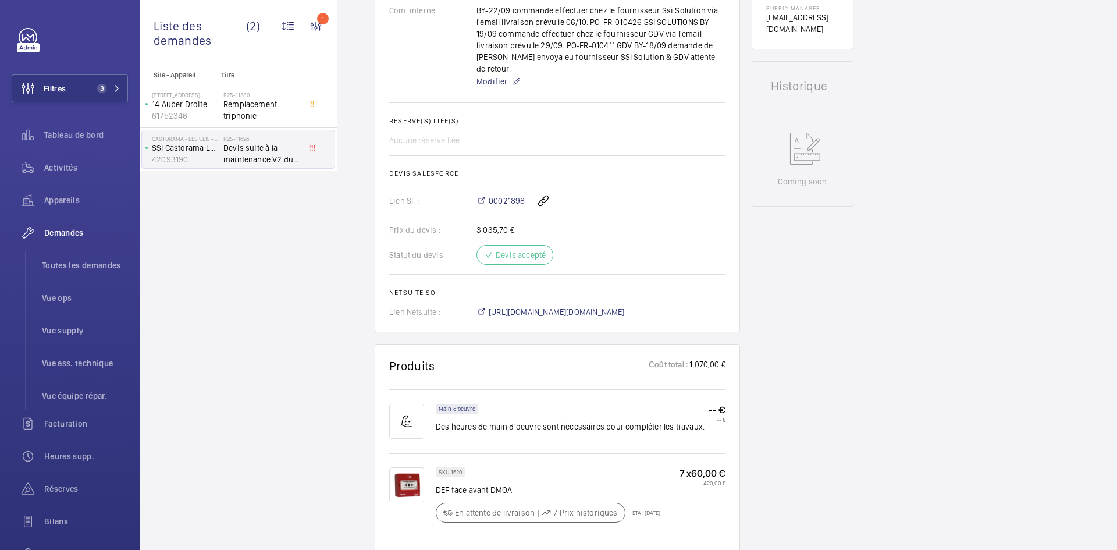
scroll to position [349, 0]
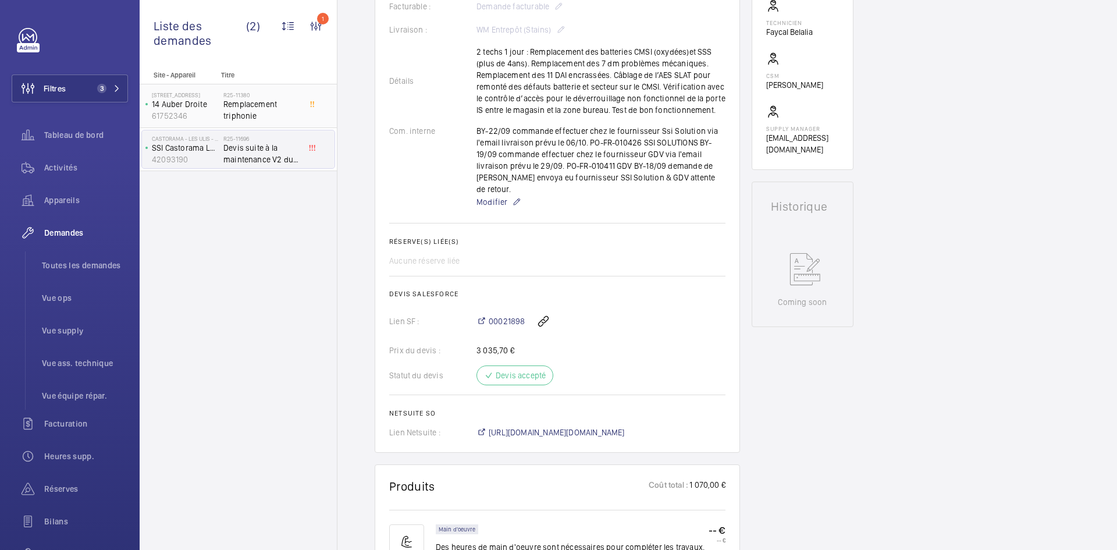
click at [217, 101] on p "14 Auber Droite" at bounding box center [185, 104] width 67 height 12
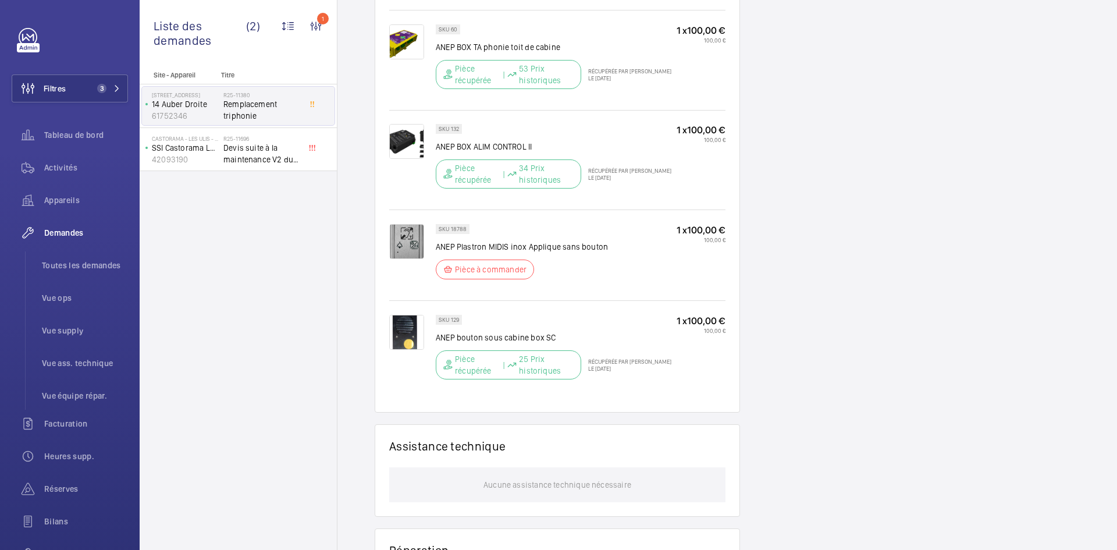
scroll to position [756, 0]
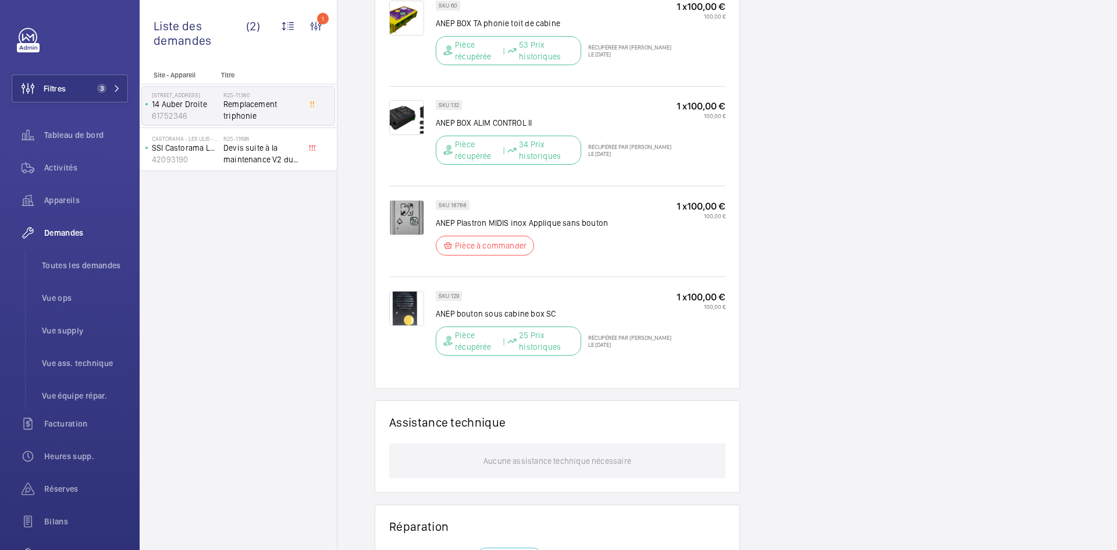
click at [403, 218] on img at bounding box center [406, 217] width 35 height 35
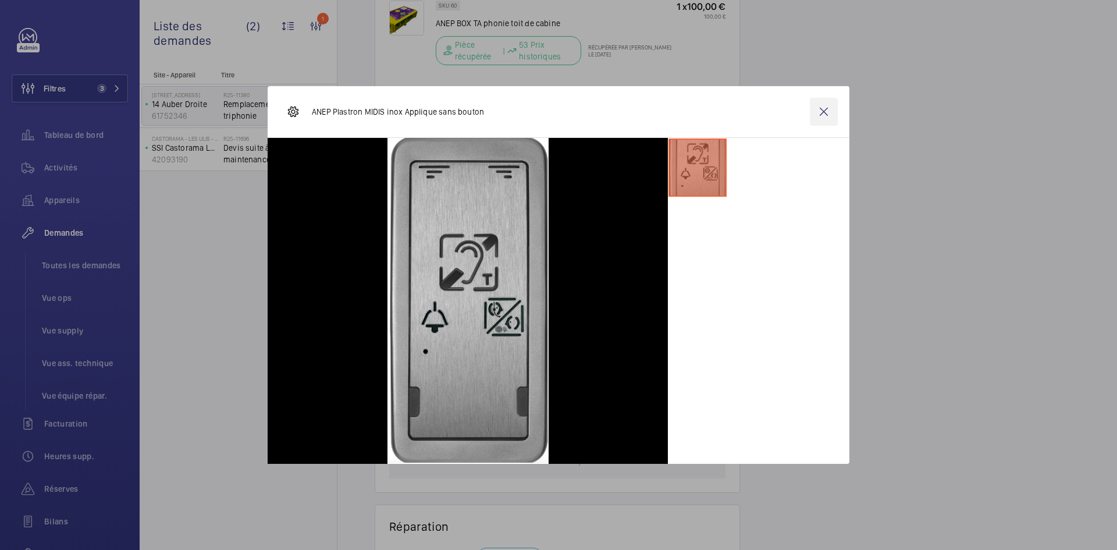
click at [828, 109] on wm-front-icon-button at bounding box center [824, 112] width 28 height 28
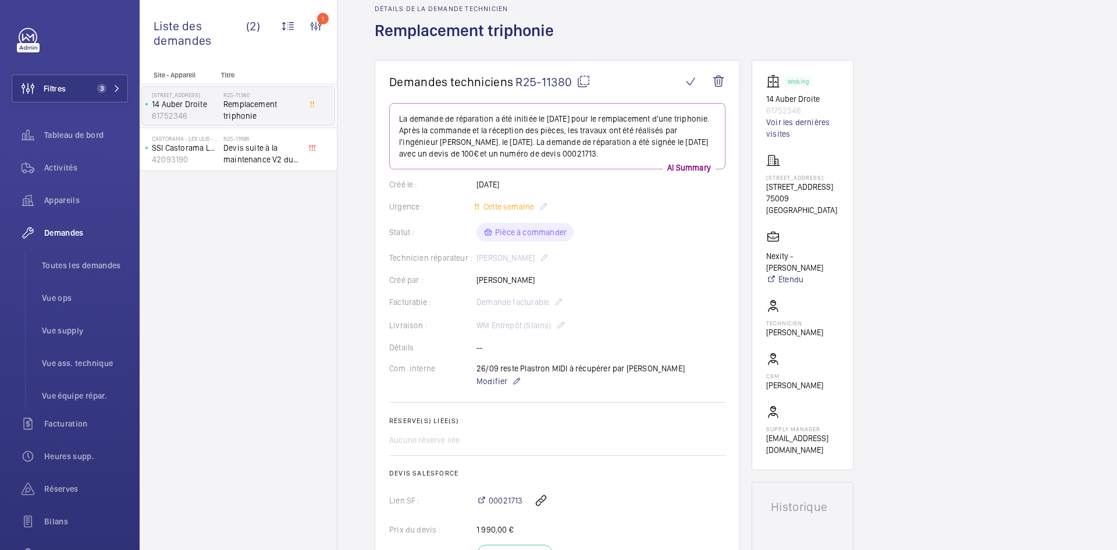
scroll to position [0, 0]
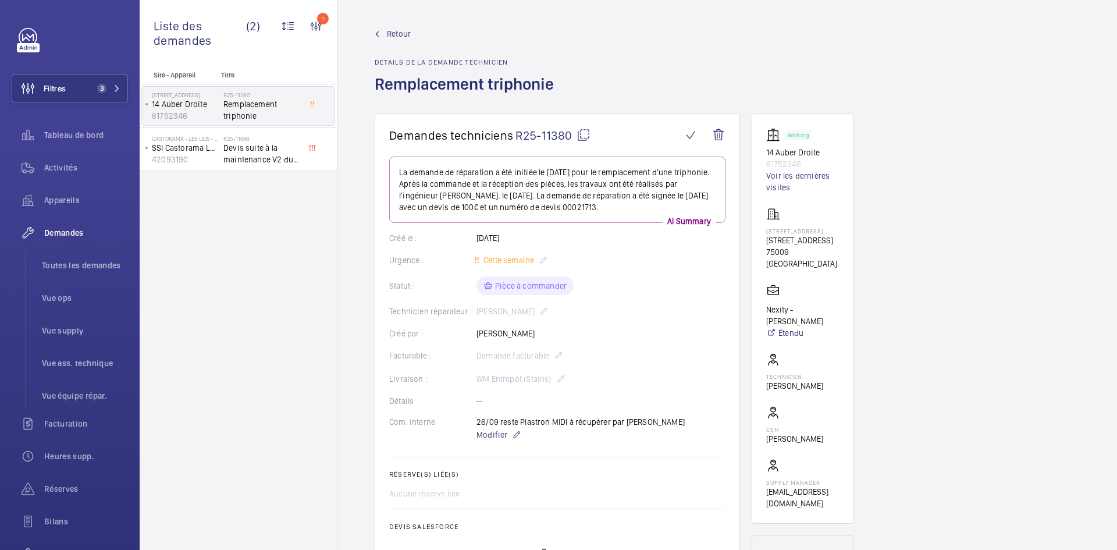
click at [404, 34] on span "Retour" at bounding box center [399, 34] width 24 height 12
click at [403, 33] on span "Retour" at bounding box center [399, 34] width 24 height 12
click at [403, 32] on span "Retour" at bounding box center [399, 34] width 24 height 12
click at [402, 29] on span "Retour" at bounding box center [399, 34] width 24 height 12
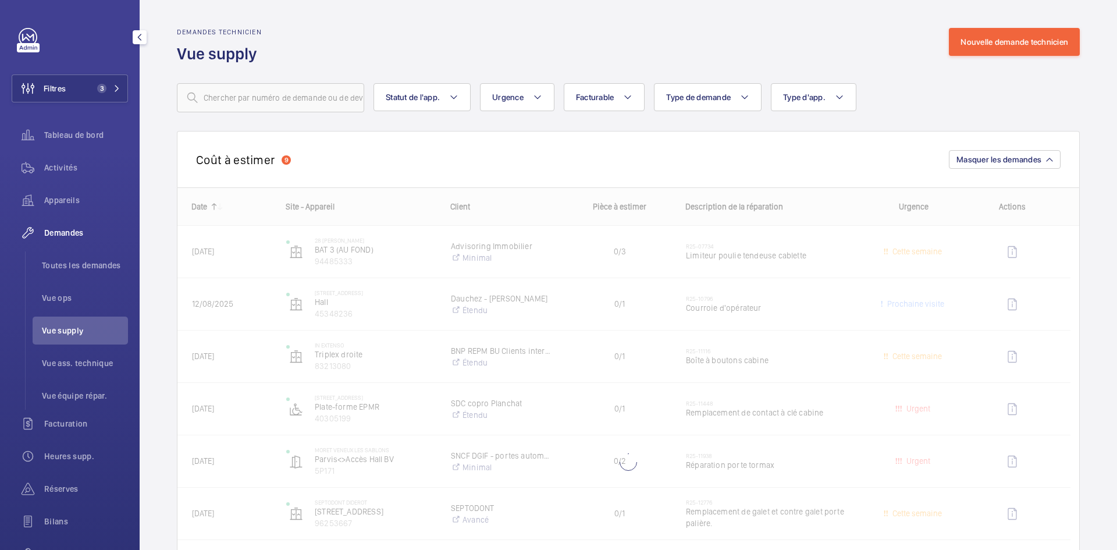
click at [65, 335] on span "Vue supply" at bounding box center [85, 331] width 86 height 12
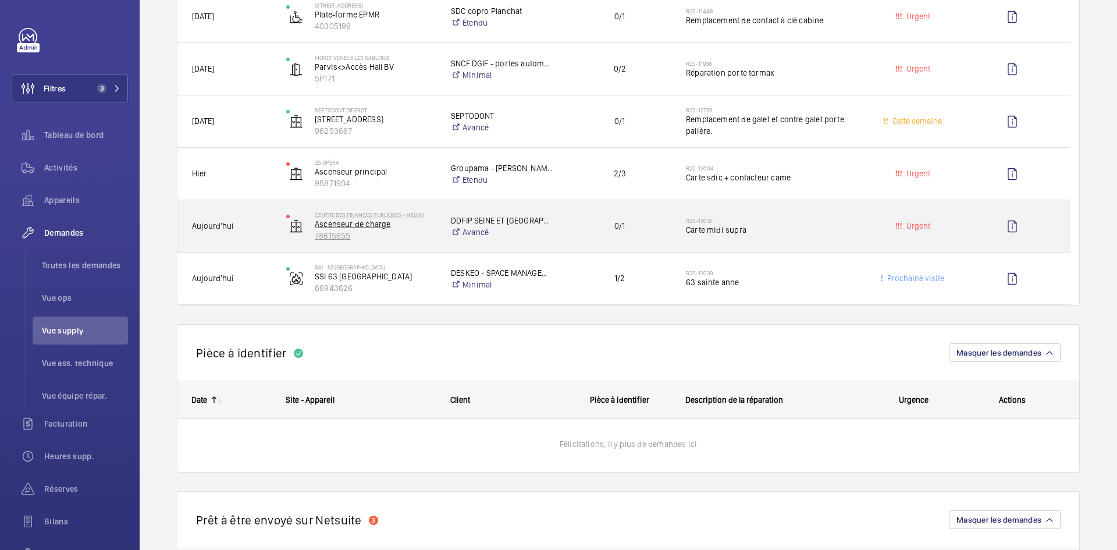
scroll to position [465, 0]
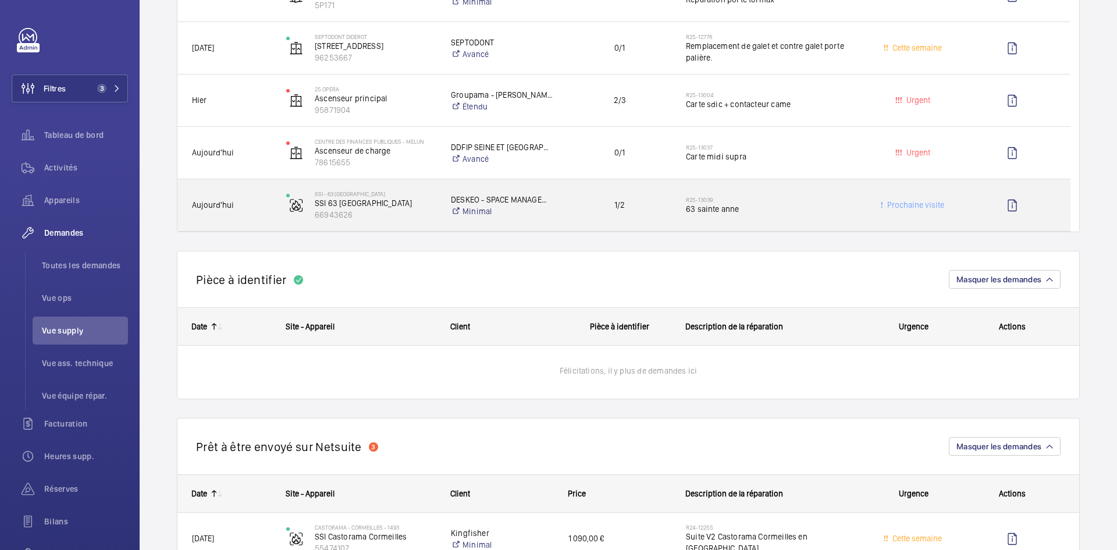
click at [255, 210] on span "Aujourd'hui" at bounding box center [231, 204] width 79 height 13
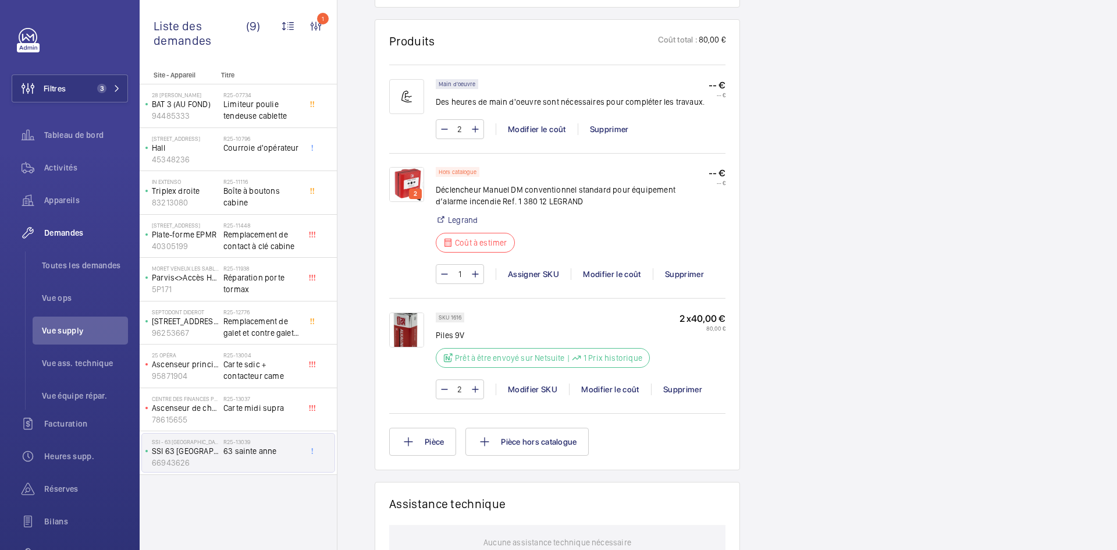
scroll to position [698, 0]
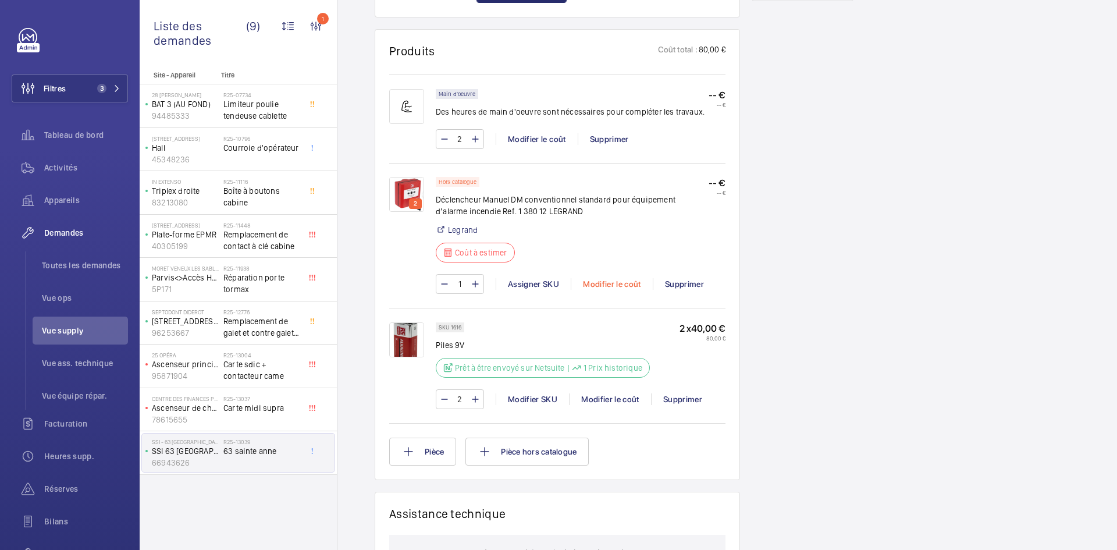
click at [619, 283] on div "Modifier le coût" at bounding box center [612, 284] width 82 height 12
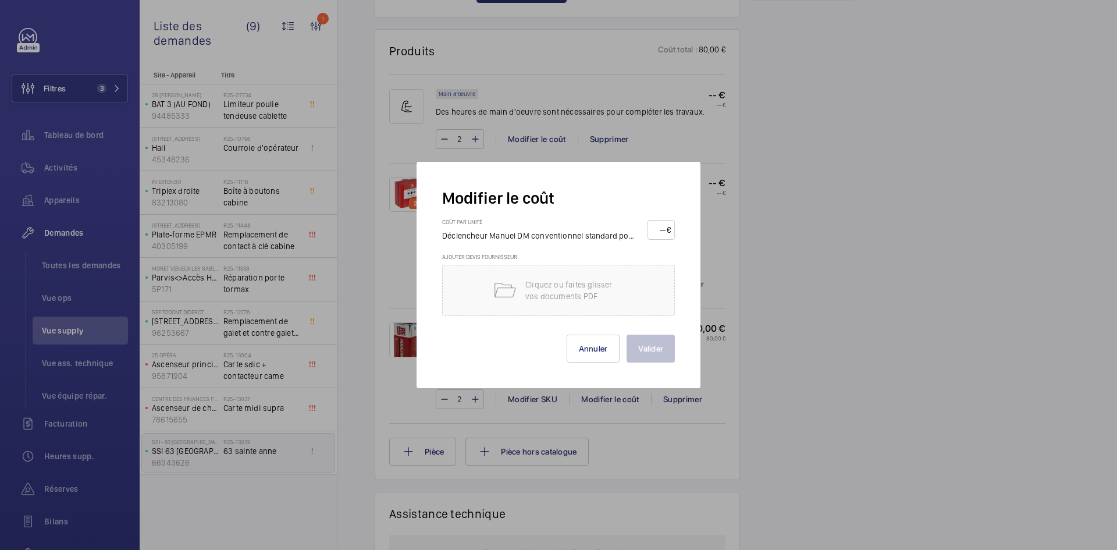
click at [656, 228] on input "number" at bounding box center [659, 229] width 15 height 19
type input "40"
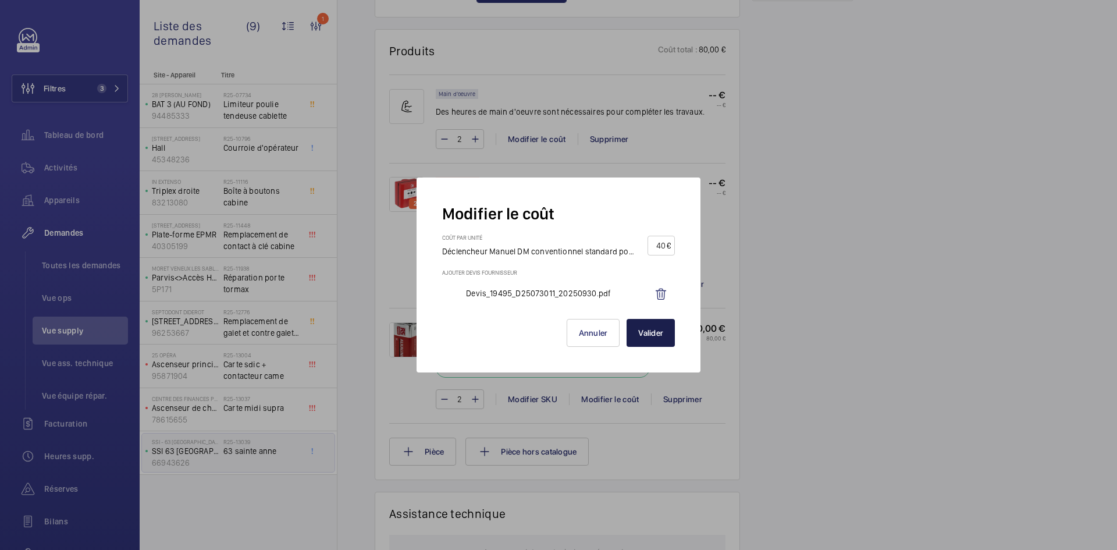
click at [645, 335] on button "Valider" at bounding box center [651, 333] width 48 height 28
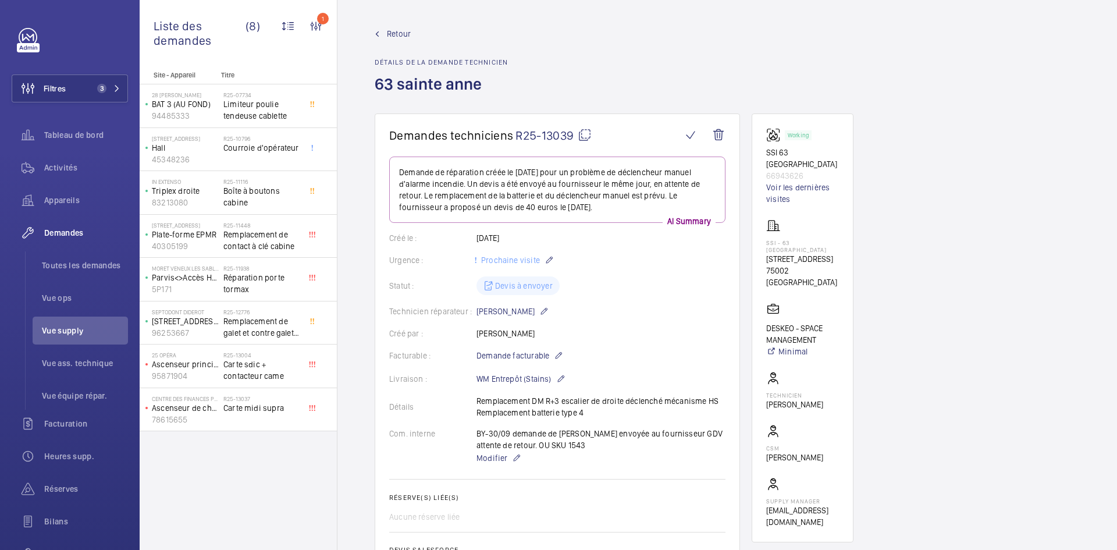
click at [394, 34] on span "Retour" at bounding box center [399, 34] width 24 height 12
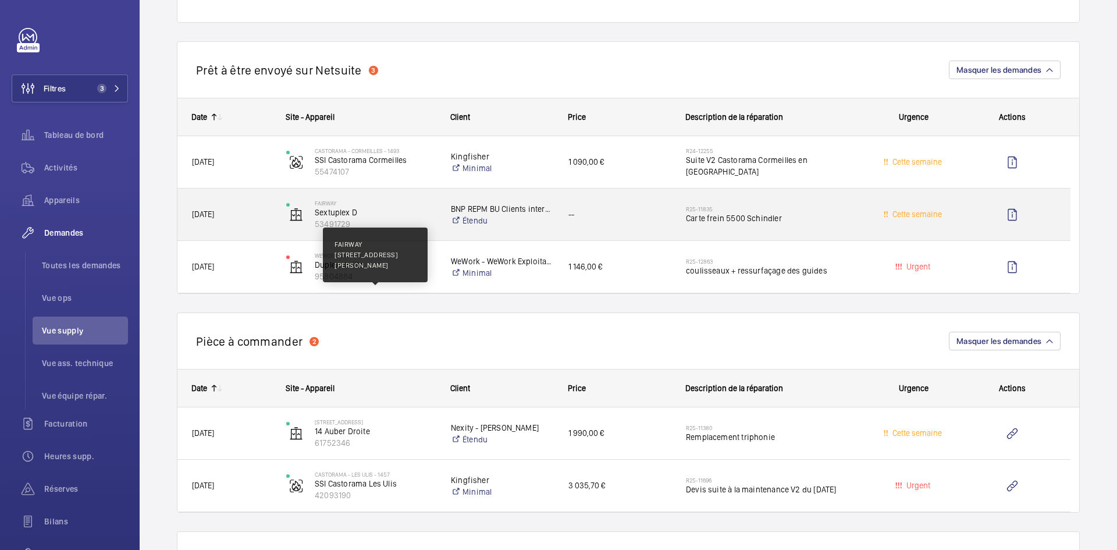
scroll to position [931, 0]
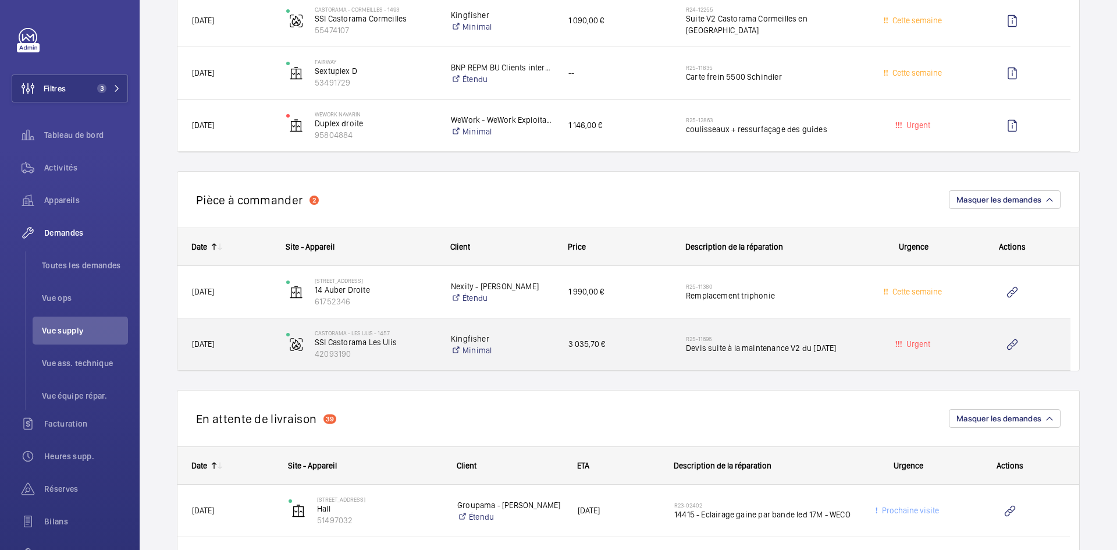
click at [262, 353] on div "[DATE]" at bounding box center [224, 344] width 93 height 37
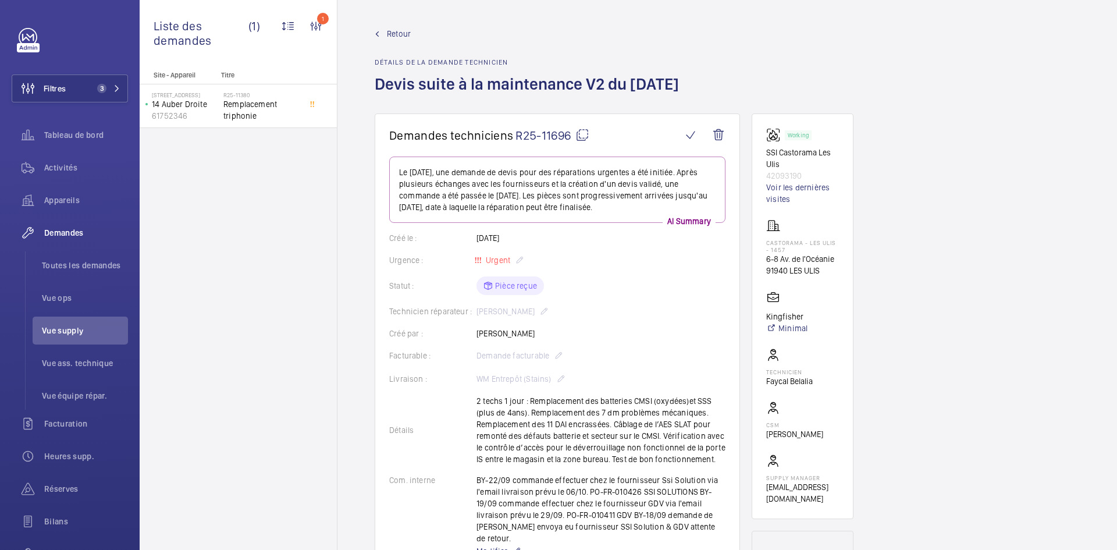
click at [394, 32] on span "Retour" at bounding box center [399, 34] width 24 height 12
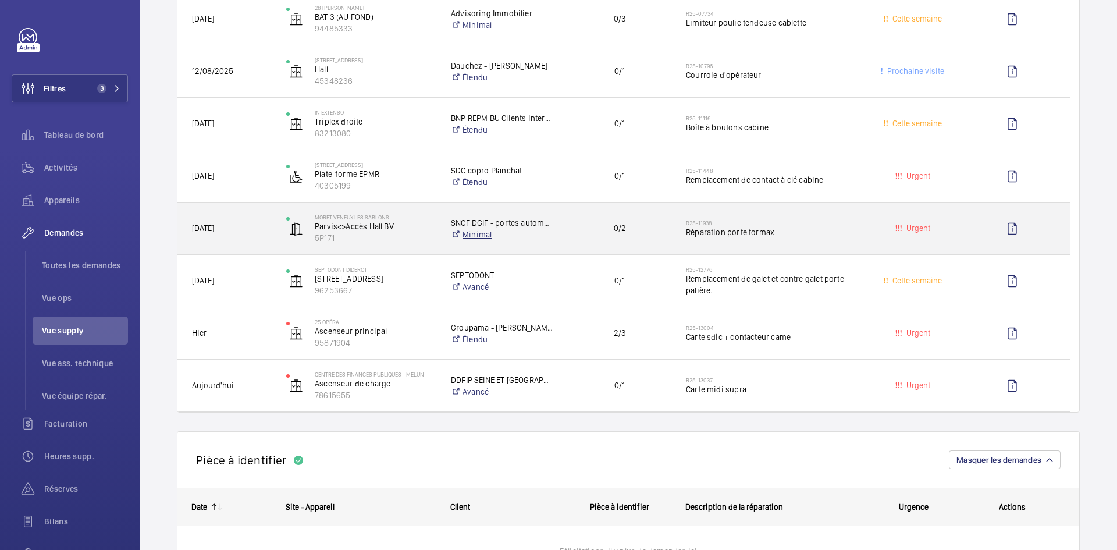
scroll to position [291, 0]
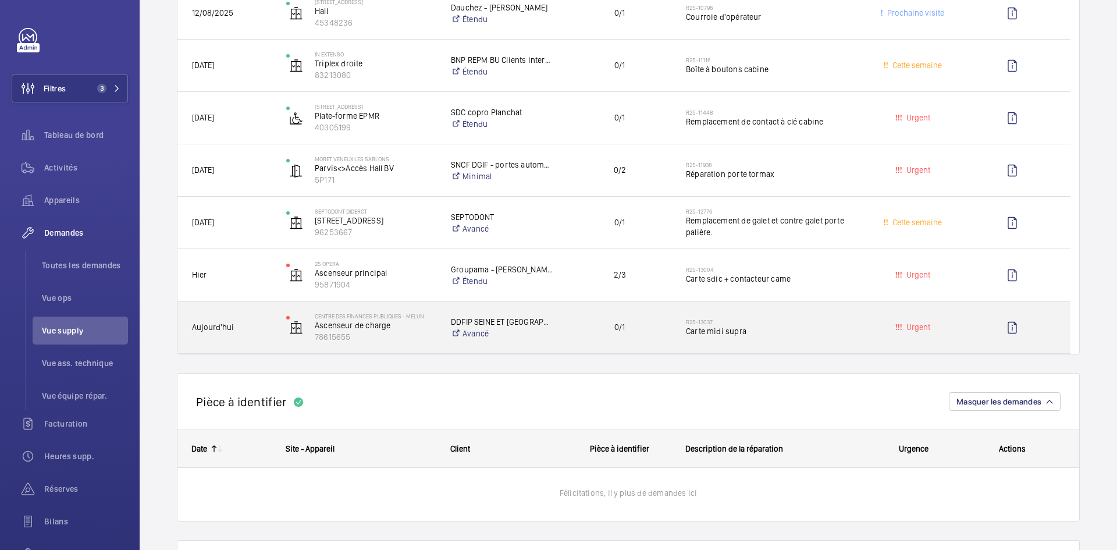
click at [255, 330] on span "Aujourd'hui" at bounding box center [231, 327] width 79 height 13
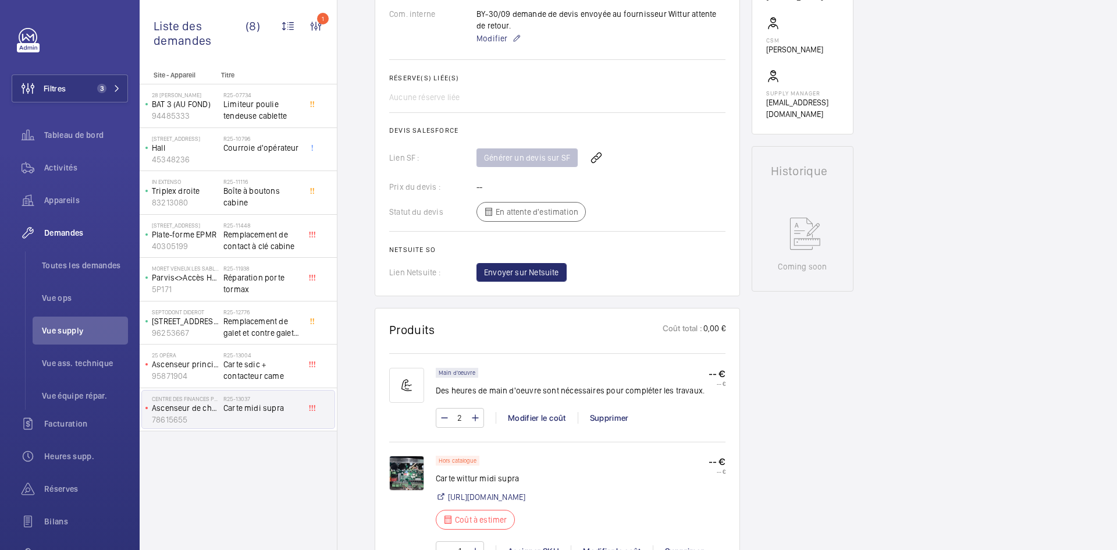
scroll to position [524, 0]
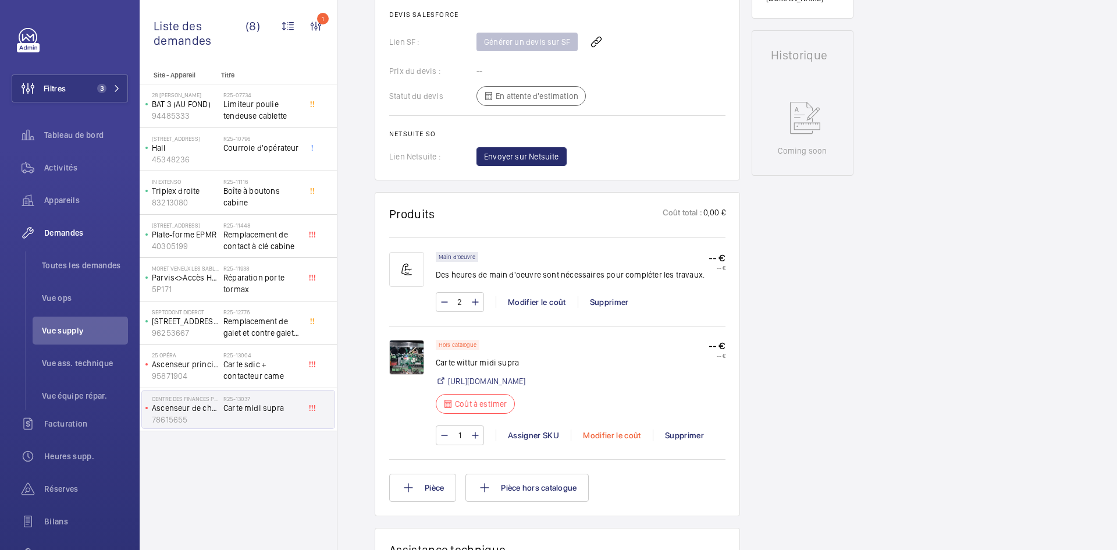
click at [611, 441] on div "Modifier le coût" at bounding box center [612, 435] width 82 height 12
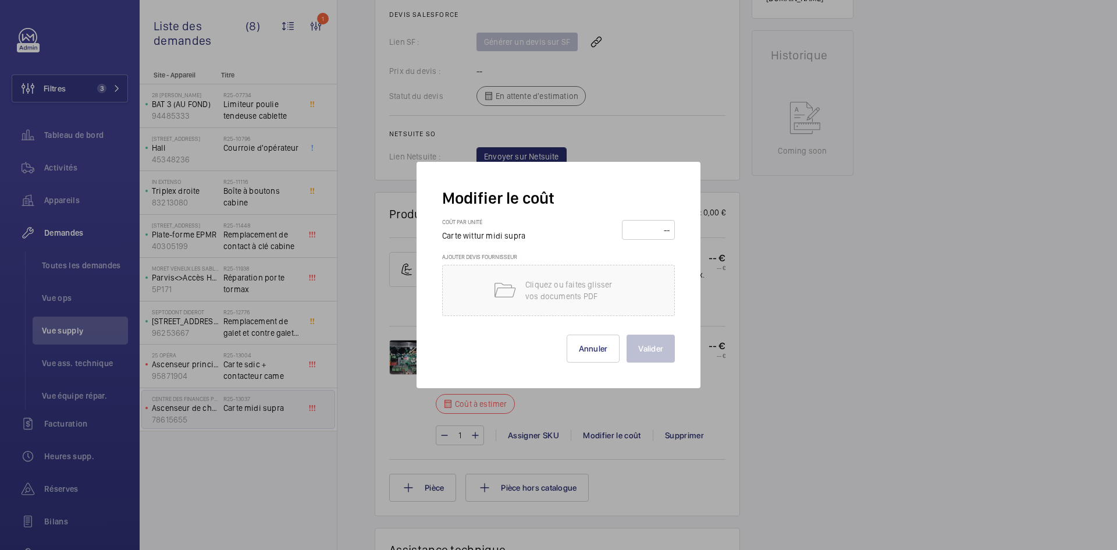
click at [651, 236] on input "number" at bounding box center [648, 229] width 45 height 19
type input "1100"
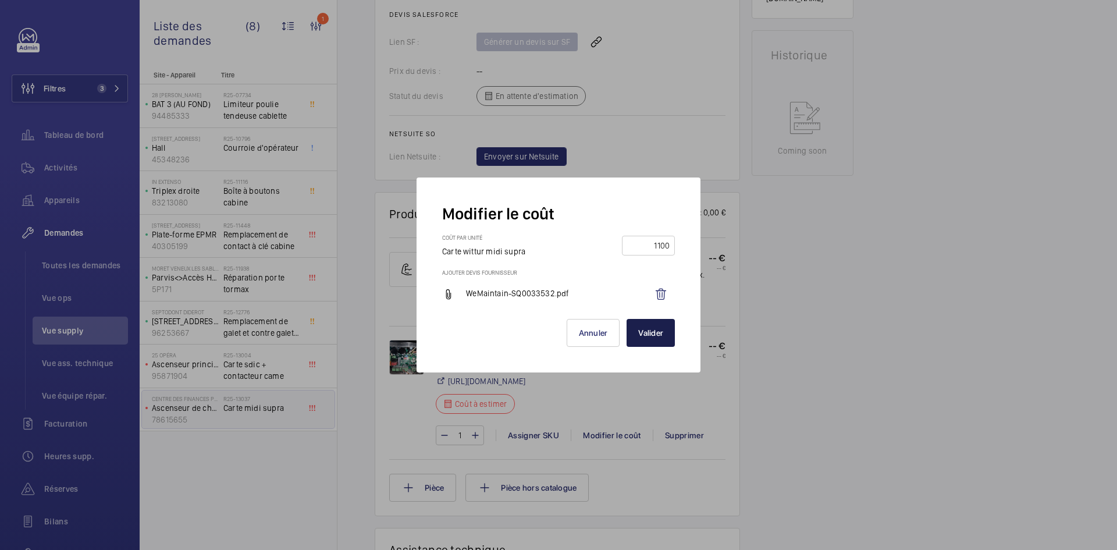
click at [666, 335] on button "Valider" at bounding box center [651, 333] width 48 height 28
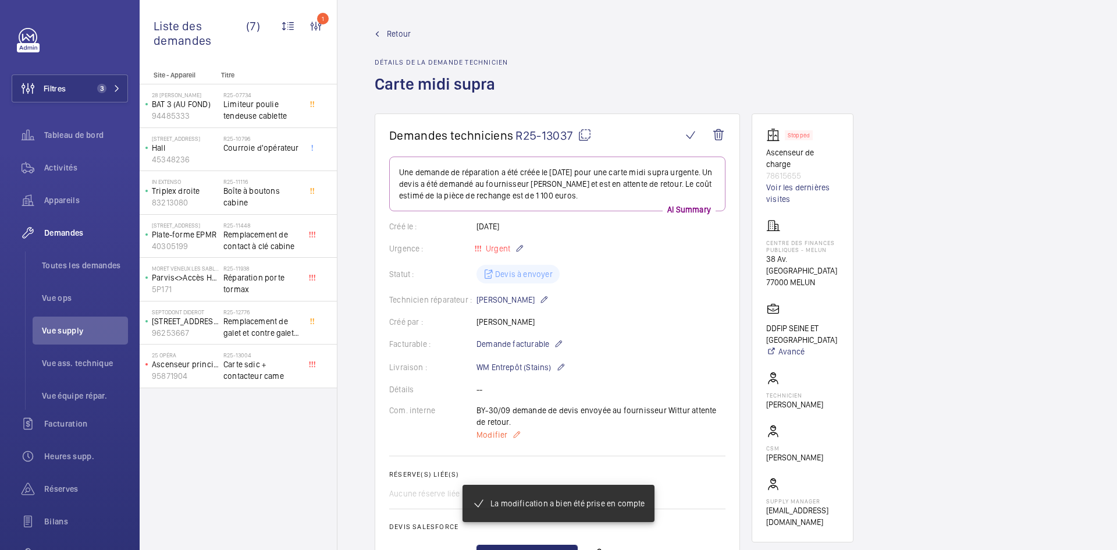
click at [490, 437] on span "Modifier" at bounding box center [491, 435] width 31 height 12
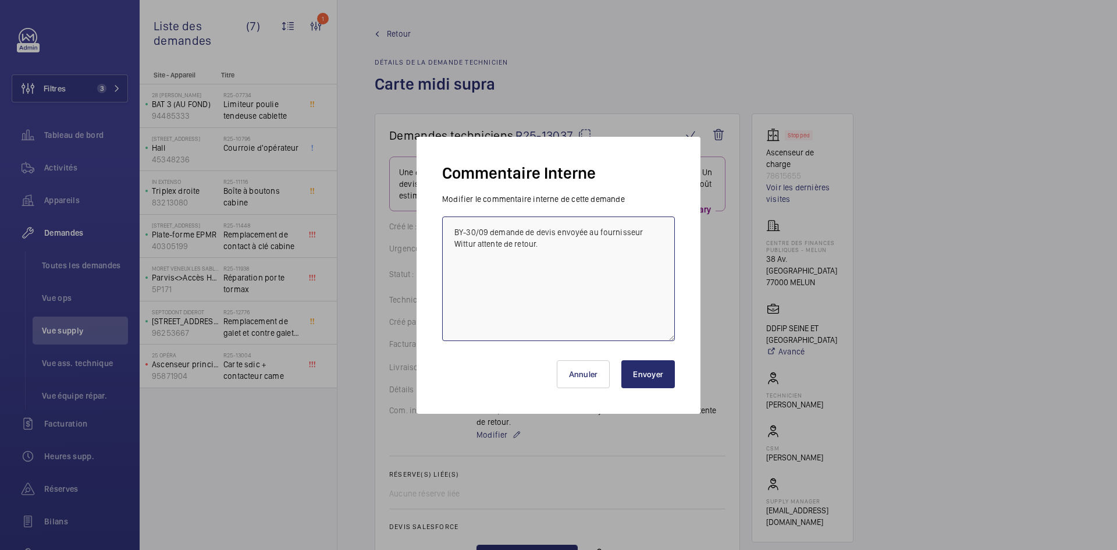
click at [450, 229] on textarea "BY-30/09 demande de devis envoyée au fournisseur Wittur attente de retour." at bounding box center [558, 278] width 233 height 124
click at [451, 234] on textarea "BY-30/09 demande de devis envoyée au fournisseur Wittur attente de retour." at bounding box center [558, 278] width 233 height 124
type textarea "Attention !!! carte V2 et non V1 qui ne ce fais plus BY-30/09 demande de devis …"
click at [653, 376] on button "Envoyer" at bounding box center [648, 374] width 54 height 28
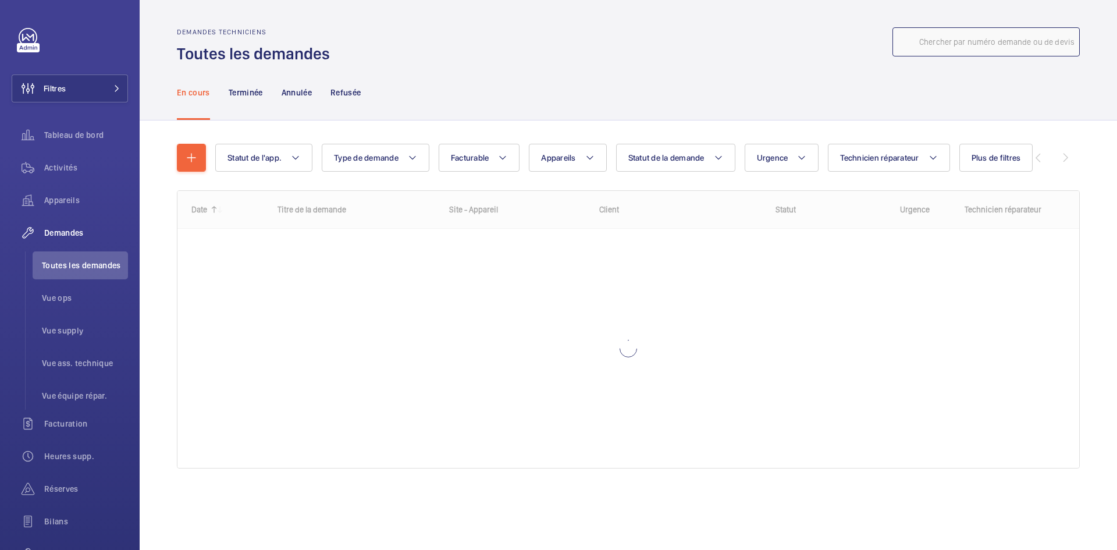
click at [978, 39] on input "text" at bounding box center [985, 41] width 187 height 29
paste input "R24-07946"
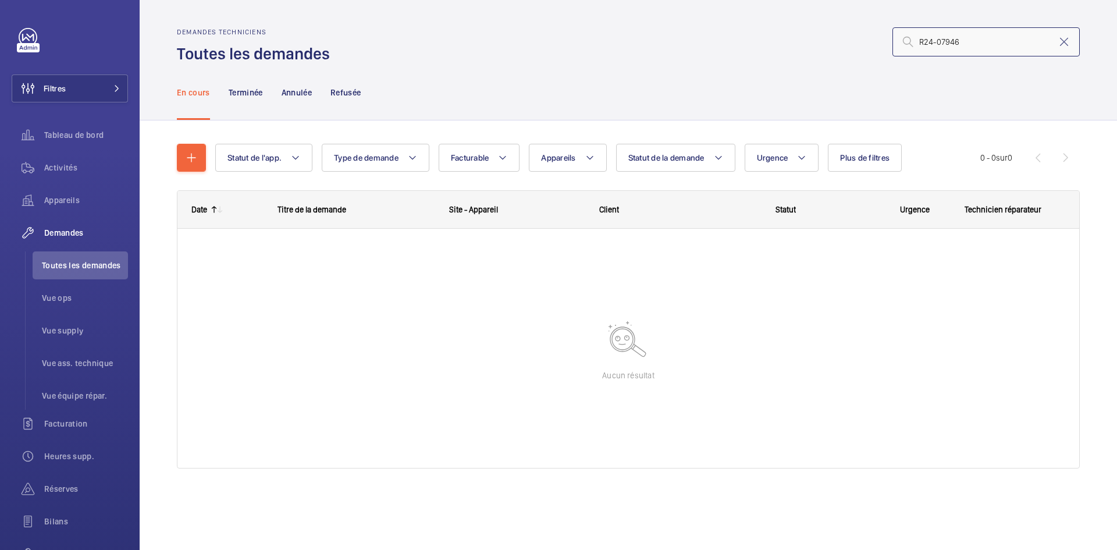
click at [920, 36] on input "R24-07946" at bounding box center [985, 41] width 187 height 29
type input "R24-07946"
click at [258, 97] on p "Terminée" at bounding box center [246, 93] width 34 height 12
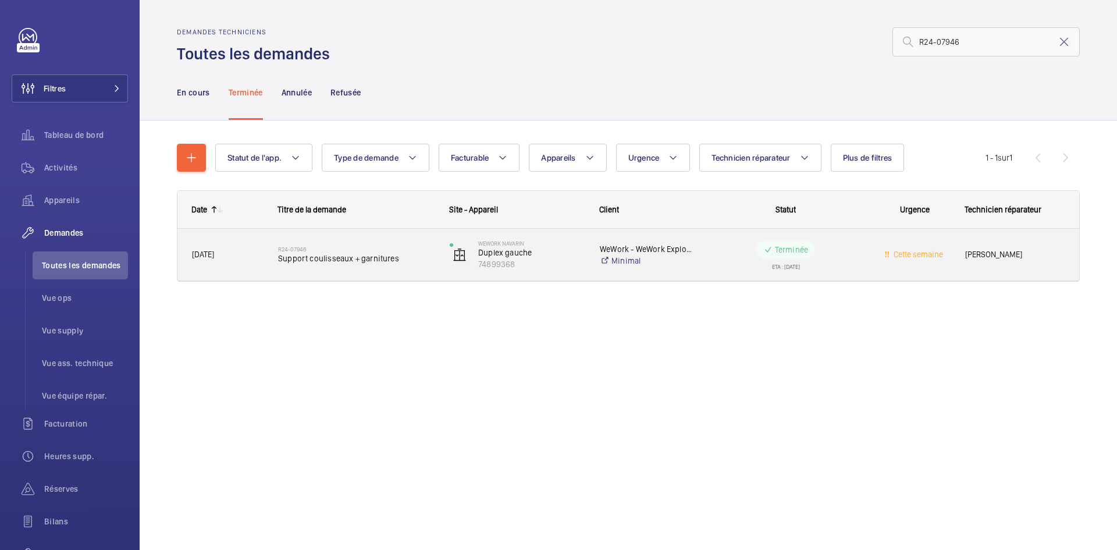
click at [264, 255] on div "R24-07946 Support coulisseaux + garnitures" at bounding box center [350, 255] width 172 height 52
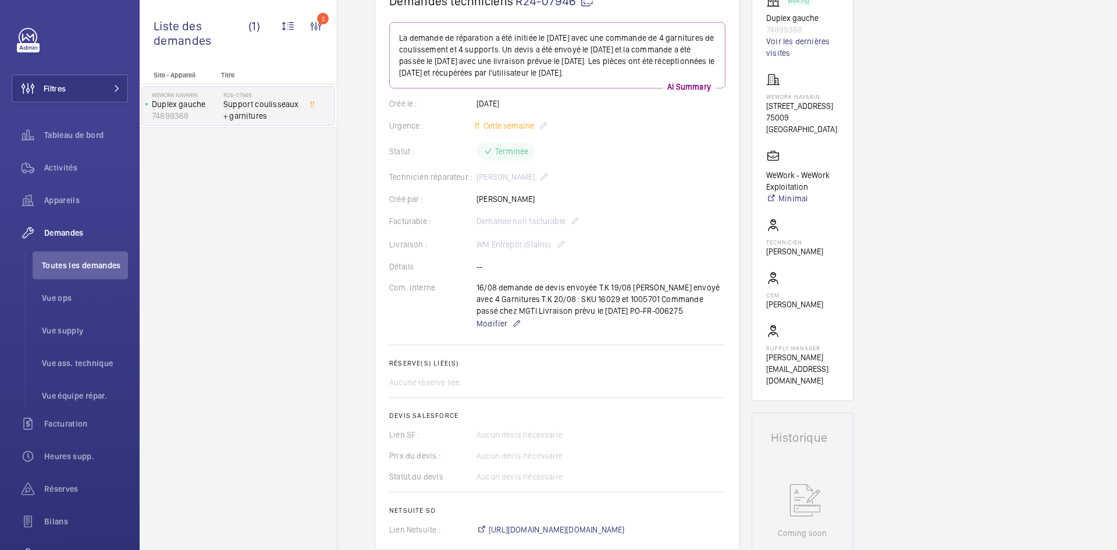
scroll to position [116, 0]
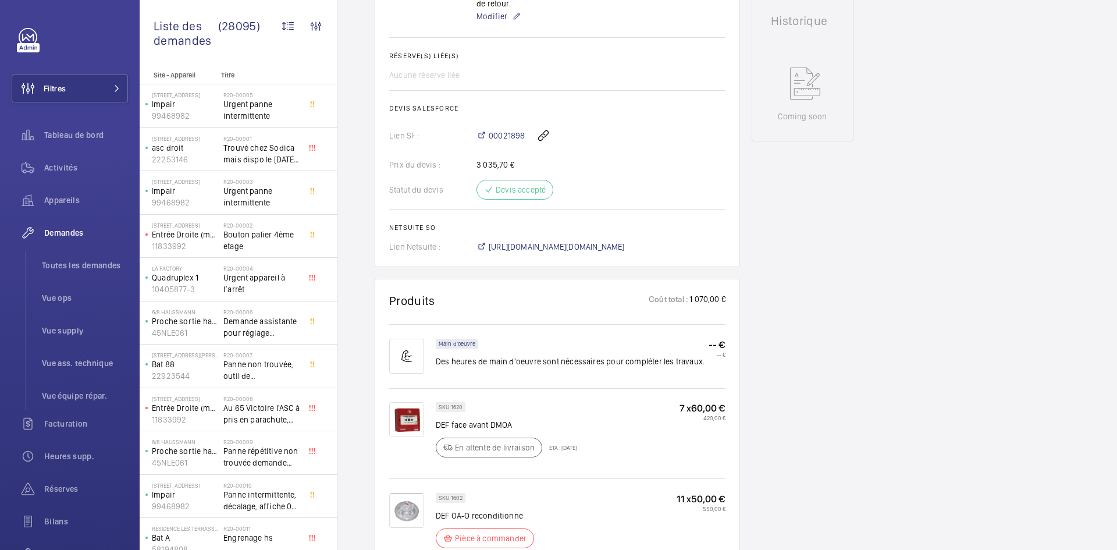
scroll to position [582, 0]
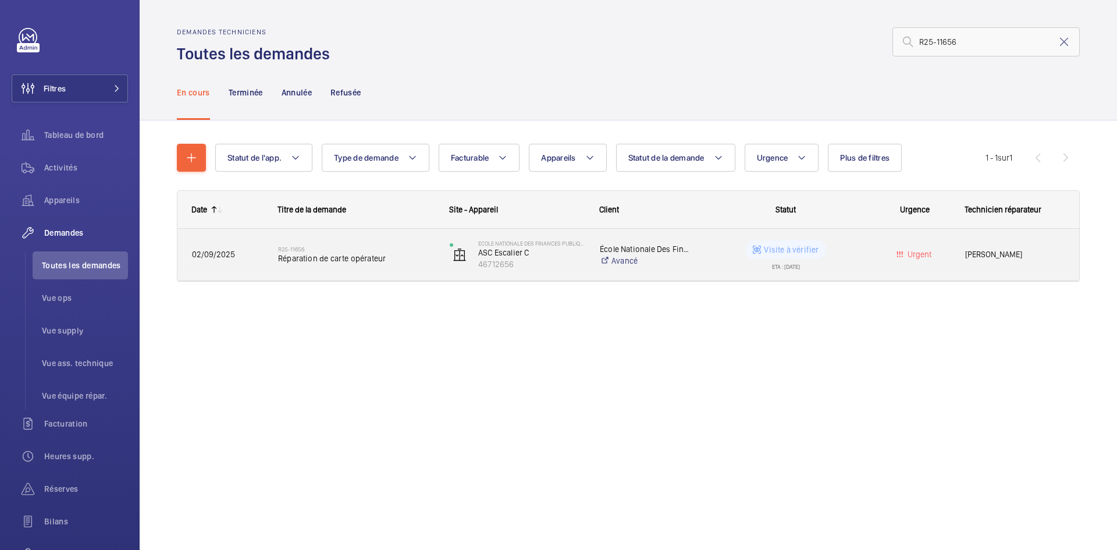
type input "R25-11656"
click at [240, 255] on span "02/09/2025" at bounding box center [227, 254] width 71 height 13
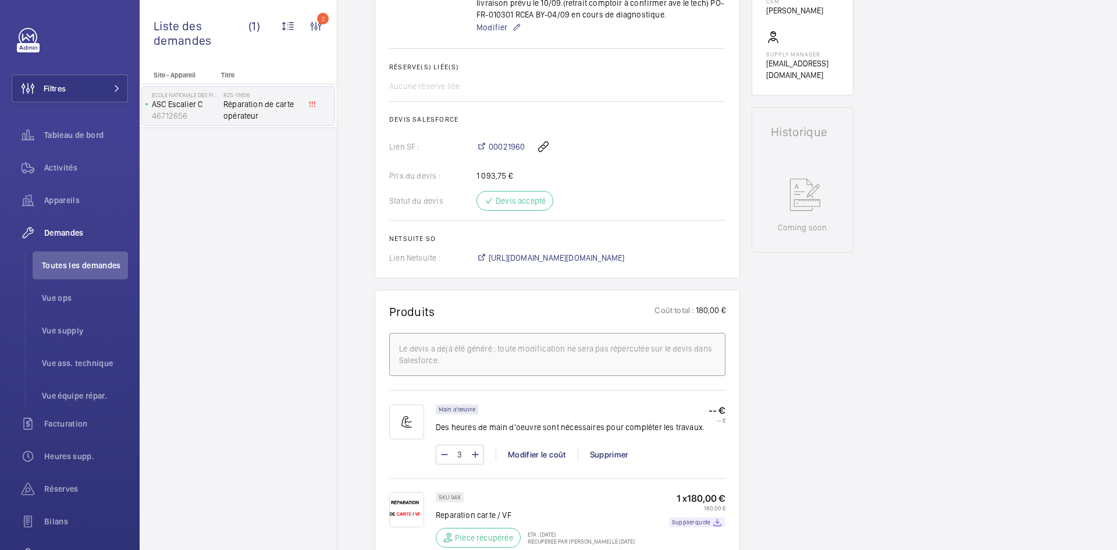
scroll to position [326, 0]
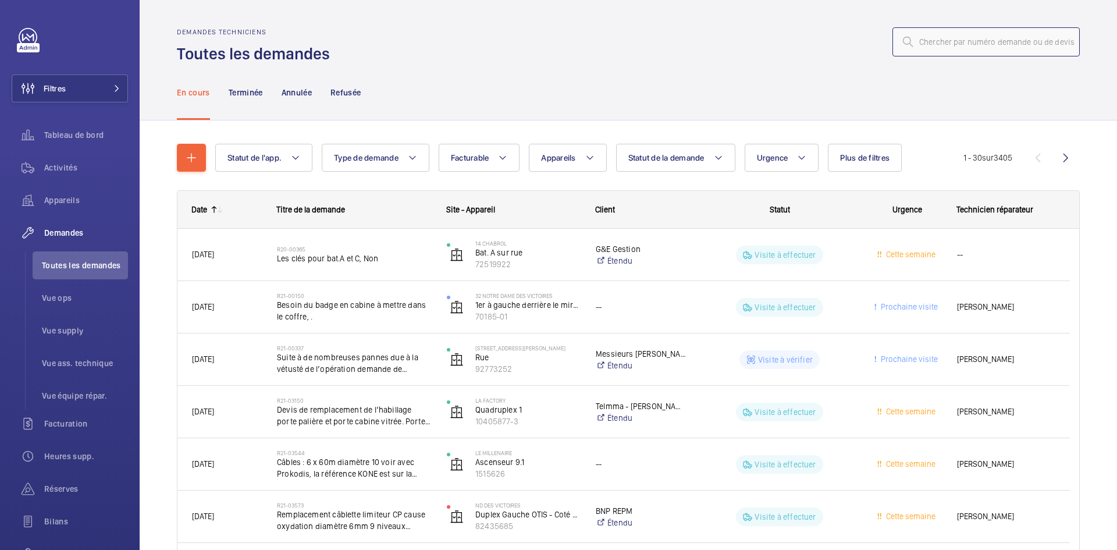
click at [962, 47] on input "text" at bounding box center [985, 41] width 187 height 29
paste input "R25-13037"
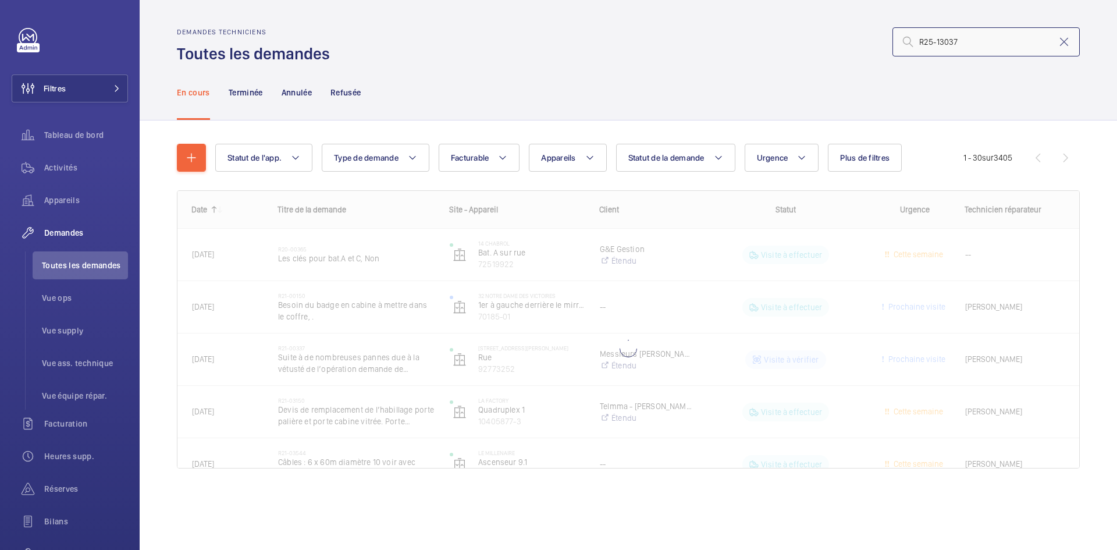
click at [920, 36] on input "R25-13037" at bounding box center [985, 41] width 187 height 29
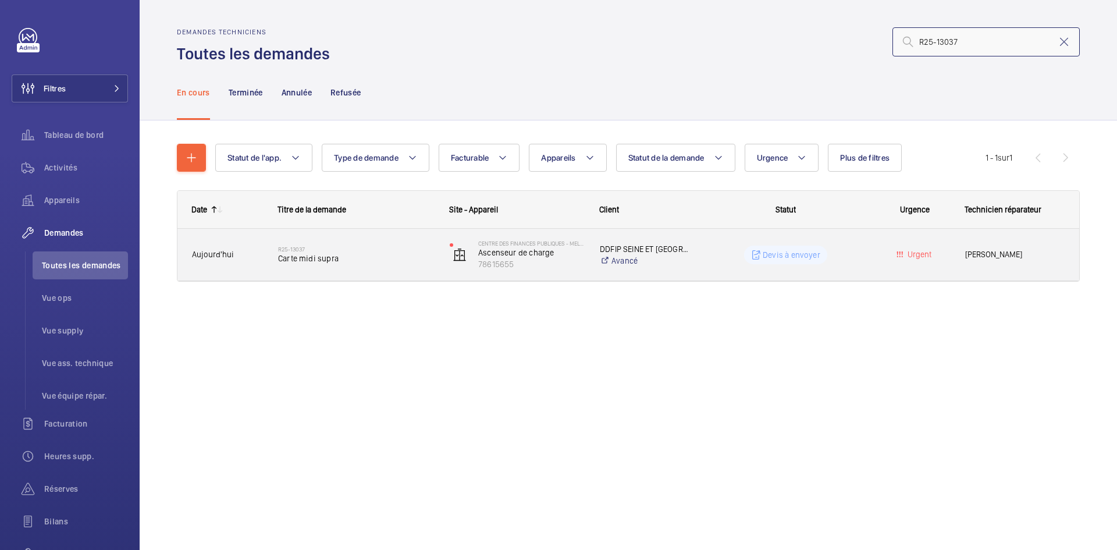
type input "R25-13037"
click at [253, 258] on span "Aujourd'hui" at bounding box center [227, 254] width 71 height 13
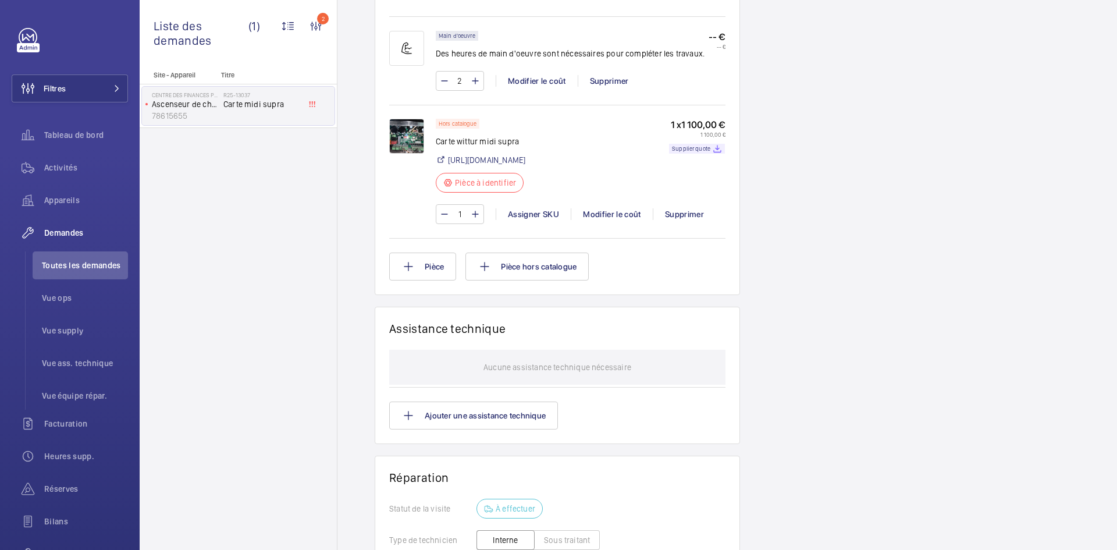
scroll to position [756, 0]
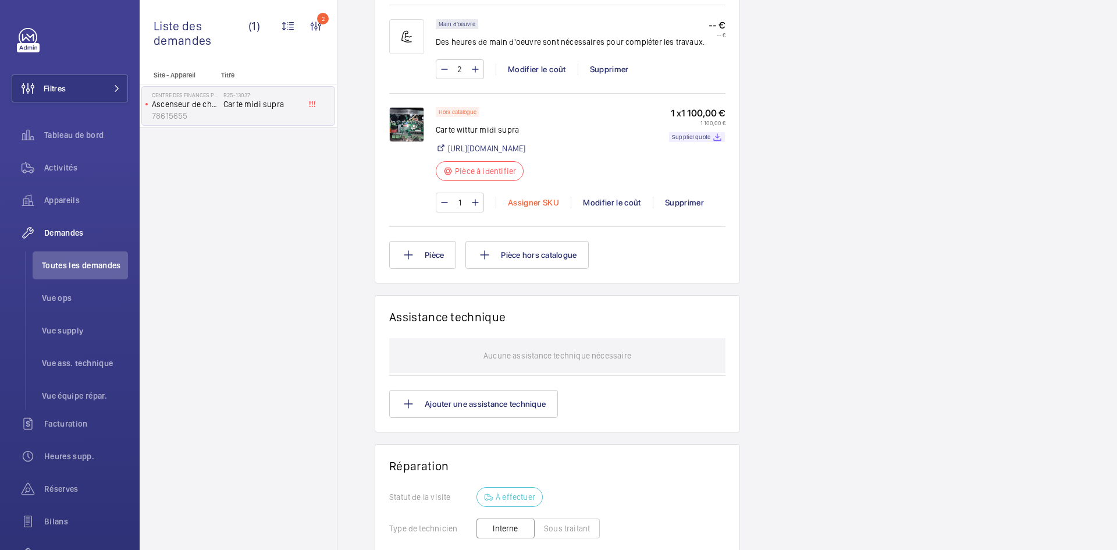
click at [528, 201] on div "Assigner SKU" at bounding box center [533, 203] width 75 height 12
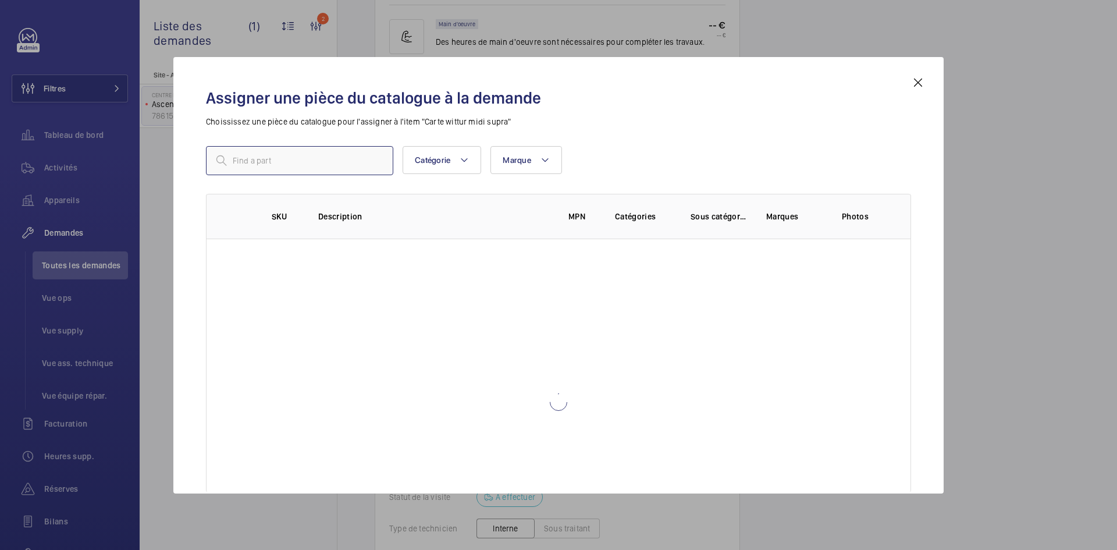
click at [314, 155] on input "text" at bounding box center [299, 160] width 187 height 29
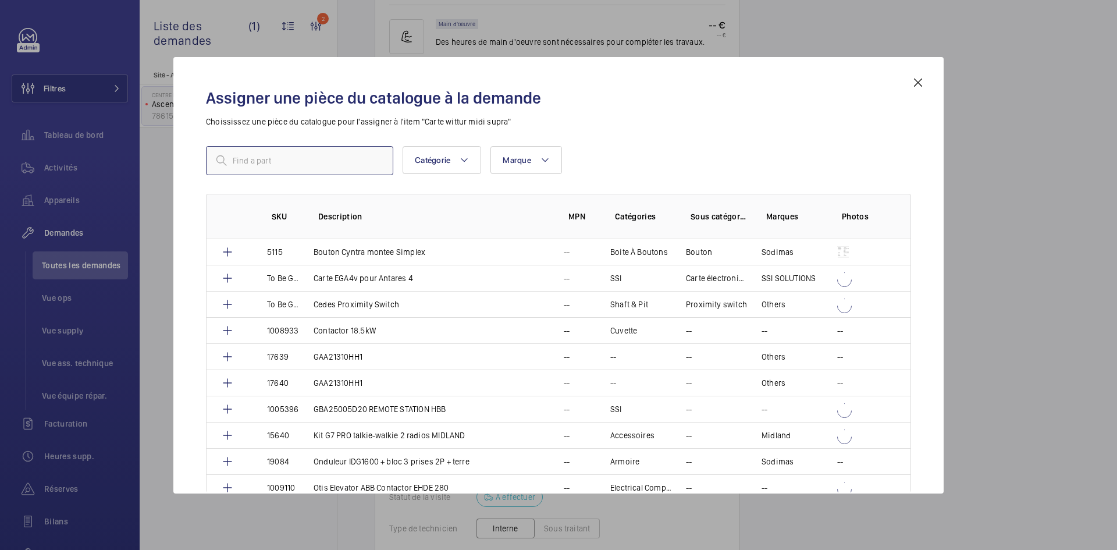
paste input "1010140"
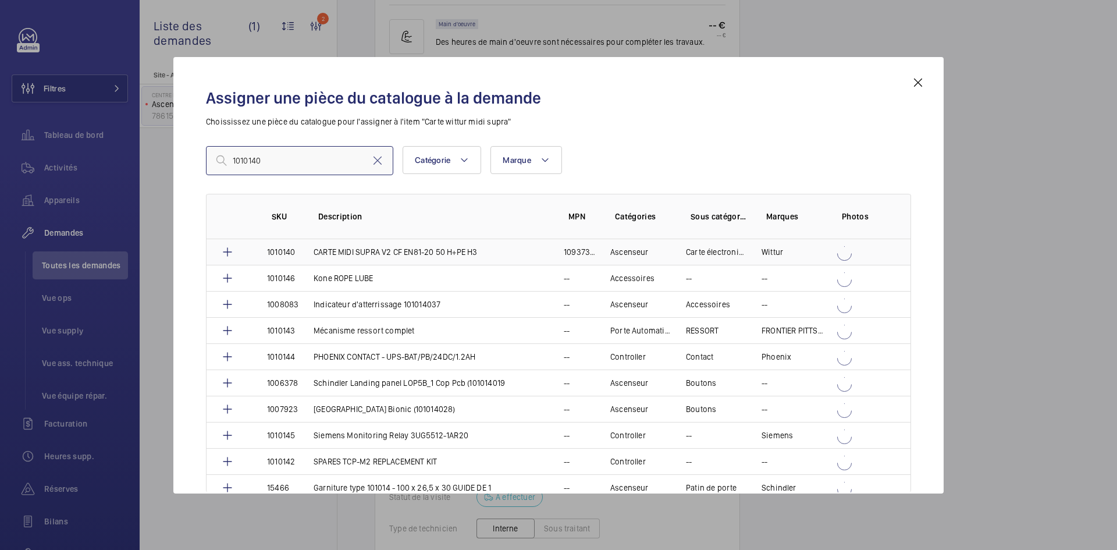
type input "1010140"
click at [294, 252] on p "1010140" at bounding box center [281, 252] width 28 height 12
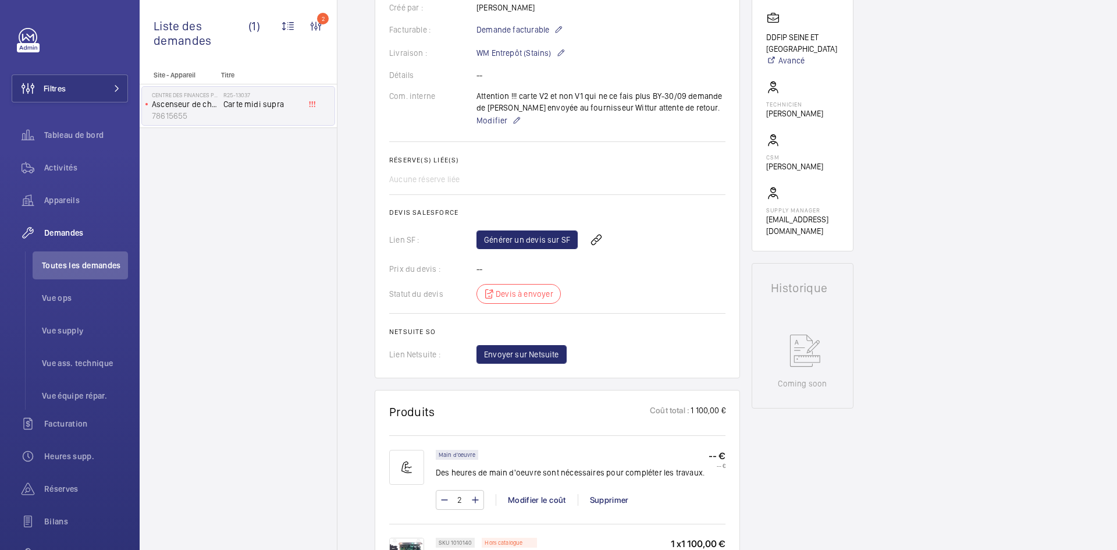
scroll to position [58, 0]
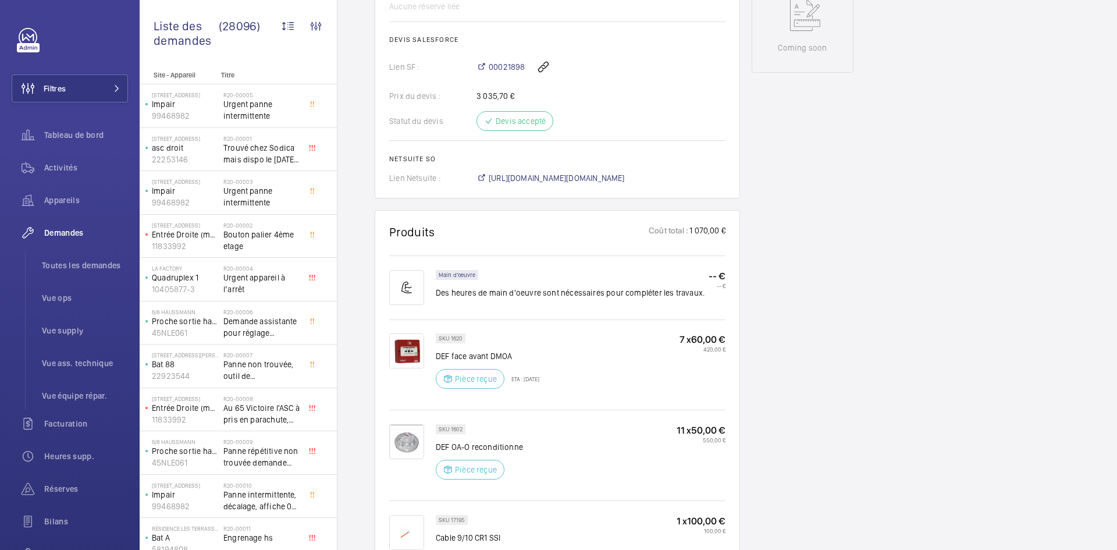
scroll to position [698, 0]
